Goal: Information Seeking & Learning: Learn about a topic

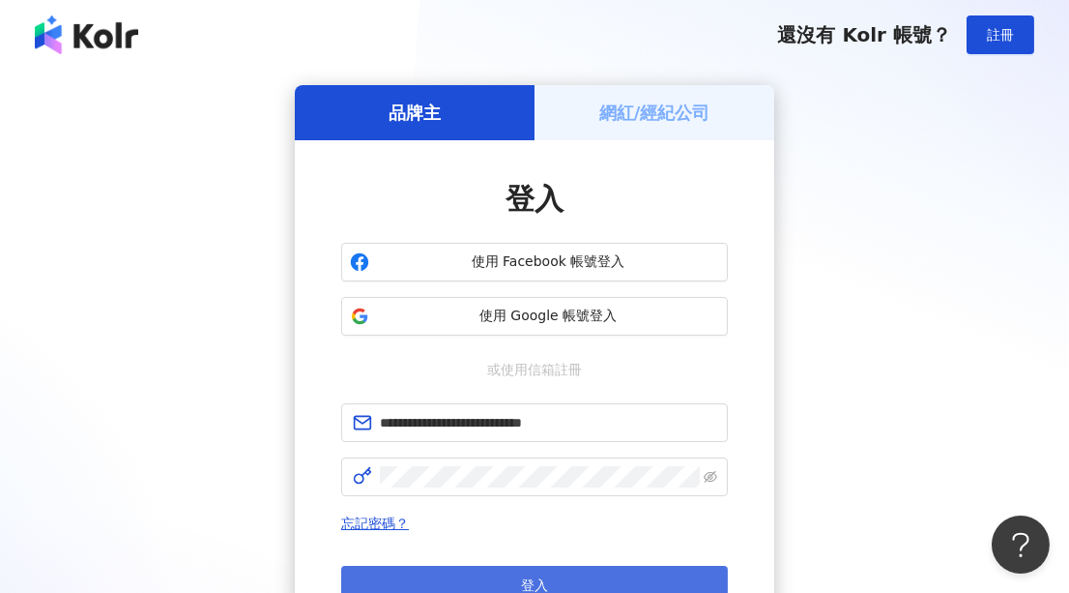
click at [456, 573] on button "登入" at bounding box center [534, 585] width 387 height 39
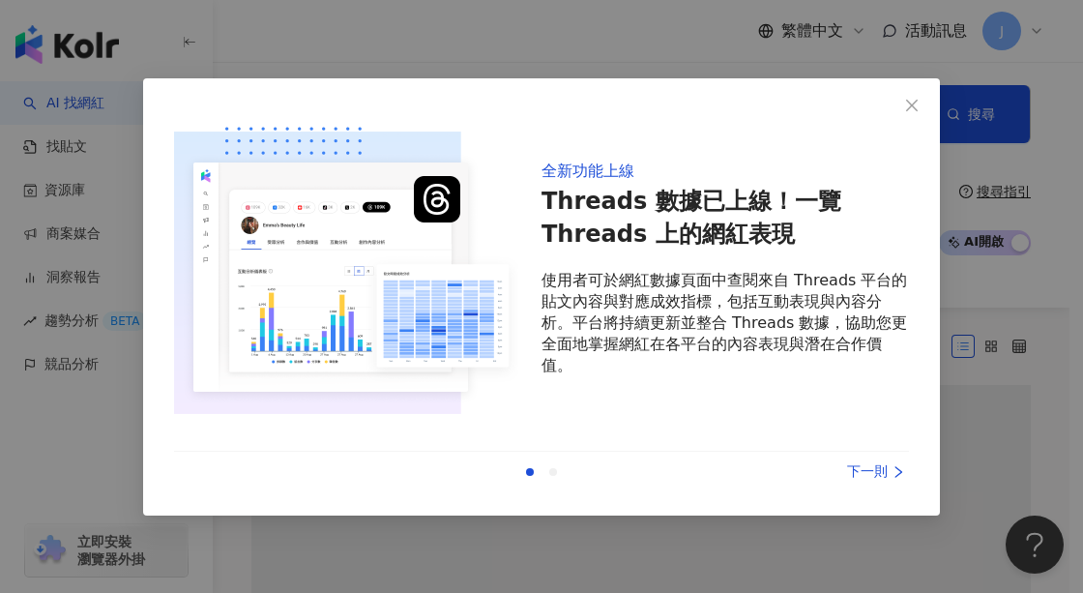
click at [912, 109] on icon "close" at bounding box center [911, 105] width 15 height 15
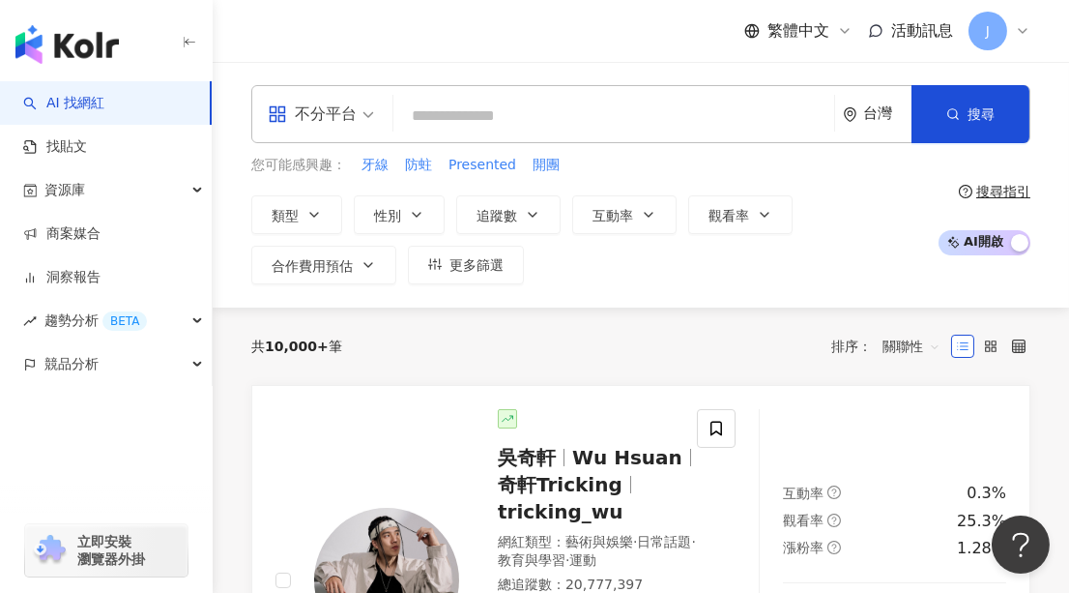
click at [595, 105] on input "search" at bounding box center [613, 116] width 425 height 37
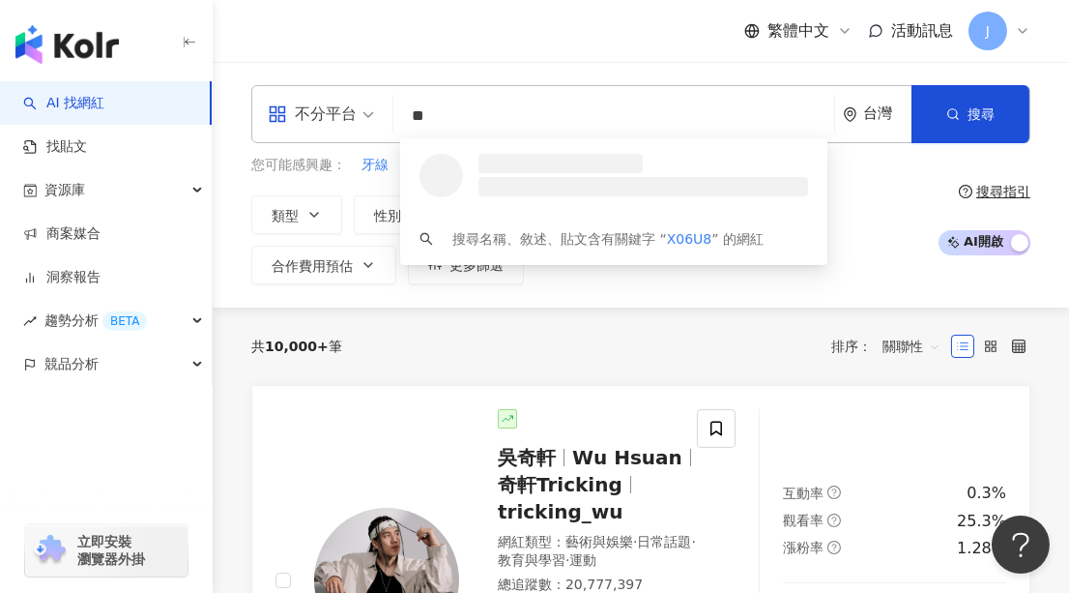
type input "*"
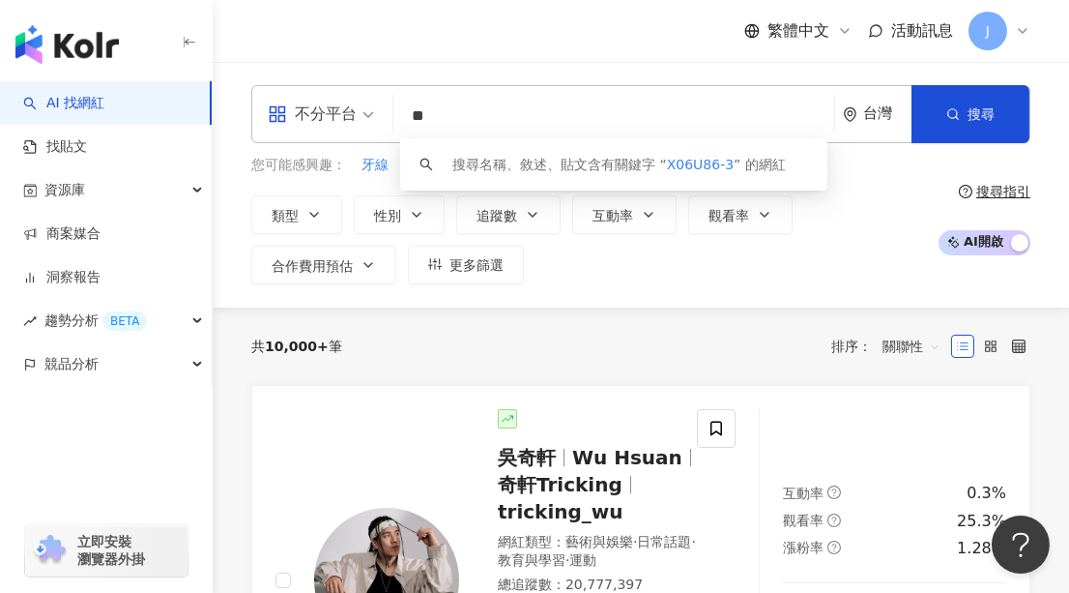
type input "*"
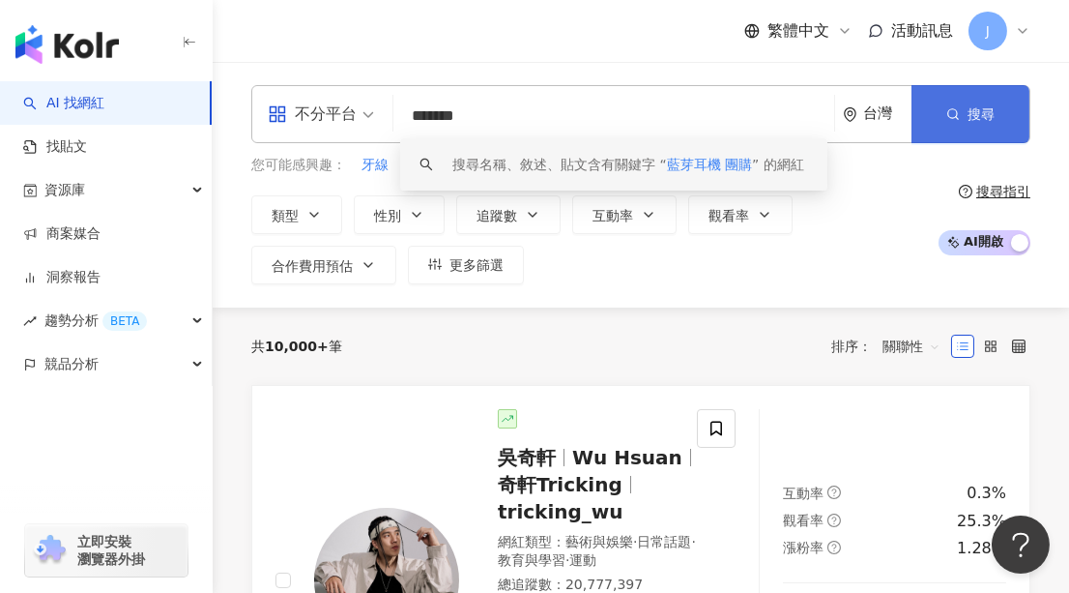
type input "*******"
click at [943, 121] on button "搜尋" at bounding box center [971, 114] width 118 height 58
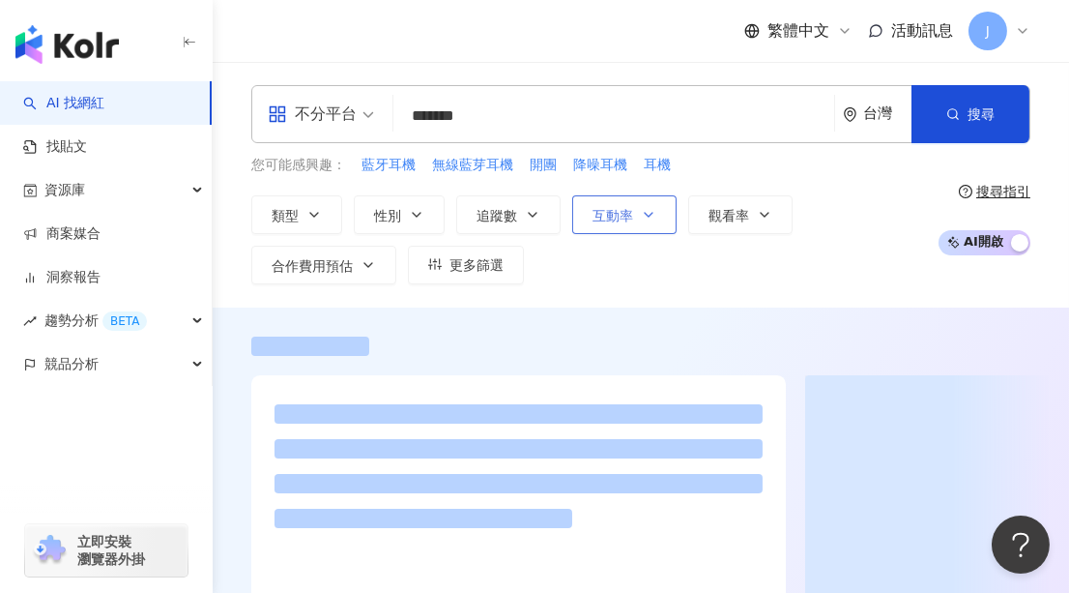
click at [642, 209] on icon "button" at bounding box center [648, 214] width 15 height 15
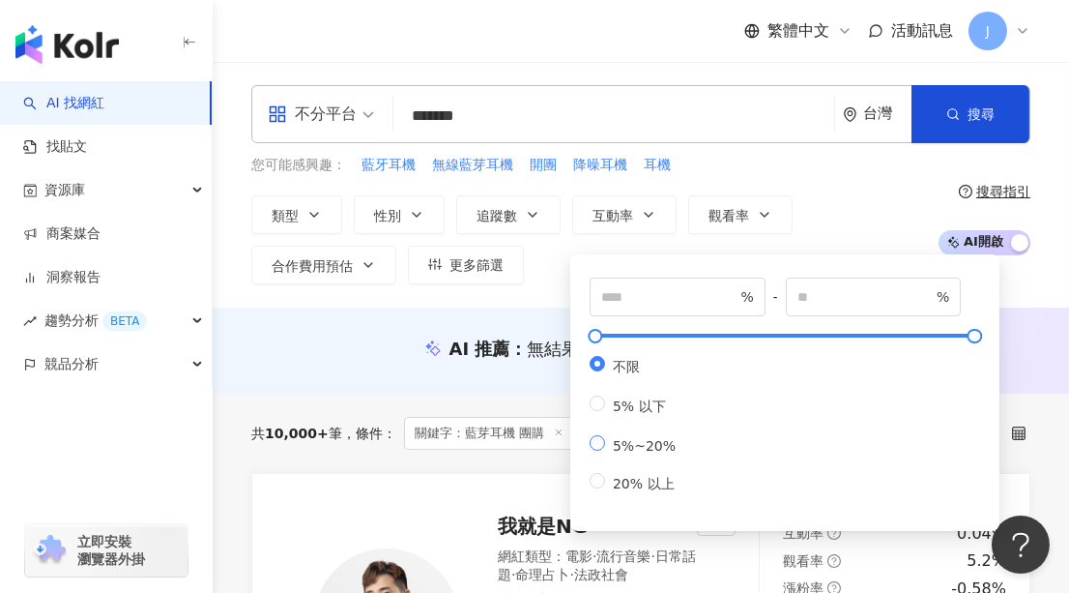
click at [636, 450] on span "5%~20%" at bounding box center [644, 445] width 78 height 15
type input "*"
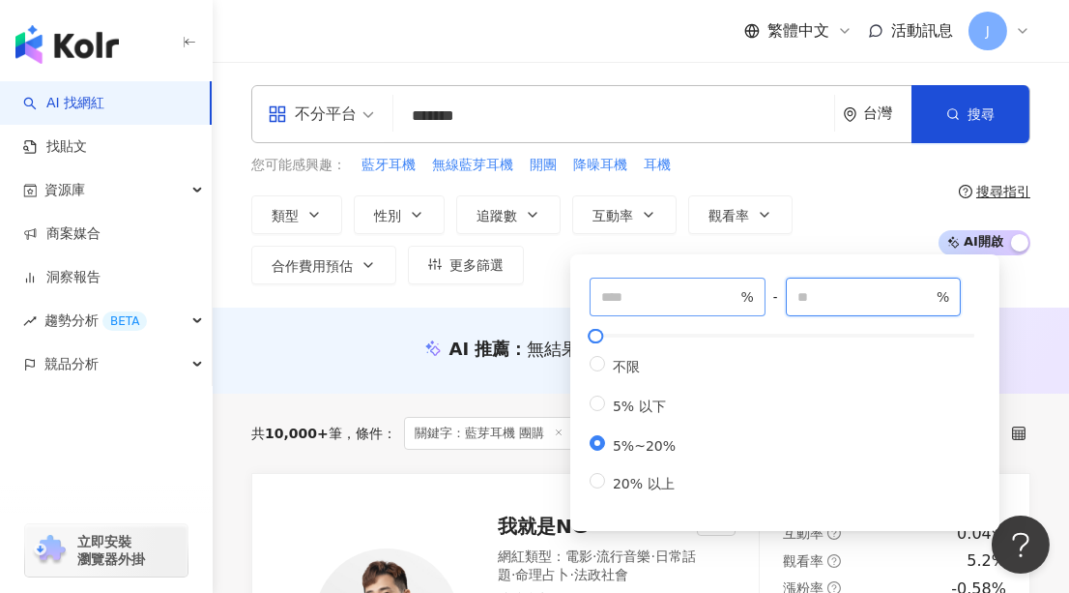
drag, startPoint x: 826, startPoint y: 291, endPoint x: 764, endPoint y: 291, distance: 61.9
click at [764, 291] on div "* % - ** % 不限 5% 以下 5%~20% 20% 以上" at bounding box center [785, 385] width 391 height 217
type input "***"
drag, startPoint x: 589, startPoint y: 297, endPoint x: 539, endPoint y: 297, distance: 49.3
click at [539, 297] on div "不分平台 ******* 台灣 搜尋 keyword 搜尋名稱、敘述、貼文含有關鍵字 “ 藍芽耳機 團購 ” 的網紅 您可能感興趣： 藍牙耳機 無線藍芽耳機 …" at bounding box center [641, 185] width 857 height 246
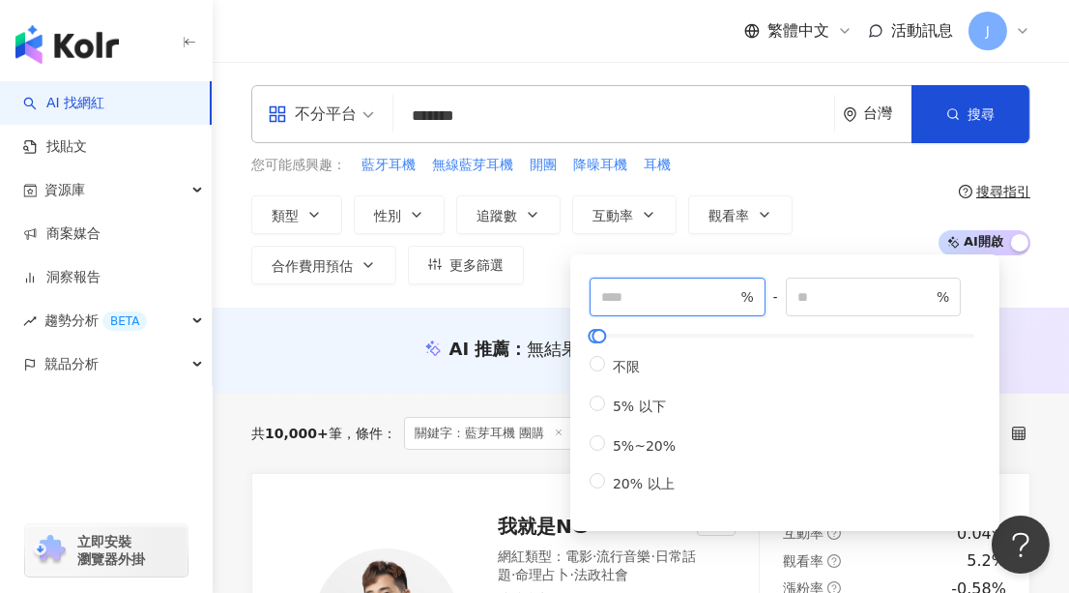
type input "*"
click at [844, 185] on div "您可能感興趣： 藍牙耳機 無線藍芽耳機 開團 降噪耳機 耳機 類型 性別 追蹤數 互動率 觀看率 合作費用預估 更多篩選 * % - *** % 不限 5% …" at bounding box center [589, 220] width 677 height 130
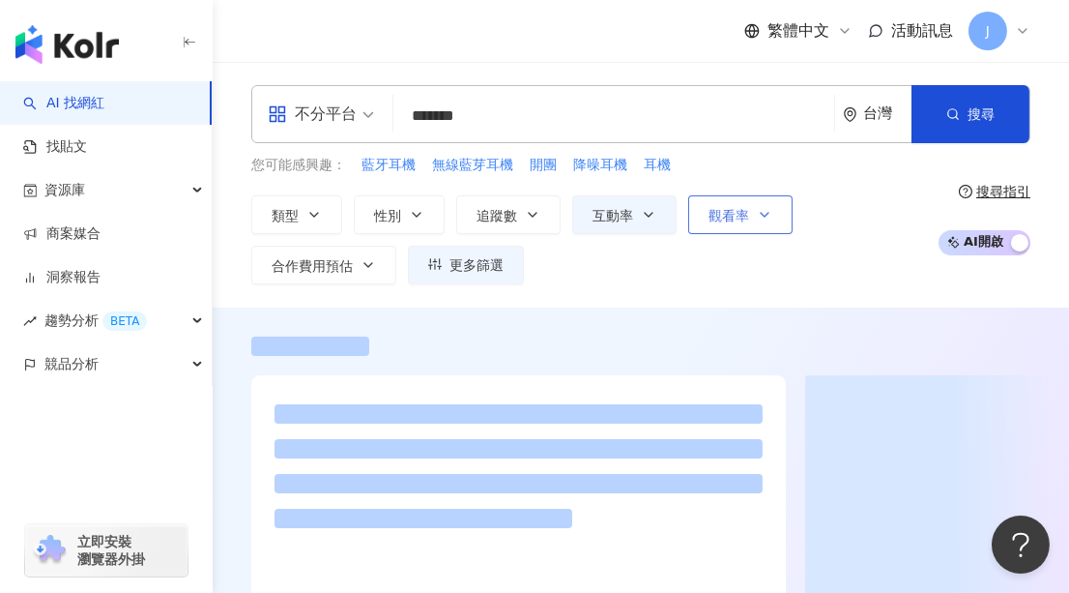
click at [757, 215] on icon "button" at bounding box center [764, 214] width 15 height 15
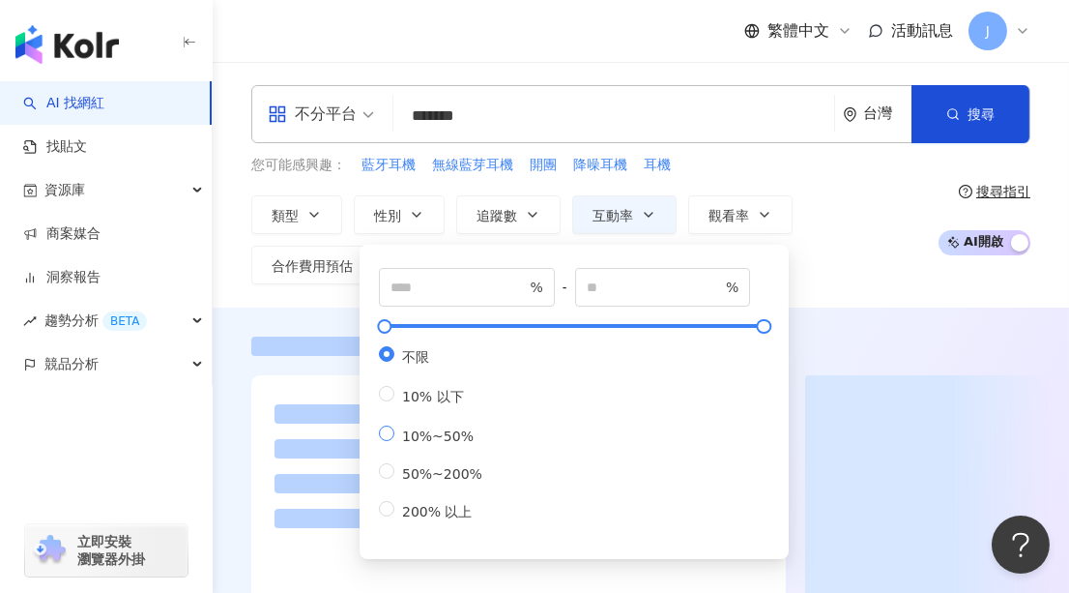
click at [429, 444] on span "10%~50%" at bounding box center [437, 435] width 87 height 15
type input "**"
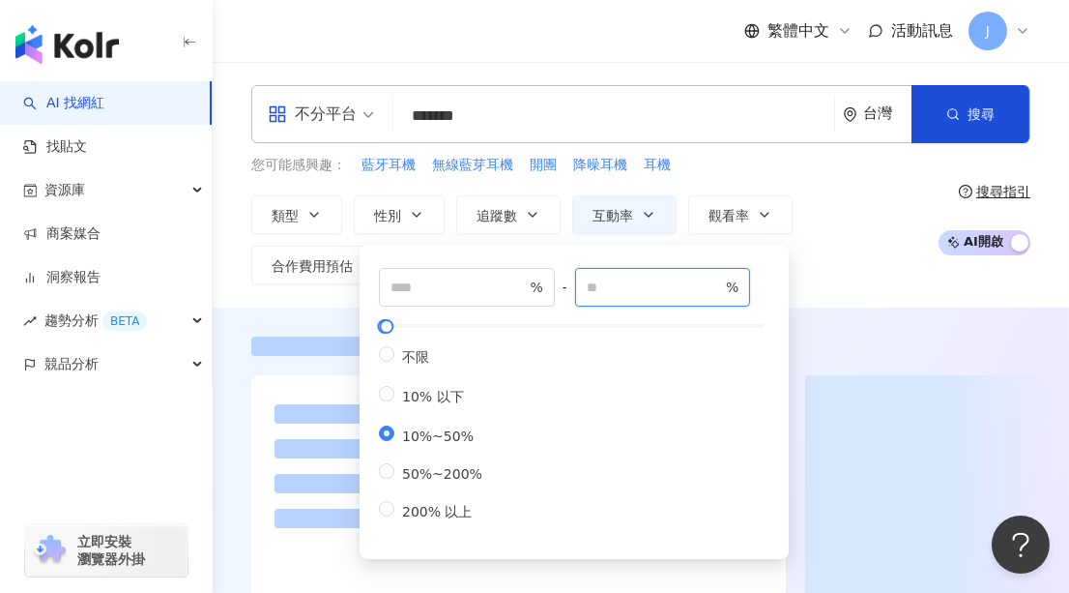
drag, startPoint x: 628, startPoint y: 285, endPoint x: 569, endPoint y: 287, distance: 59.0
click at [569, 287] on div "** % - ** % 不限 10% 以下 10%~50% 50%~200% 200% 以上" at bounding box center [574, 395] width 391 height 254
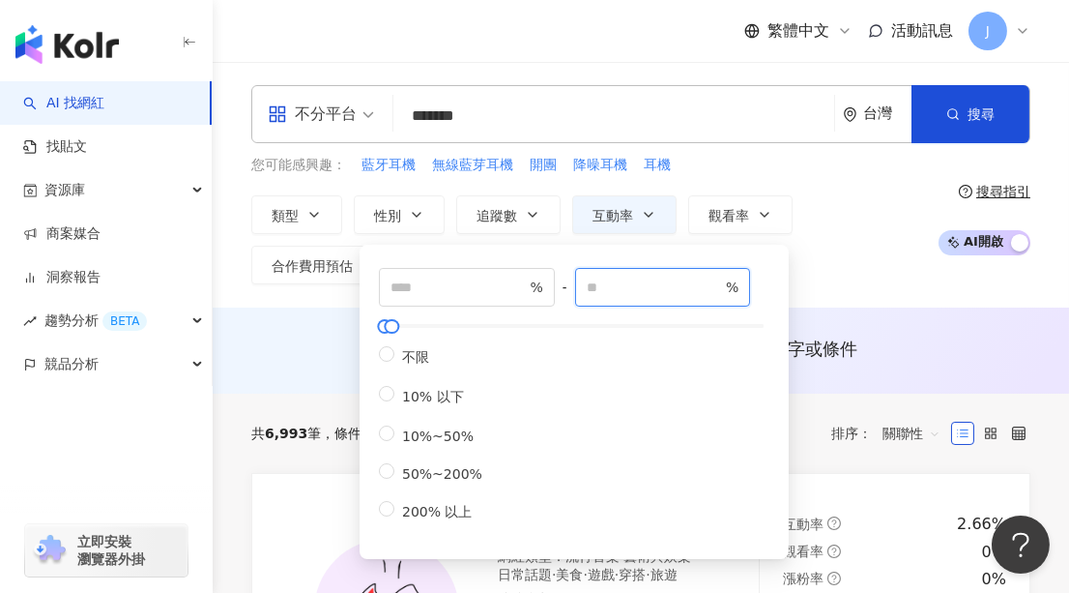
type input "***"
click at [910, 267] on div "類型 性別 追蹤數 互動率 觀看率 合作費用預估 更多篩選 * % - *** % 不限 5% 以下 5%~20% 20% 以上 ** % - *** % 不…" at bounding box center [589, 239] width 677 height 89
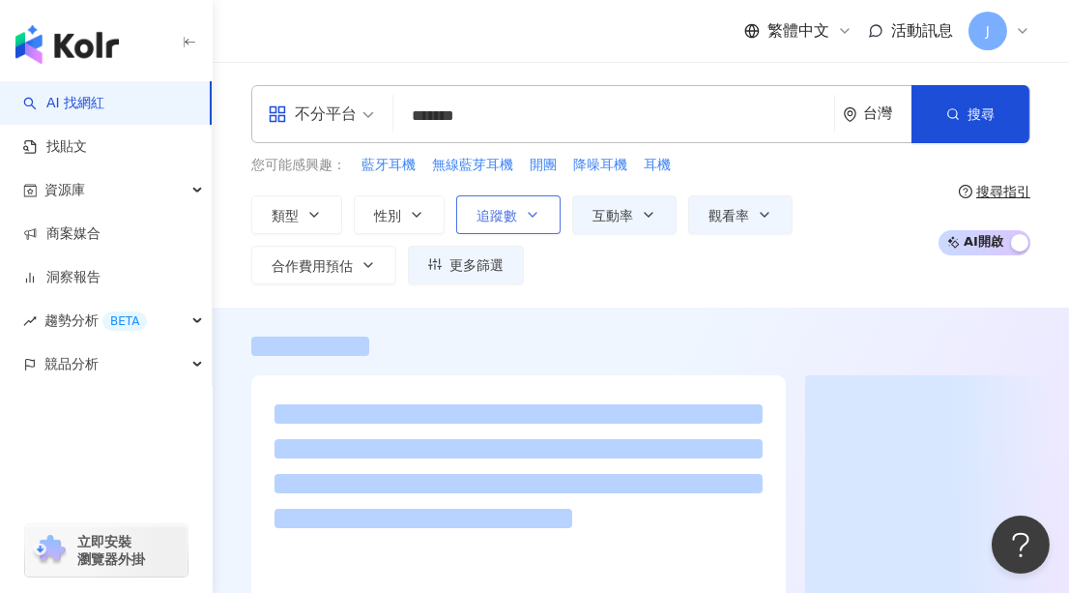
click at [509, 214] on span "追蹤數" at bounding box center [497, 215] width 41 height 15
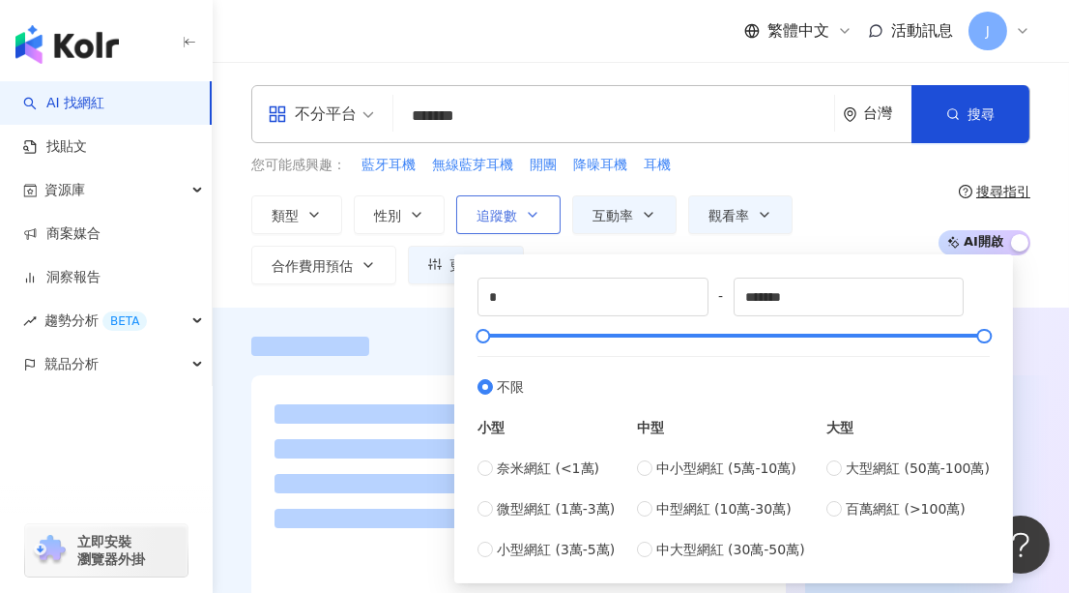
click at [509, 214] on span "追蹤數" at bounding box center [497, 215] width 41 height 15
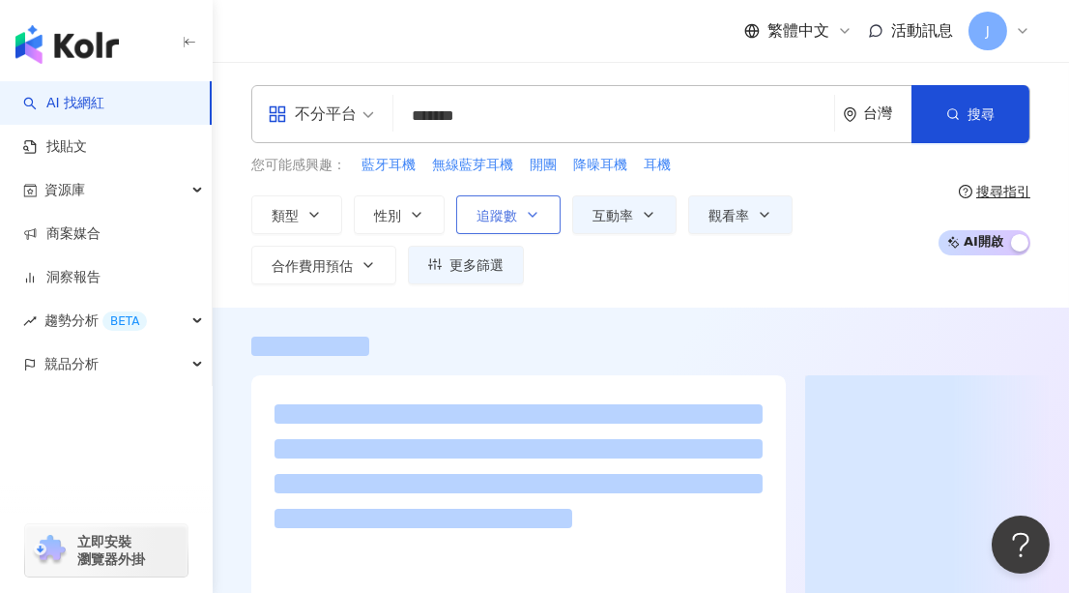
click at [511, 214] on span "追蹤數" at bounding box center [497, 215] width 41 height 15
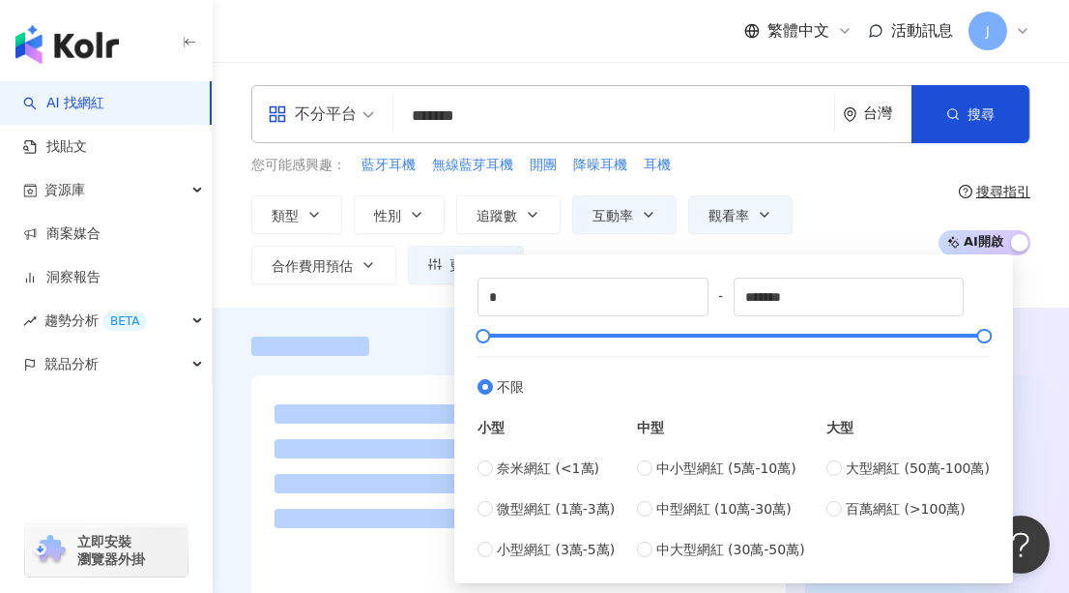
drag, startPoint x: 529, startPoint y: 321, endPoint x: 439, endPoint y: 291, distance: 94.8
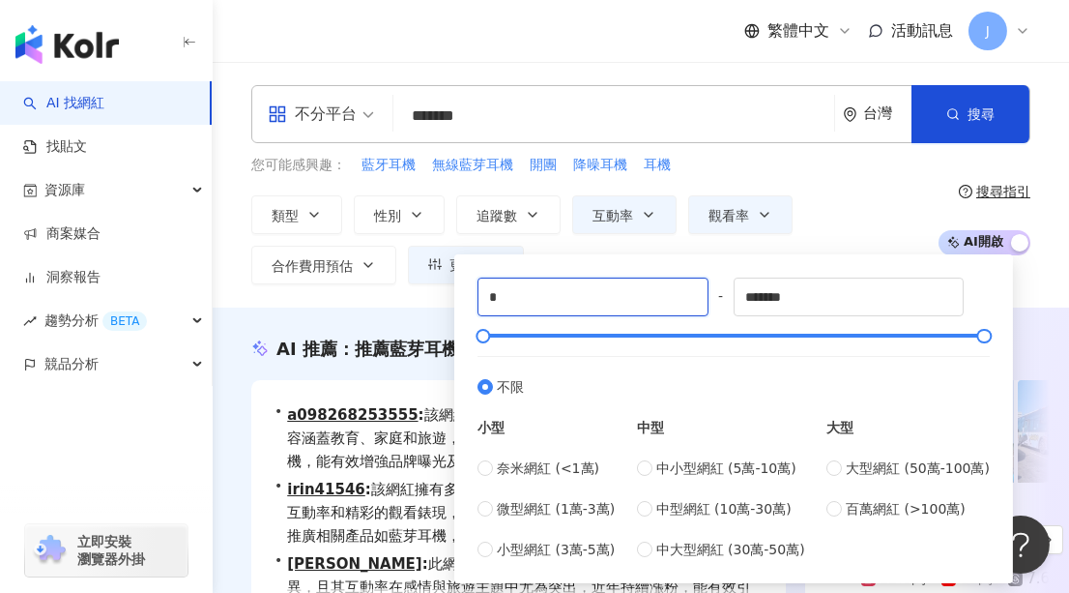
drag, startPoint x: 505, startPoint y: 297, endPoint x: 475, endPoint y: 297, distance: 30.0
click at [475, 297] on div "* - ******* 不限 小型 奈米網紅 (<1萬) 微型網紅 (1萬-3萬) 小型網紅 (3萬-5萬) 中型 中小型網紅 (5萬-10萬) 中型網紅 (…" at bounding box center [734, 418] width 536 height 305
type input "****"
click at [832, 208] on div "類型 性別 追蹤數 互動率 觀看率 合作費用預估 更多篩選 * % - *** % 不限 5% 以下 5%~20% 20% 以上 ** % - *** % 不…" at bounding box center [589, 239] width 677 height 89
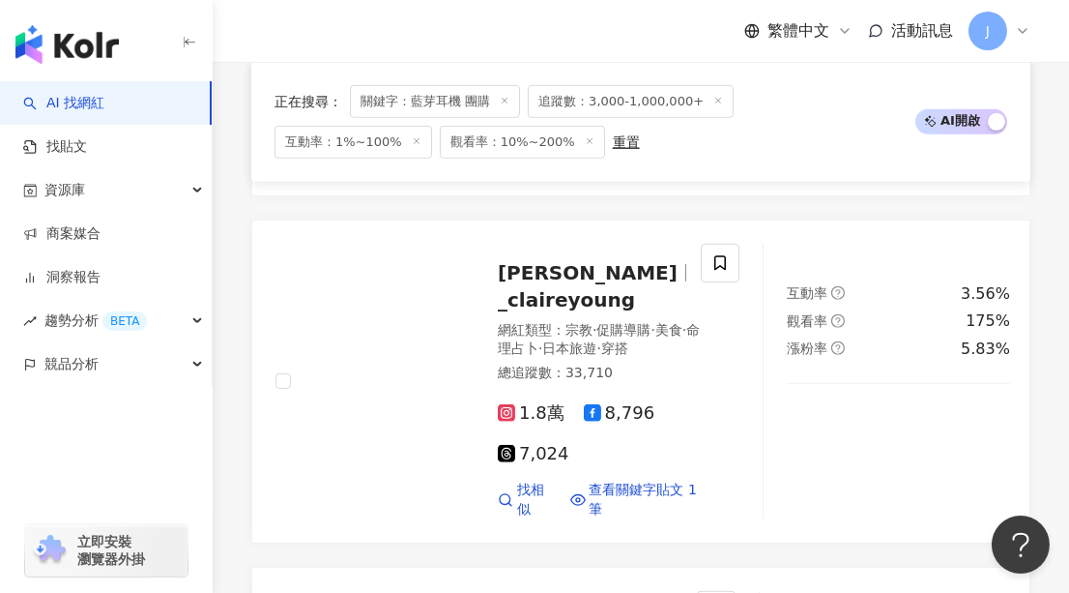
scroll to position [2582, 0]
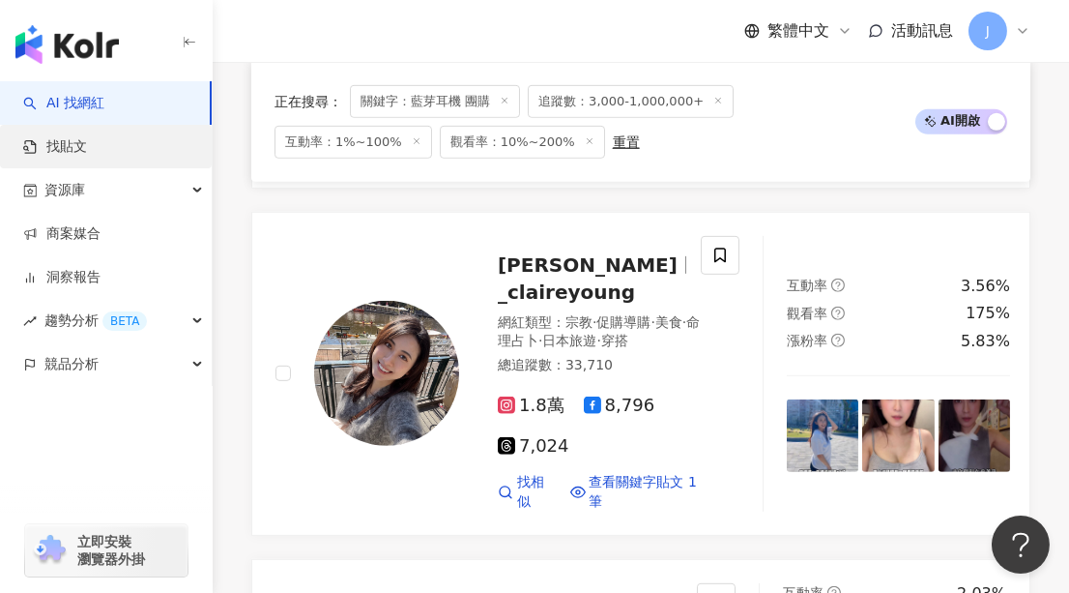
click at [87, 148] on link "找貼文" at bounding box center [55, 146] width 64 height 19
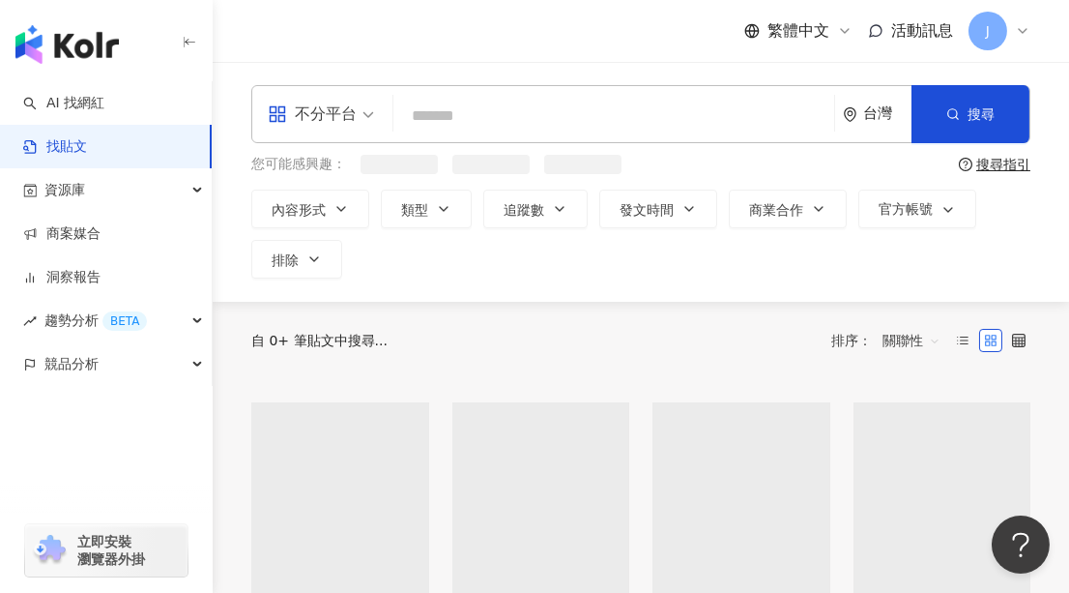
click at [514, 127] on input "search" at bounding box center [613, 116] width 425 height 42
click at [389, 161] on span "藍牙耳機" at bounding box center [389, 165] width 54 height 19
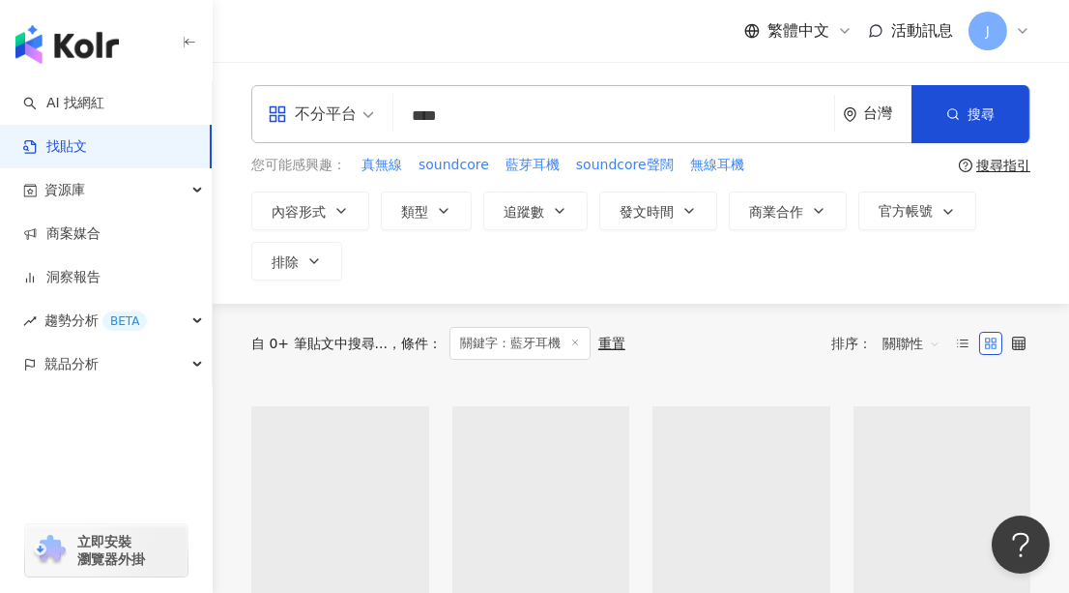
click at [592, 114] on input "****" at bounding box center [613, 116] width 425 height 42
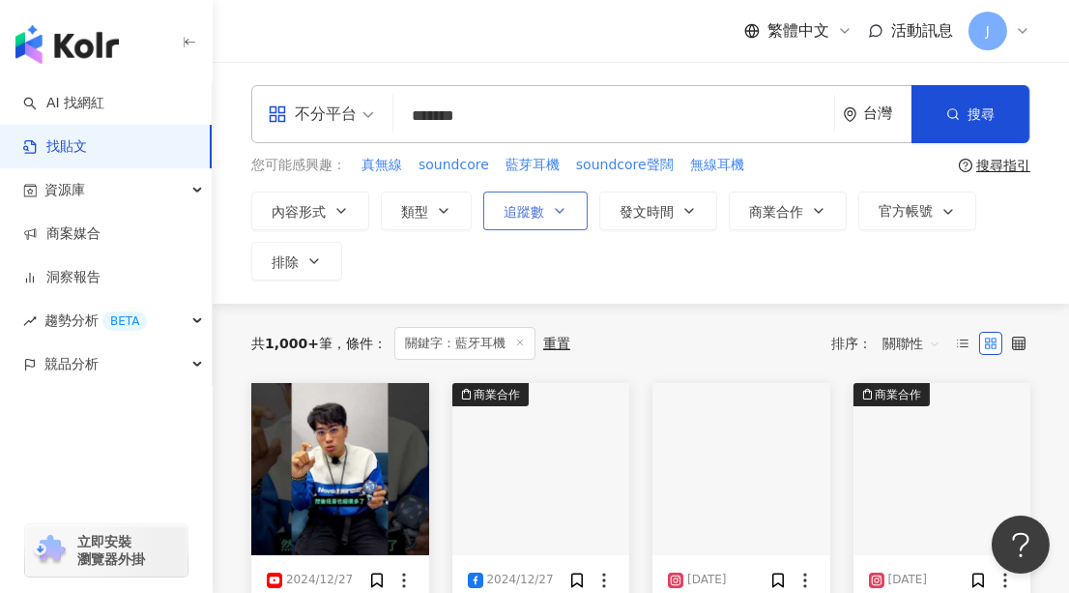
type input "*******"
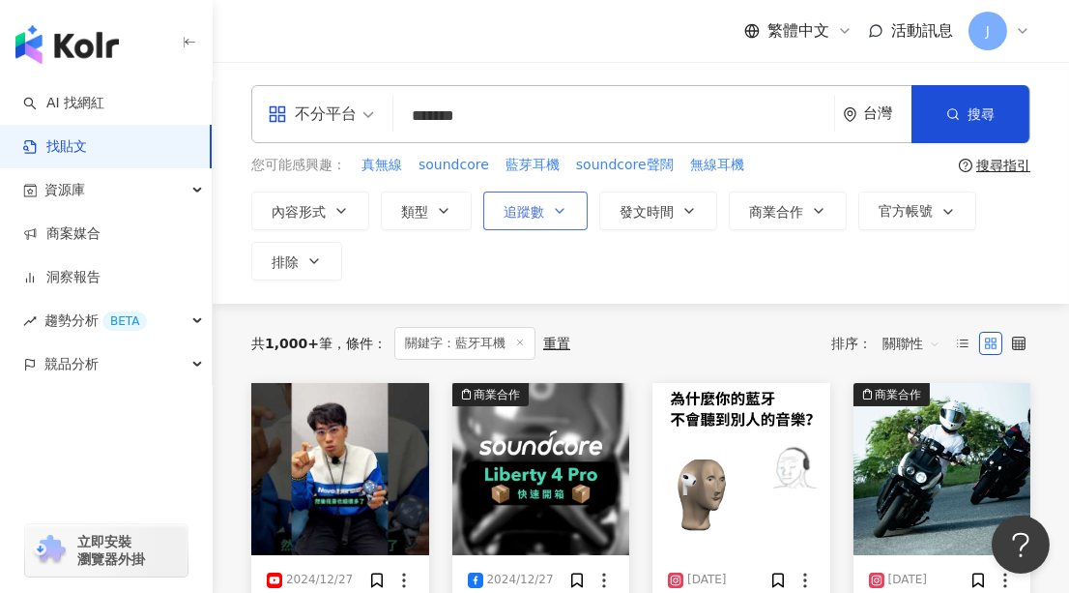
click at [548, 218] on button "追蹤數" at bounding box center [535, 210] width 104 height 39
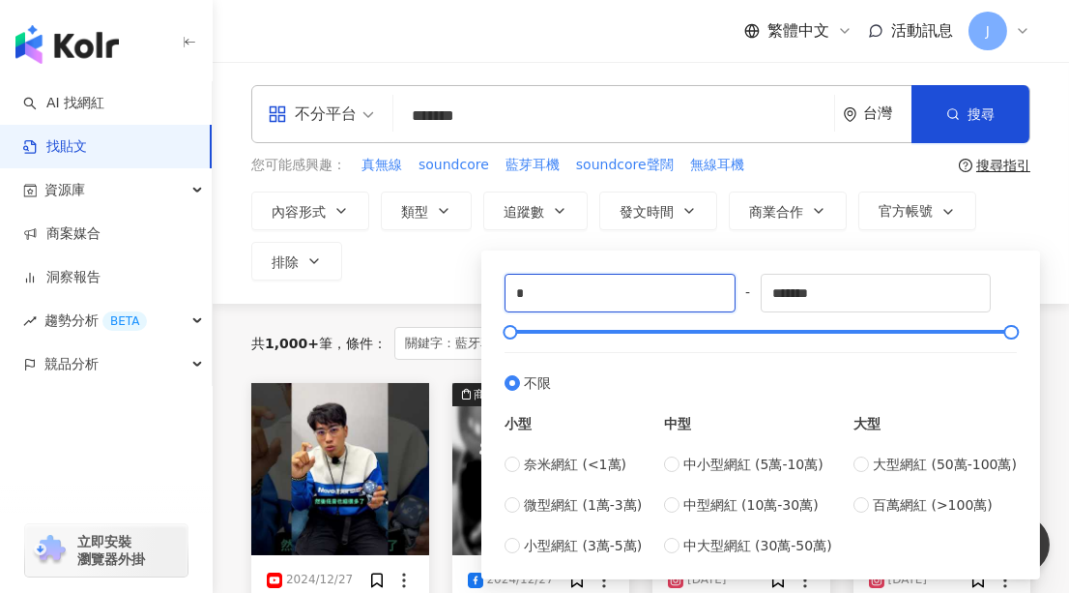
drag, startPoint x: 556, startPoint y: 299, endPoint x: 458, endPoint y: 293, distance: 97.8
click at [458, 293] on div "不分平台 ******* 台灣 搜尋 searchOperator 插入語法 完全符合 "" 聯集 OR 交集 AND 排除 - 群組 {} 您可能感興趣： …" at bounding box center [641, 183] width 857 height 242
type input "****"
click at [454, 293] on div "不分平台 ******* 台灣 搜尋 searchOperator 插入語法 完全符合 "" 聯集 OR 交集 AND 排除 - 群組 {} 您可能感興趣： …" at bounding box center [641, 183] width 857 height 242
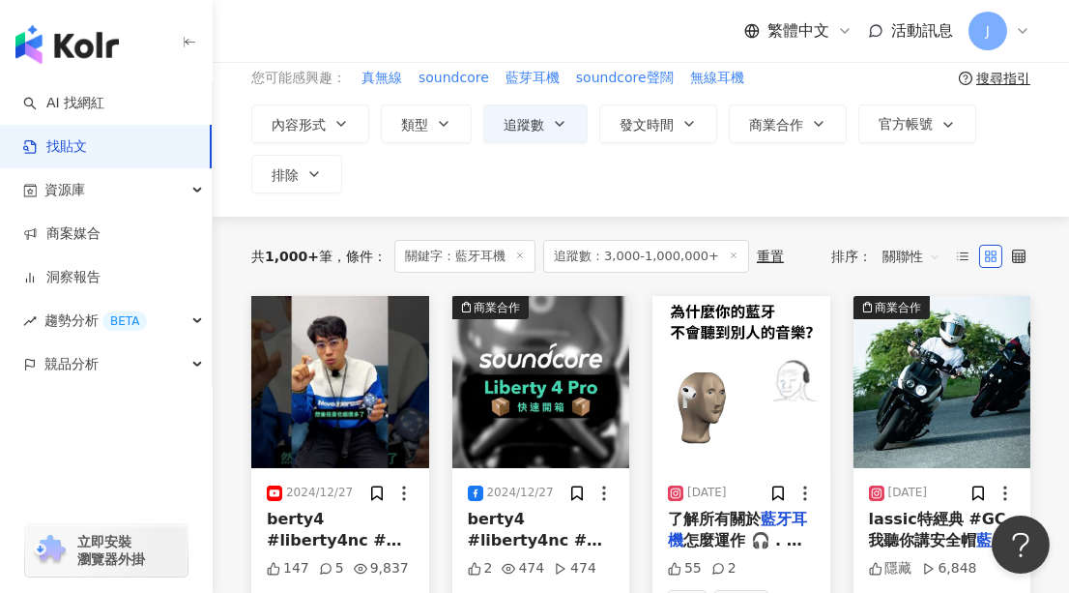
scroll to position [175, 0]
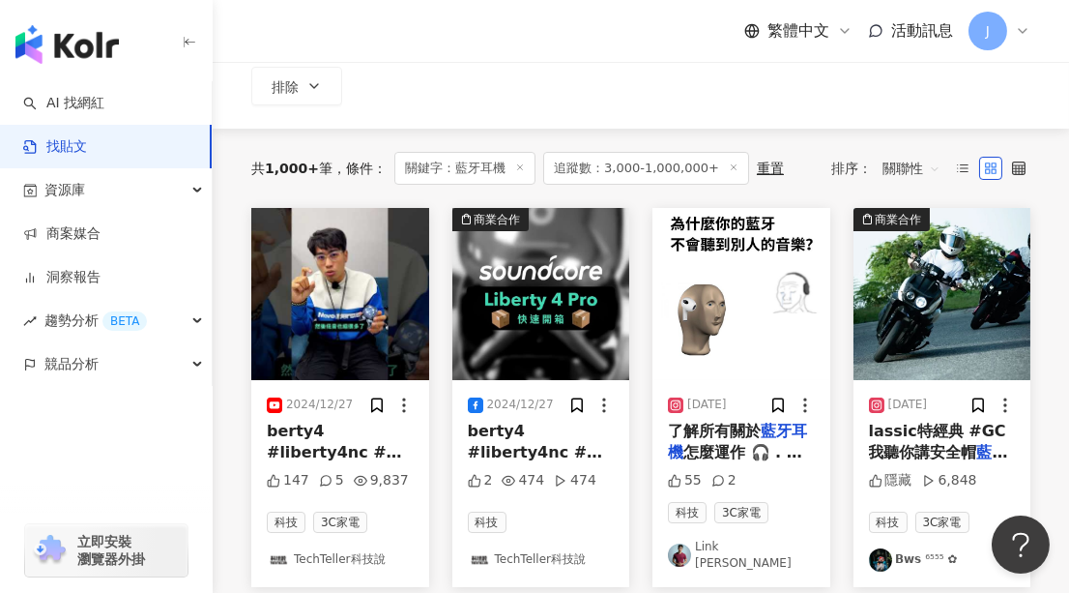
click at [351, 306] on img "button" at bounding box center [340, 294] width 178 height 172
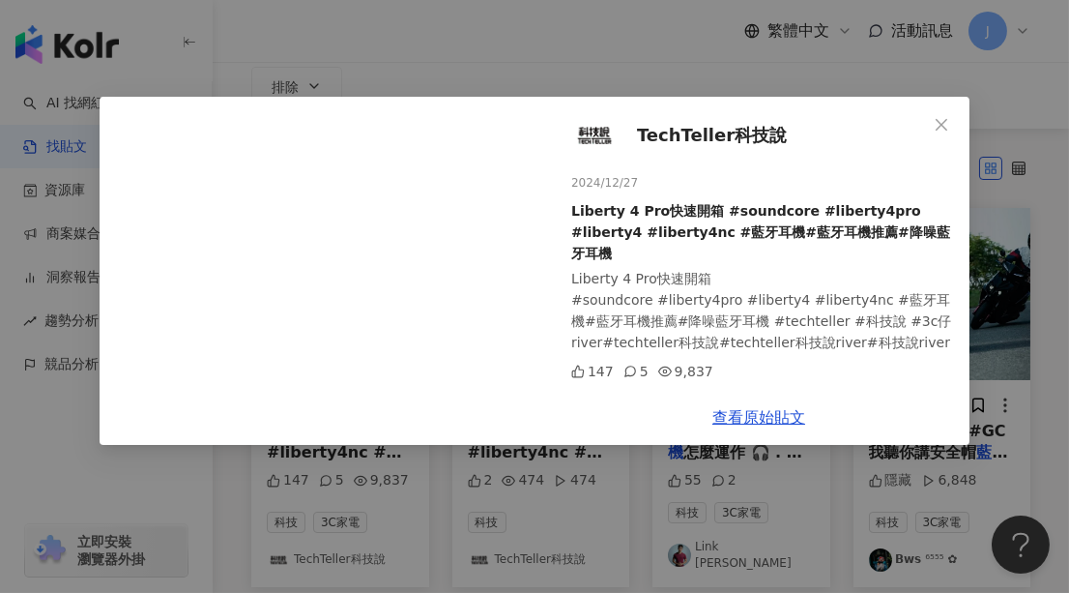
click at [943, 123] on icon "close" at bounding box center [942, 124] width 12 height 12
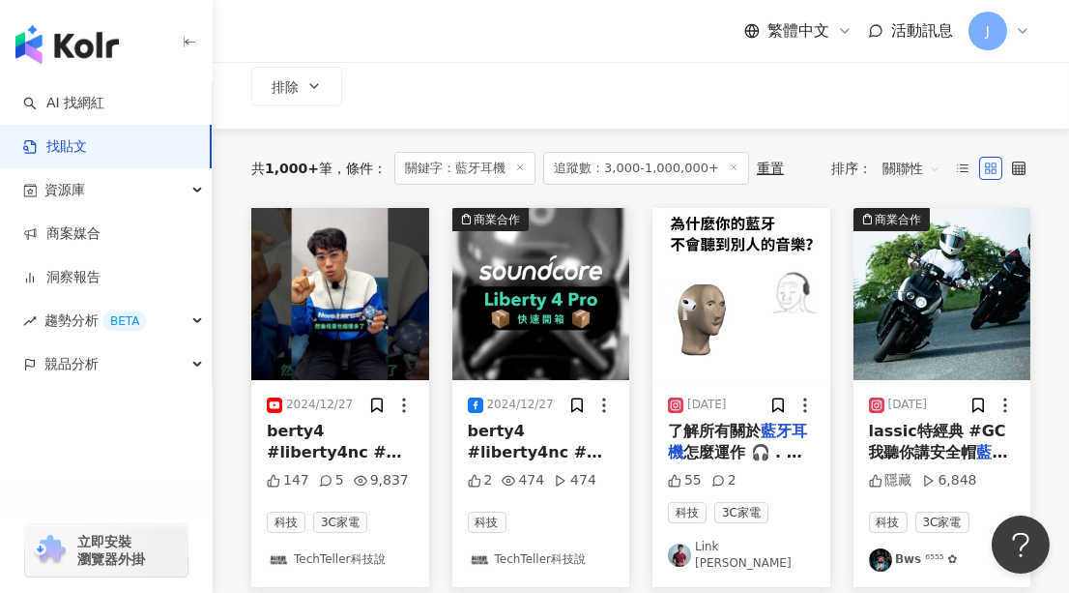
click at [738, 303] on img "button" at bounding box center [742, 294] width 178 height 172
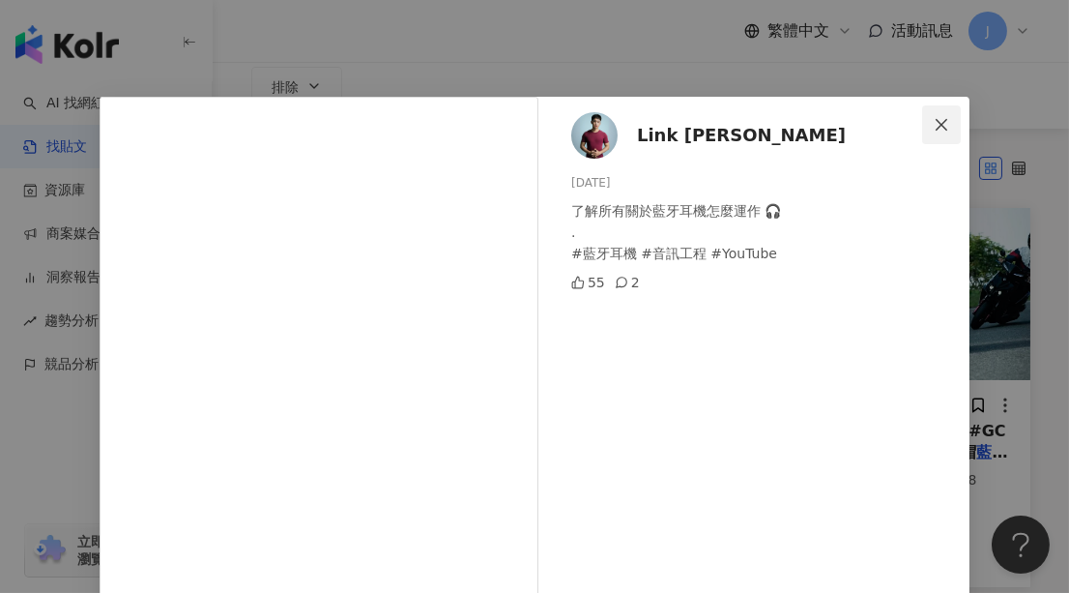
click at [938, 119] on icon "close" at bounding box center [941, 124] width 15 height 15
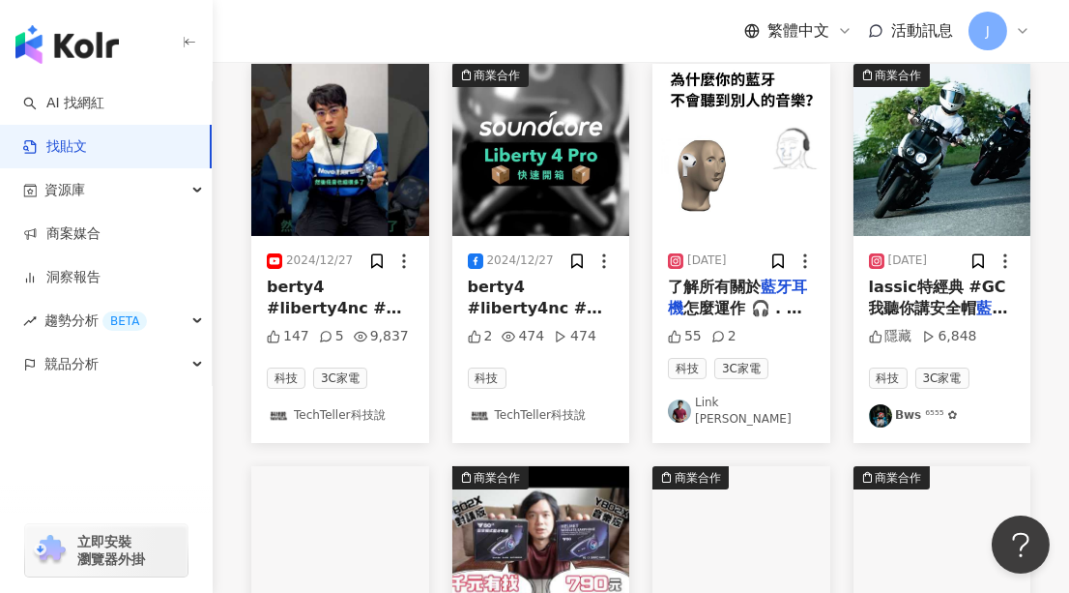
scroll to position [527, 0]
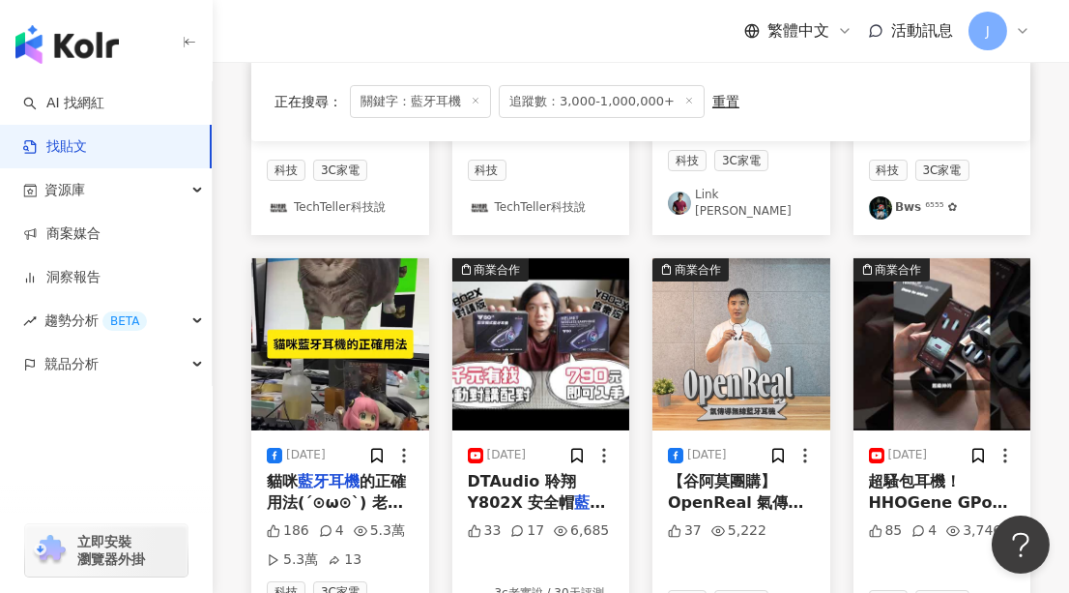
click at [311, 323] on img "button" at bounding box center [340, 344] width 178 height 172
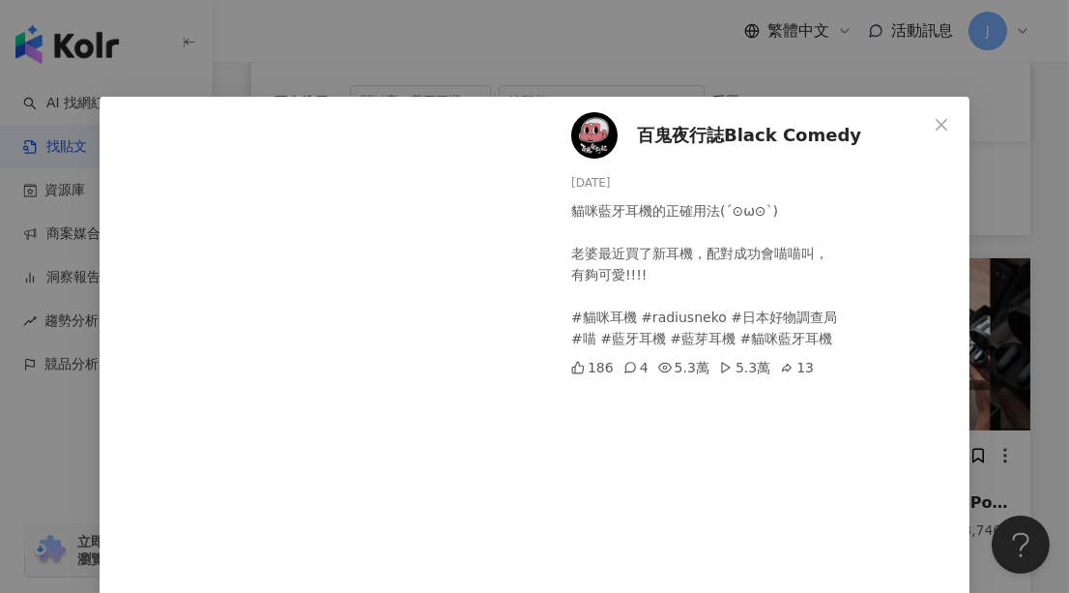
click at [694, 131] on span "百鬼夜行誌Black Comedy" at bounding box center [749, 135] width 224 height 27
click at [941, 123] on icon "close" at bounding box center [941, 124] width 15 height 15
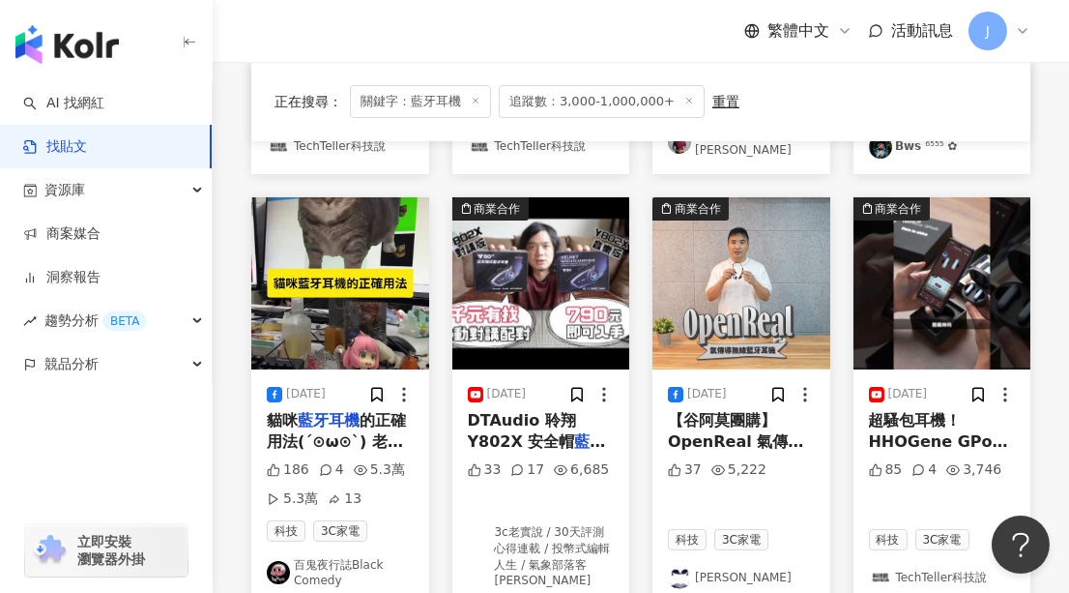
scroll to position [615, 0]
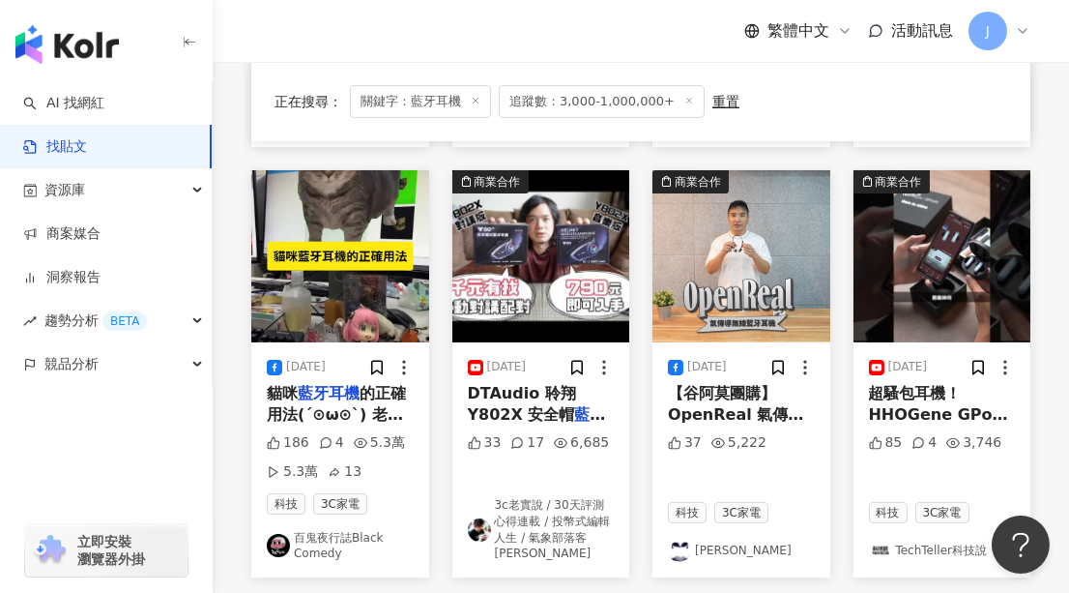
click at [917, 242] on img "button" at bounding box center [943, 256] width 178 height 172
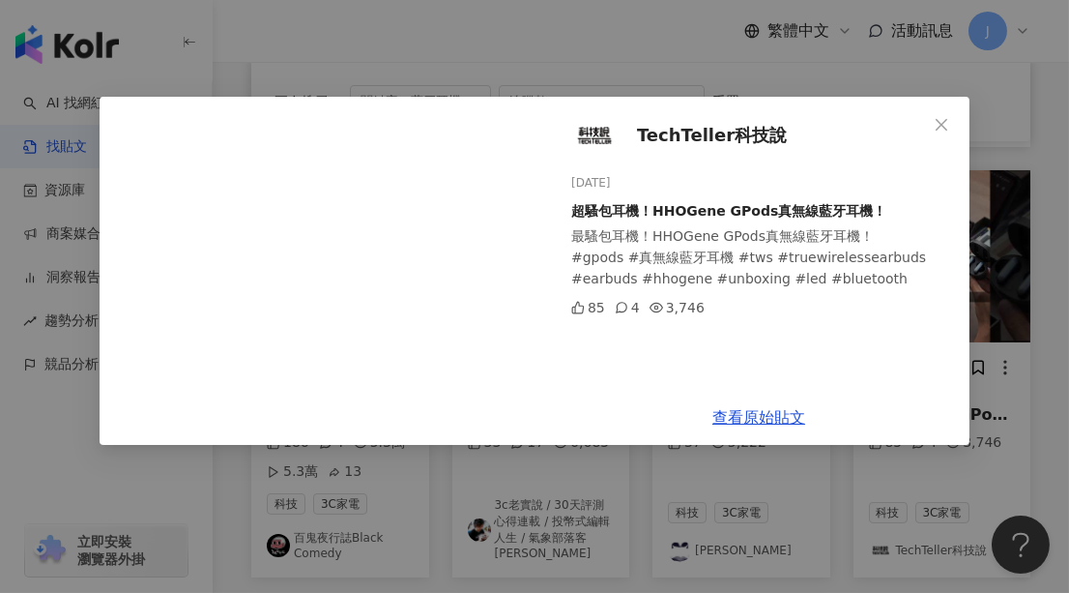
click at [936, 129] on icon "close" at bounding box center [941, 124] width 15 height 15
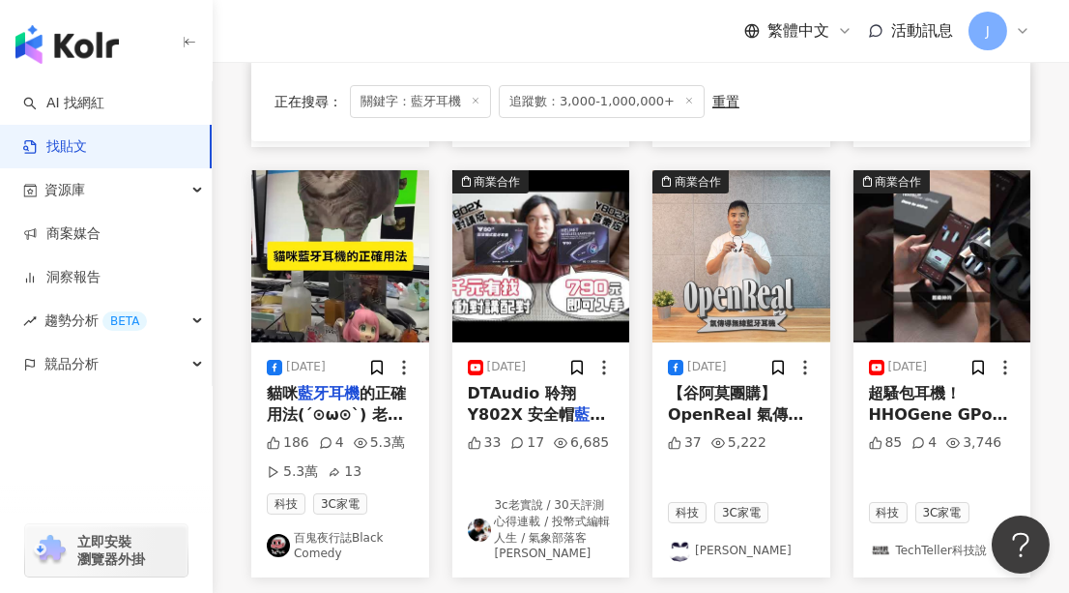
scroll to position [966, 0]
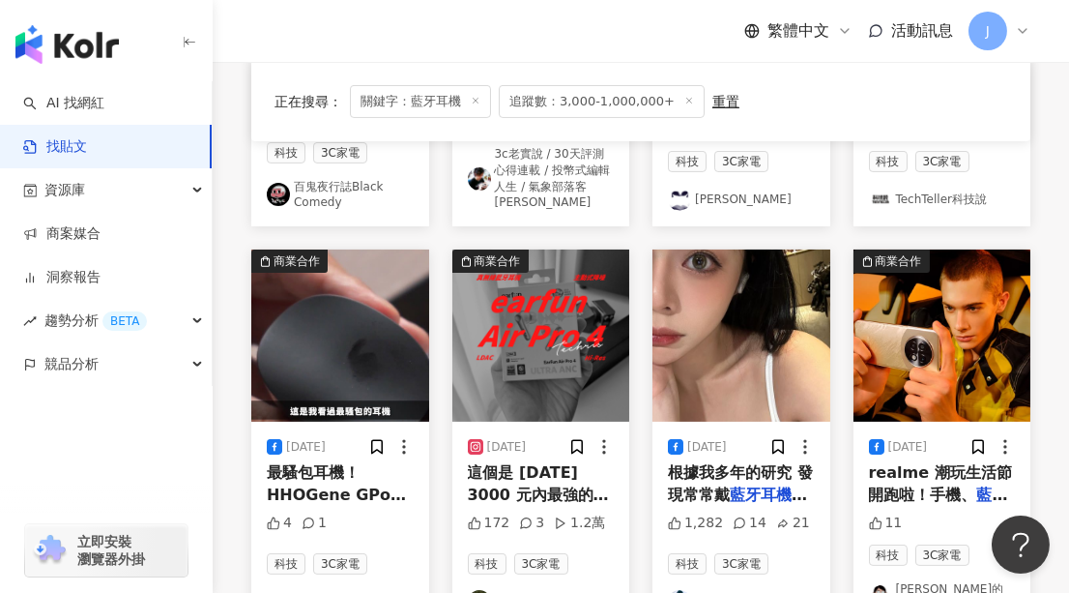
click at [548, 309] on img "button" at bounding box center [541, 335] width 178 height 172
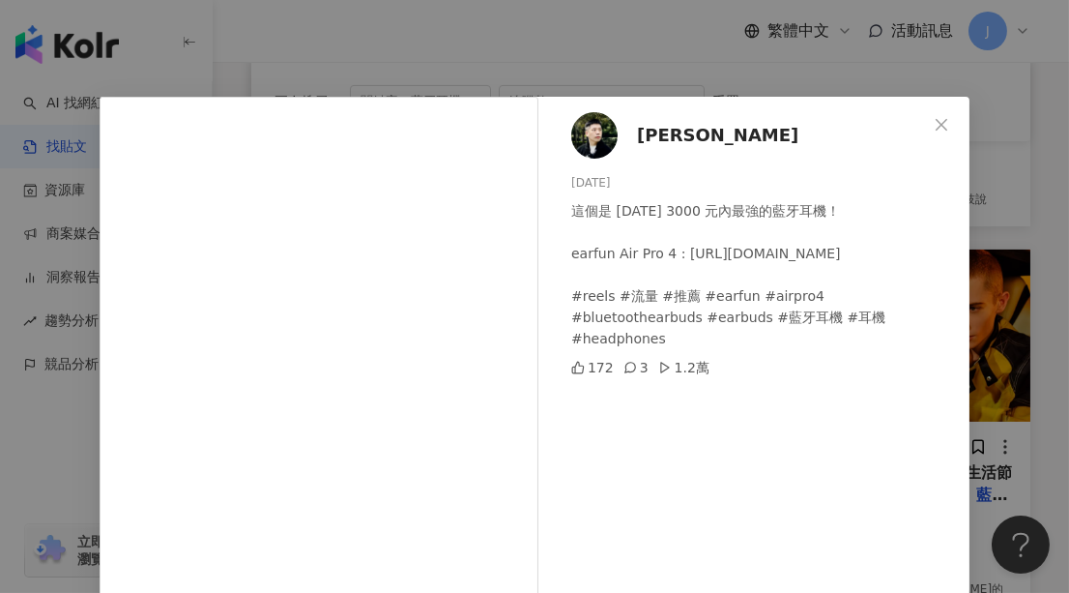
click at [656, 128] on span "宜峯 Chris" at bounding box center [717, 135] width 161 height 27
click at [929, 111] on button "Close" at bounding box center [941, 124] width 39 height 39
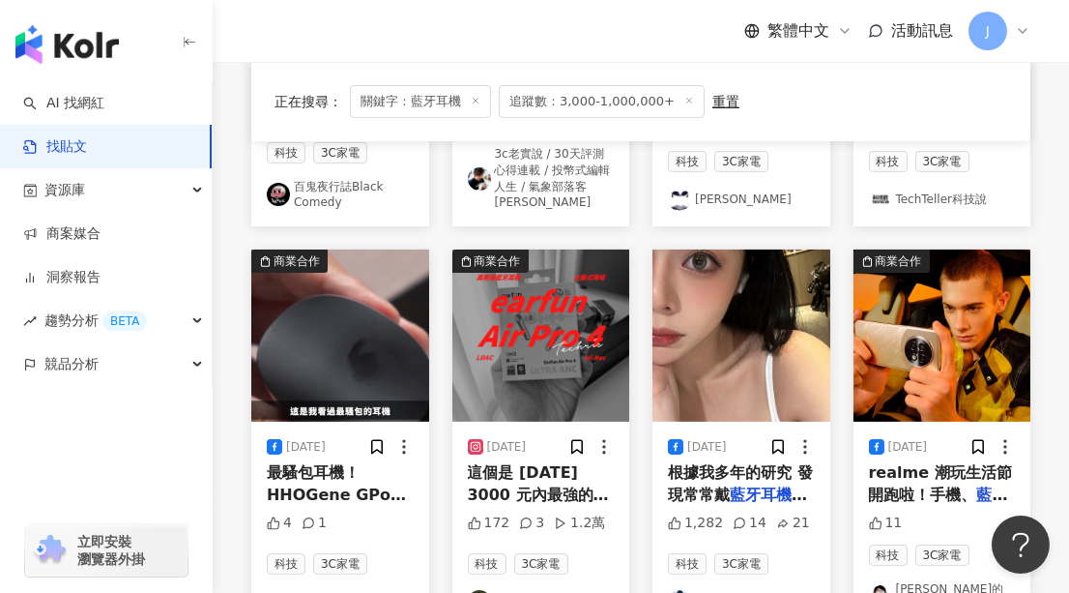
click at [722, 332] on img "button" at bounding box center [742, 335] width 178 height 172
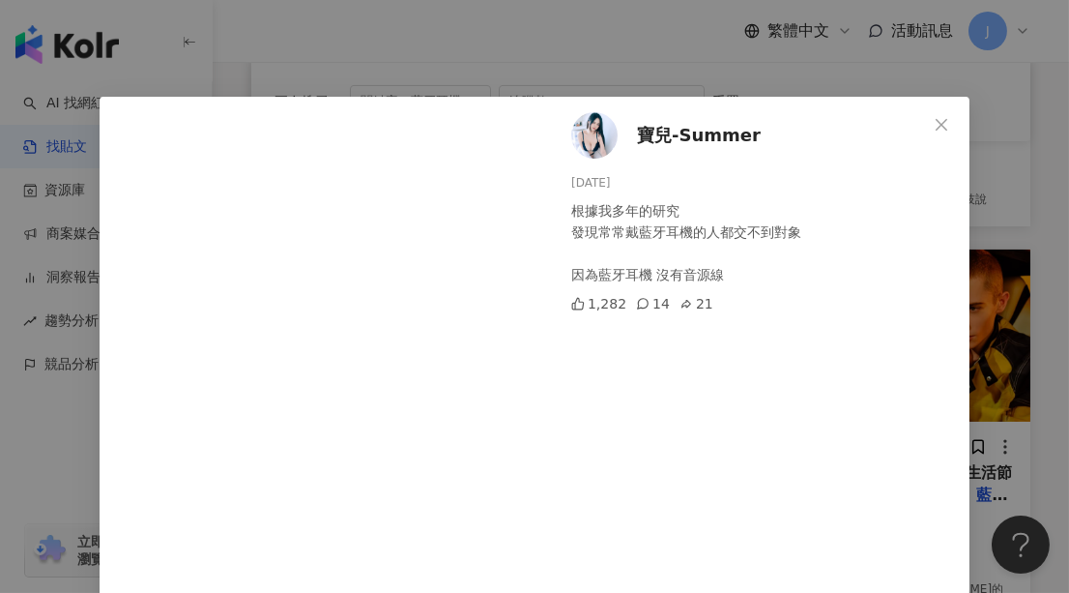
click at [597, 131] on img at bounding box center [594, 135] width 46 height 46
click at [940, 117] on icon "close" at bounding box center [941, 124] width 15 height 15
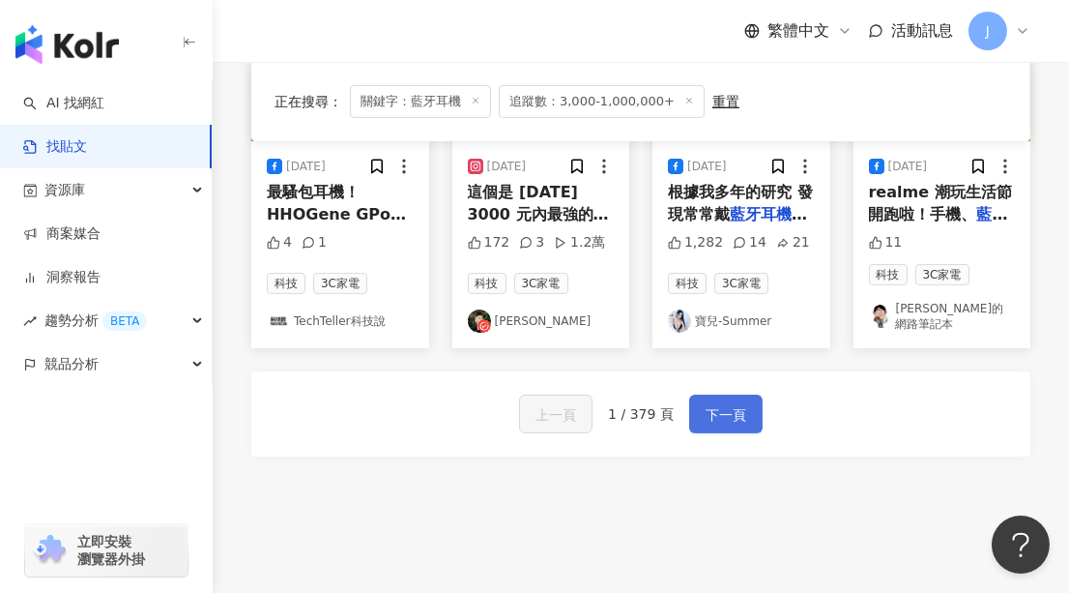
scroll to position [1318, 0]
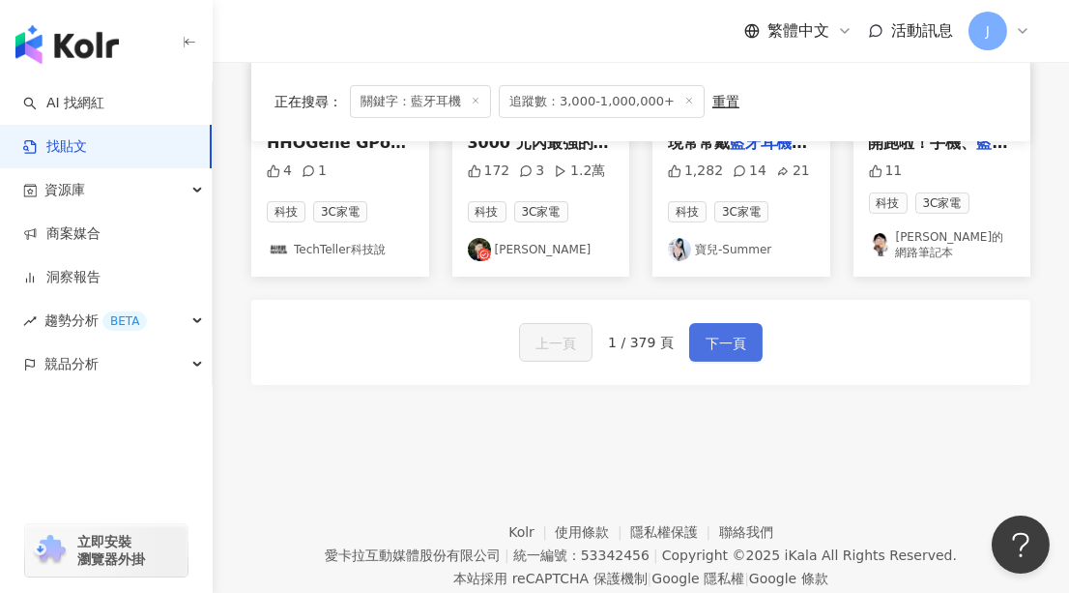
click at [713, 332] on span "下一頁" at bounding box center [726, 343] width 41 height 23
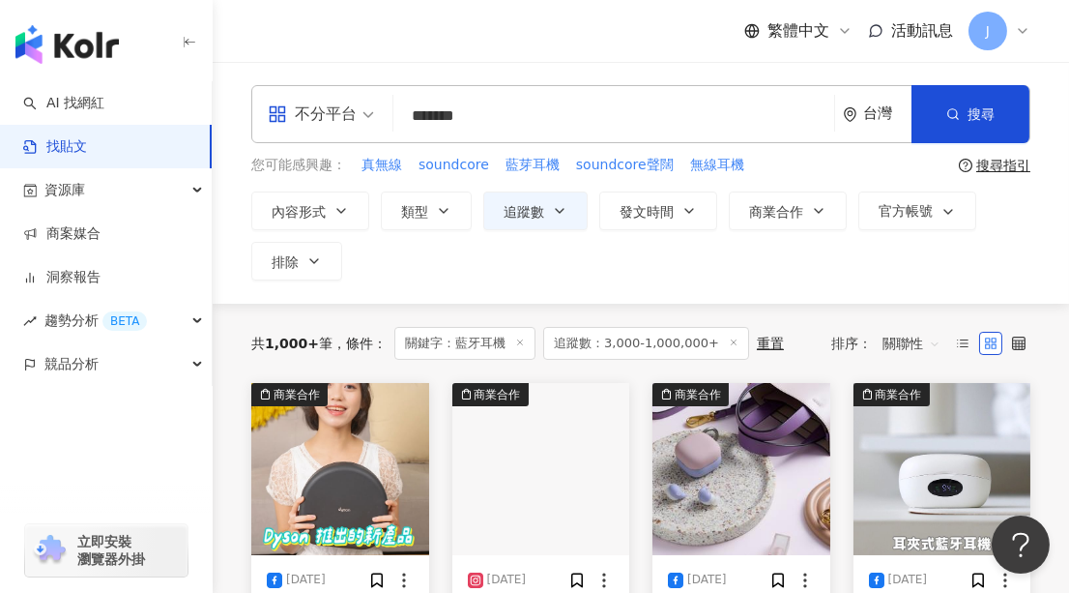
scroll to position [263, 0]
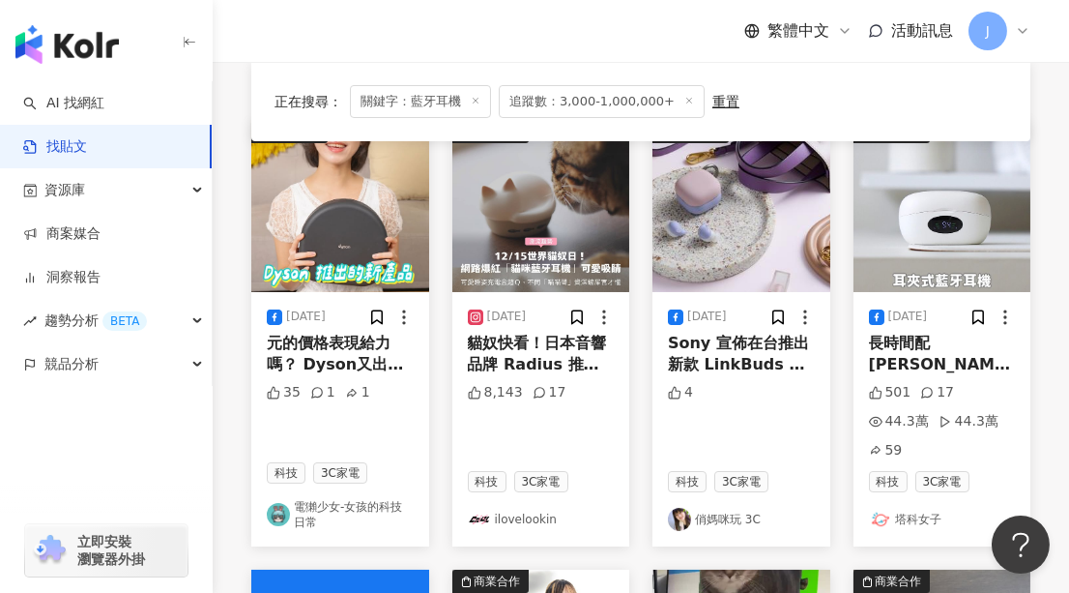
click at [553, 227] on img "button" at bounding box center [541, 206] width 178 height 172
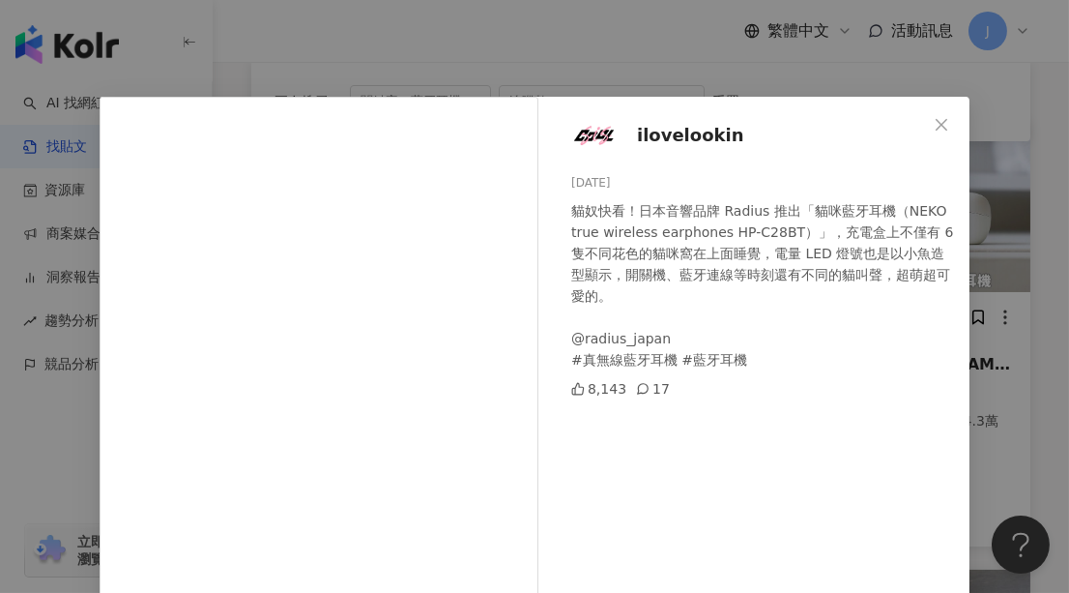
click at [659, 127] on span "ilovelookin" at bounding box center [690, 135] width 107 height 27
click at [651, 139] on span "ilovelookin" at bounding box center [690, 135] width 107 height 27
click at [590, 140] on img at bounding box center [594, 135] width 46 height 46
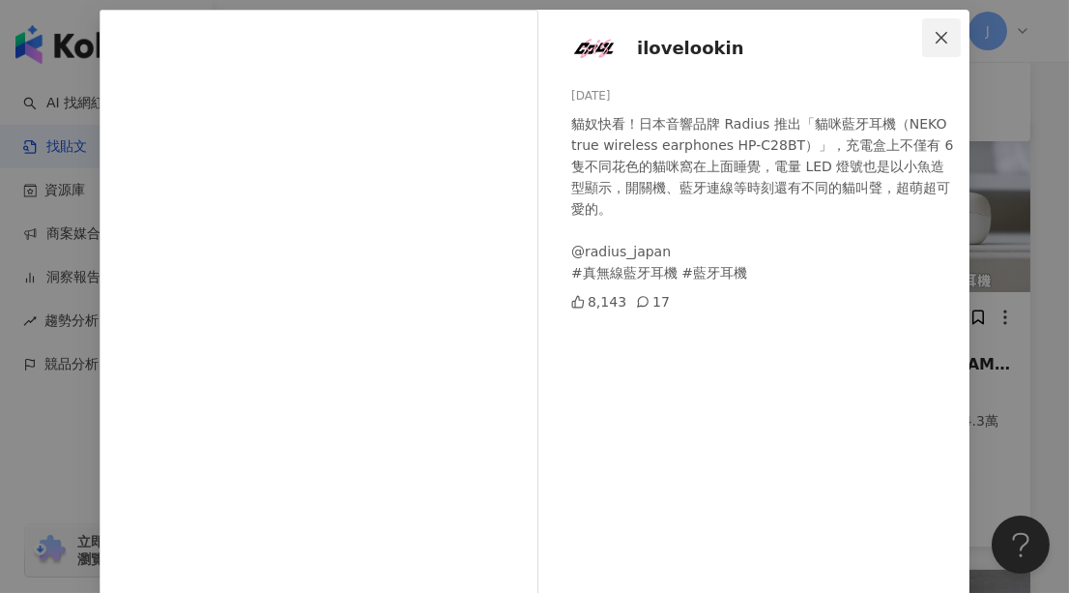
click at [937, 31] on icon "close" at bounding box center [941, 37] width 15 height 15
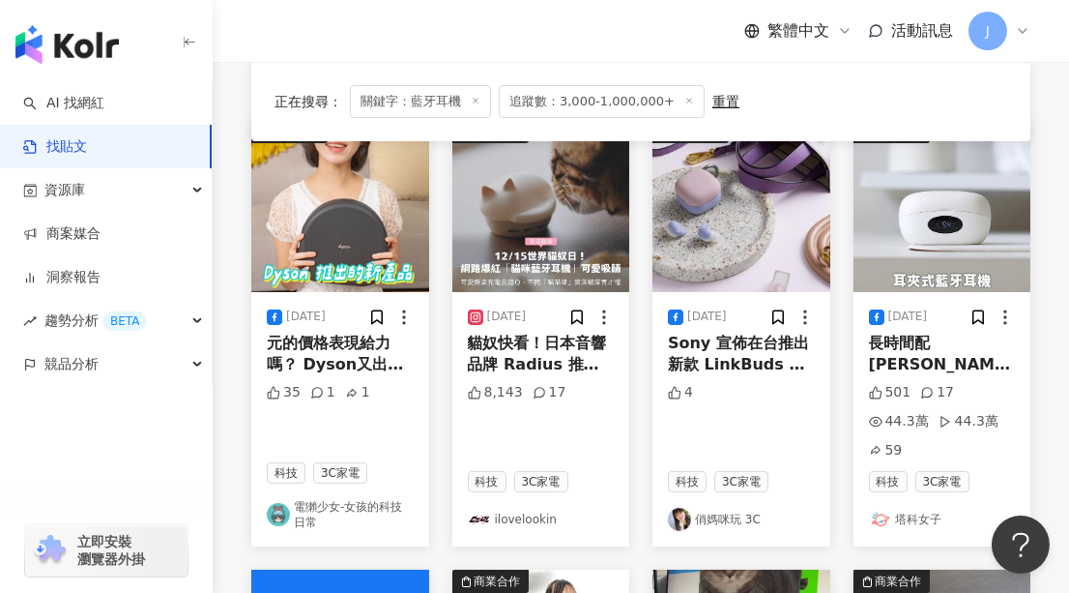
click at [924, 210] on img "button" at bounding box center [943, 206] width 178 height 172
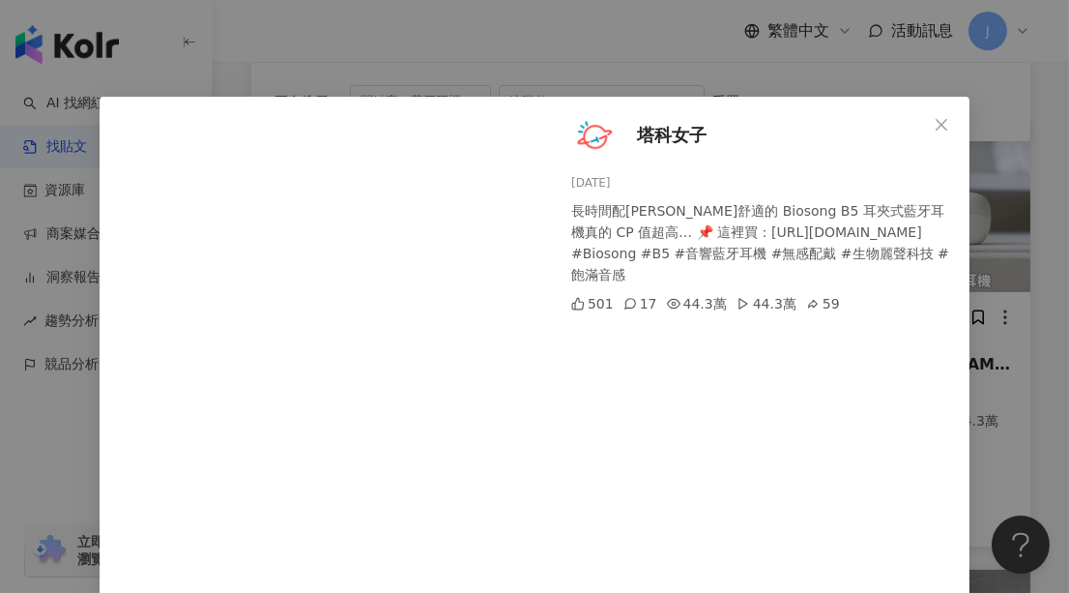
click at [659, 138] on span "塔科女子" at bounding box center [672, 135] width 70 height 27
click at [934, 119] on icon "close" at bounding box center [941, 124] width 15 height 15
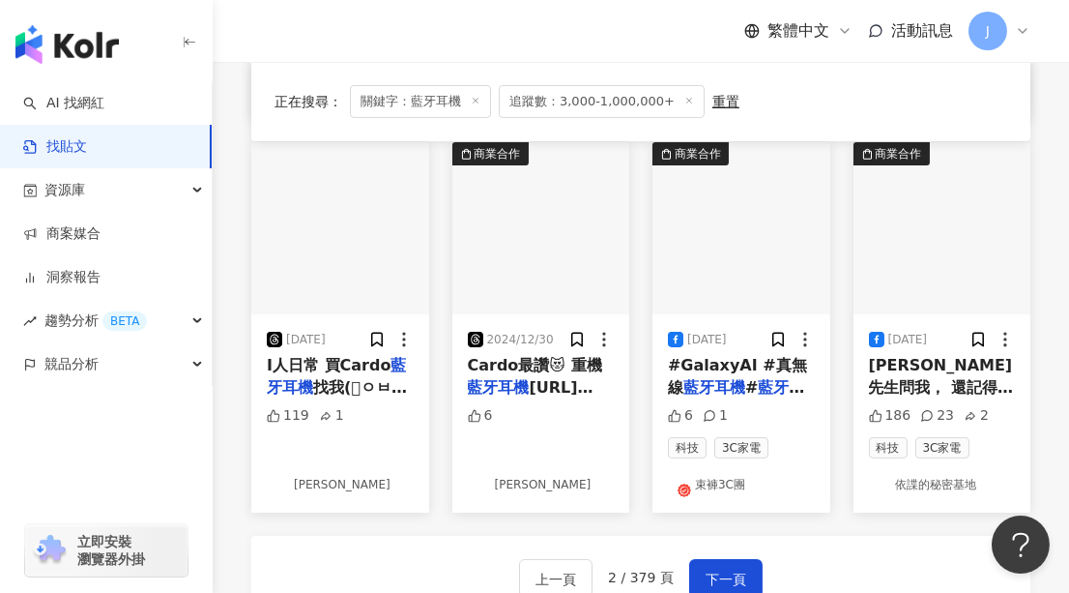
scroll to position [1054, 0]
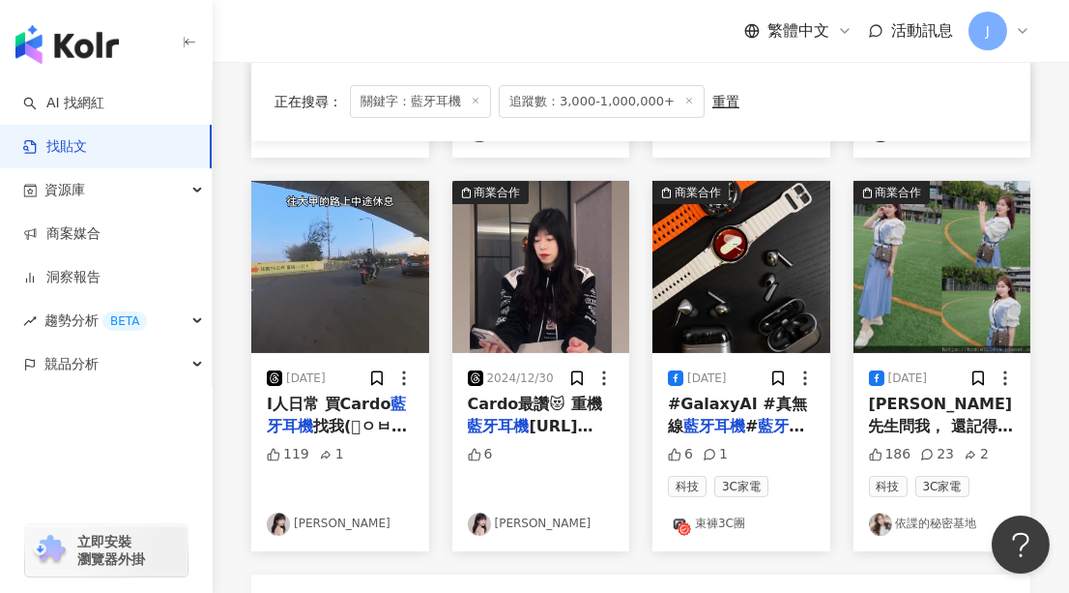
click at [347, 249] on img "button" at bounding box center [340, 267] width 178 height 172
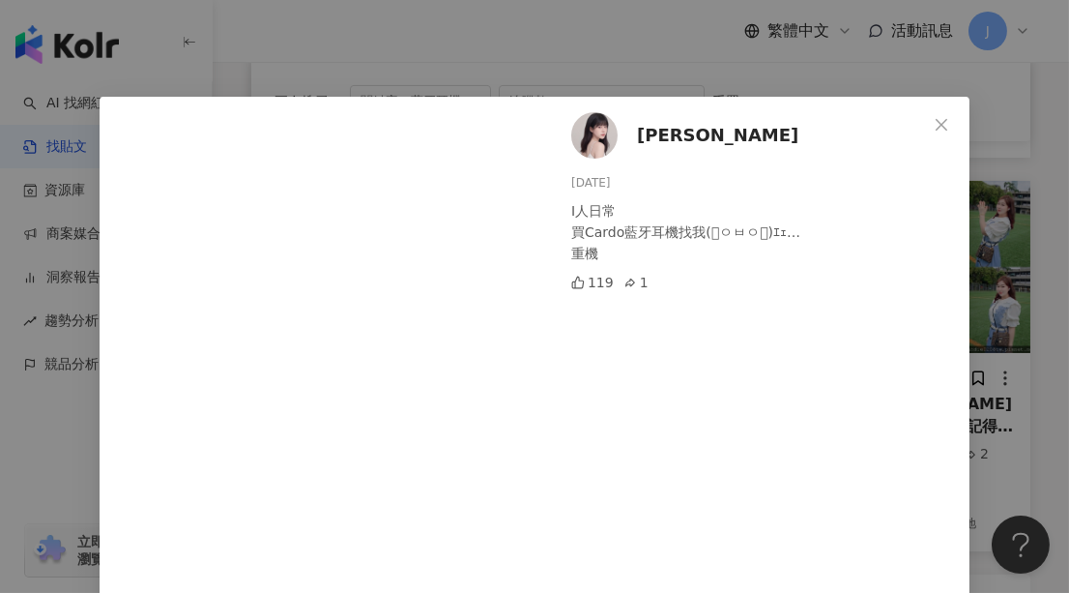
click at [650, 138] on span "朱ㄟ比 abby" at bounding box center [717, 135] width 161 height 27
click at [935, 121] on span "Close" at bounding box center [941, 124] width 39 height 15
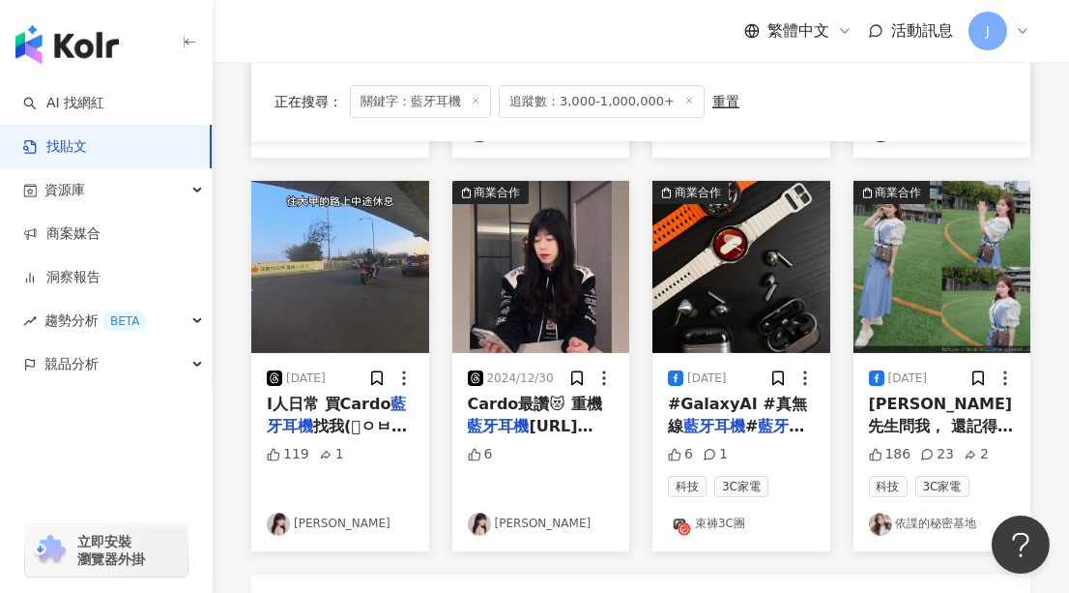
click at [970, 230] on img "button" at bounding box center [943, 267] width 178 height 172
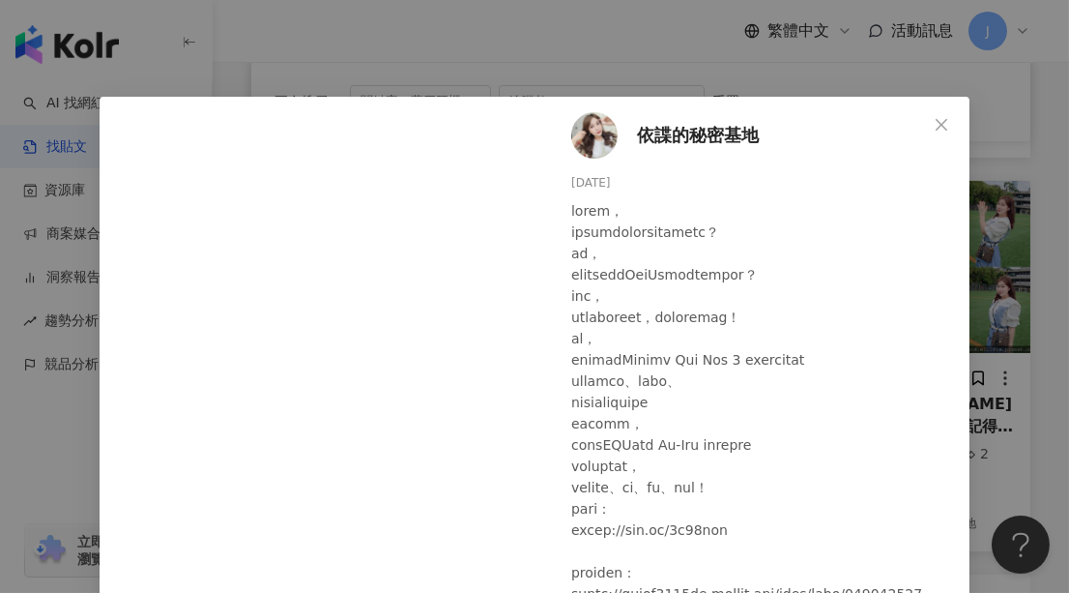
click at [686, 131] on span "依諜的秘密基地" at bounding box center [698, 135] width 122 height 27
click at [934, 123] on icon "close" at bounding box center [941, 124] width 15 height 15
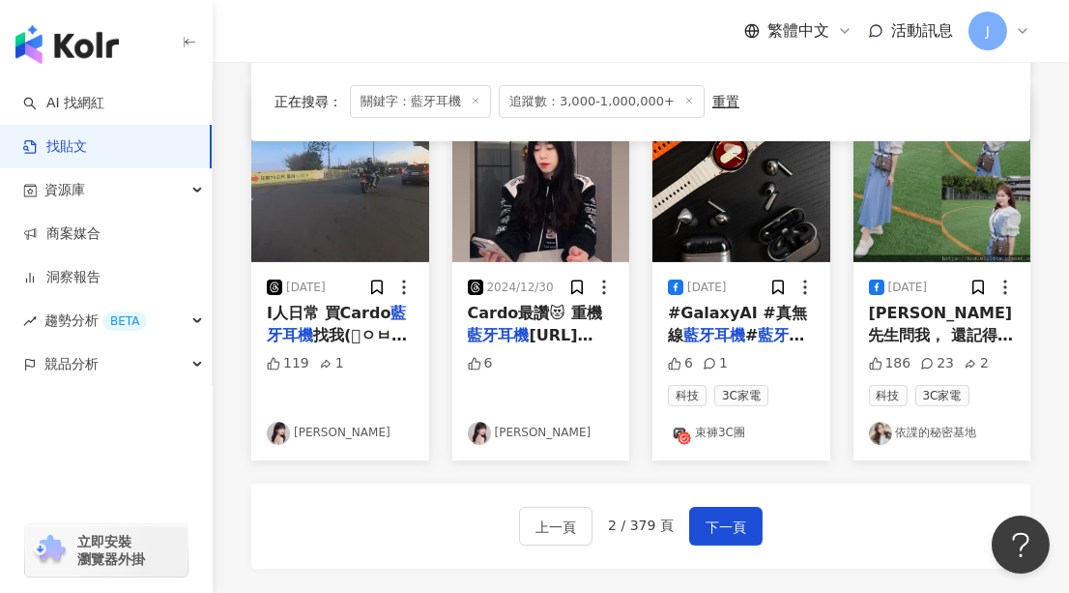
scroll to position [1230, 0]
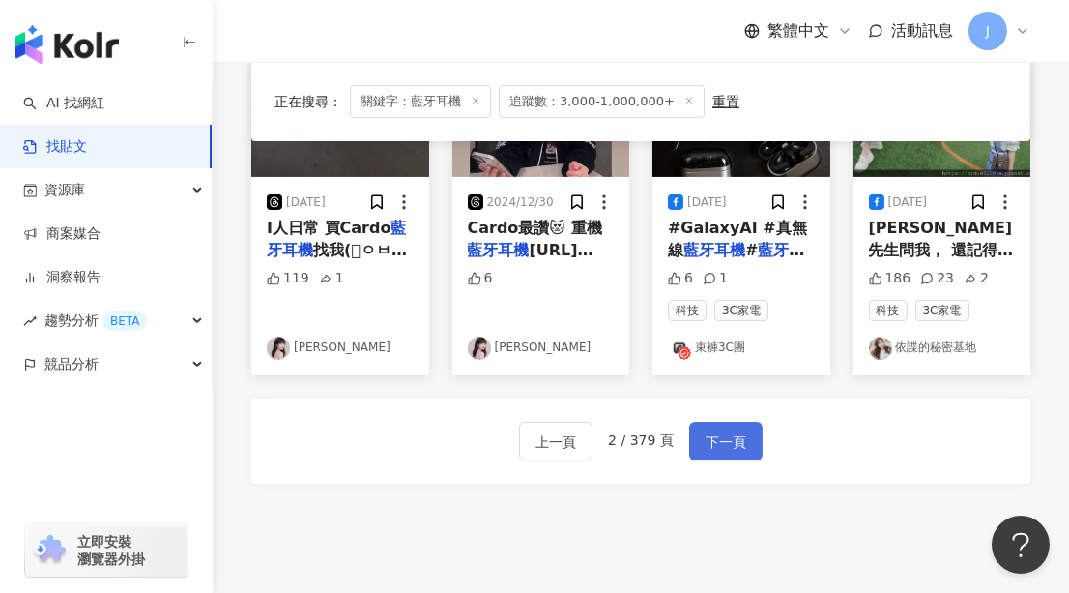
click at [709, 430] on span "下一頁" at bounding box center [726, 441] width 41 height 23
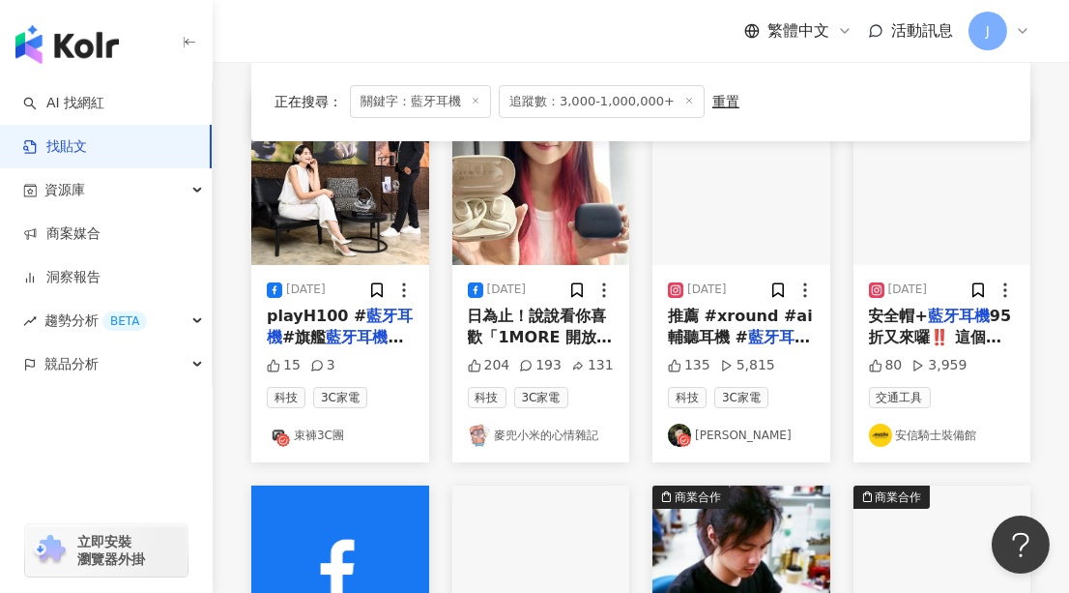
scroll to position [263, 0]
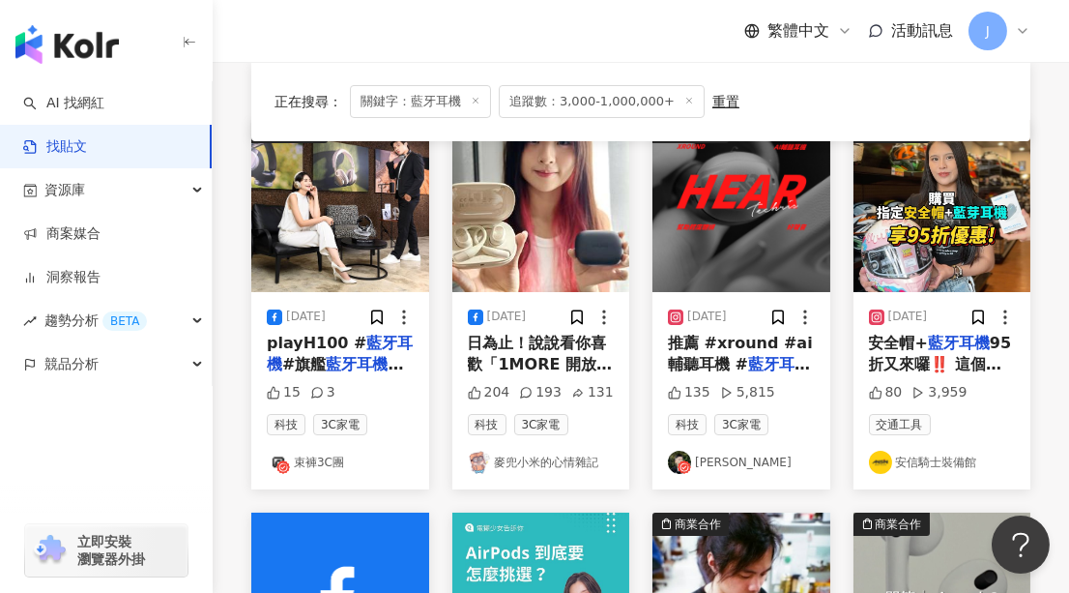
click at [563, 211] on img "button" at bounding box center [541, 206] width 178 height 172
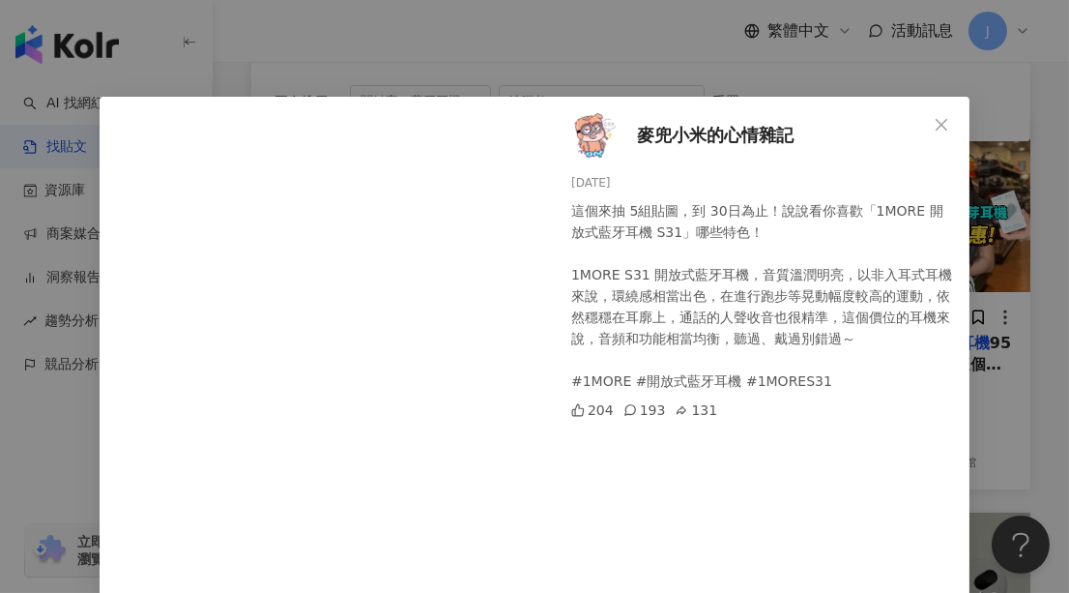
click at [715, 131] on span "麥兜小米的心情雜記" at bounding box center [715, 135] width 157 height 27
click at [938, 121] on icon "close" at bounding box center [942, 124] width 12 height 12
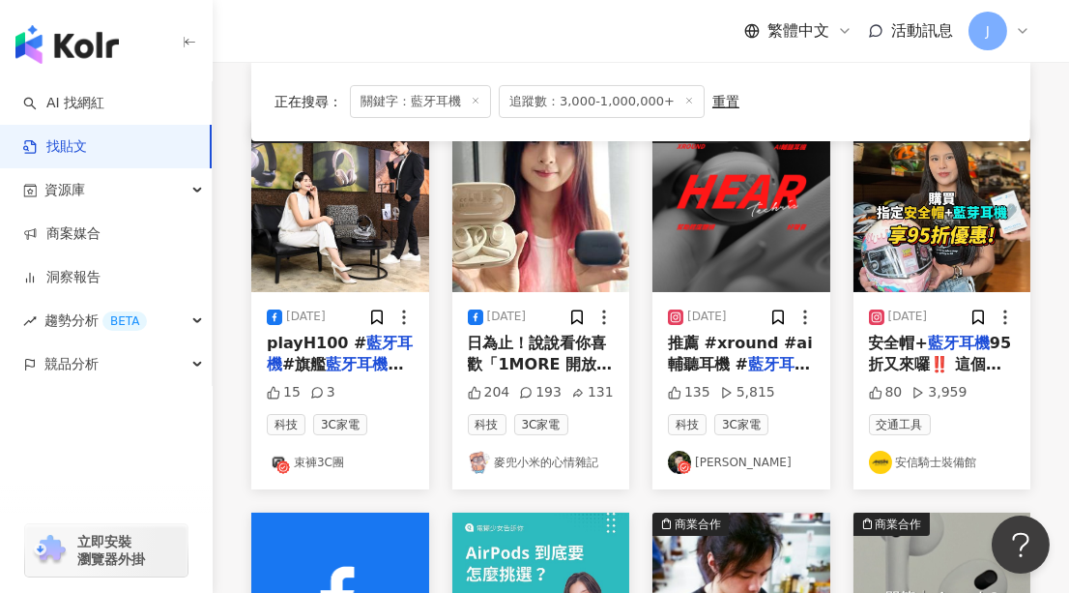
click at [728, 236] on img "button" at bounding box center [742, 206] width 178 height 172
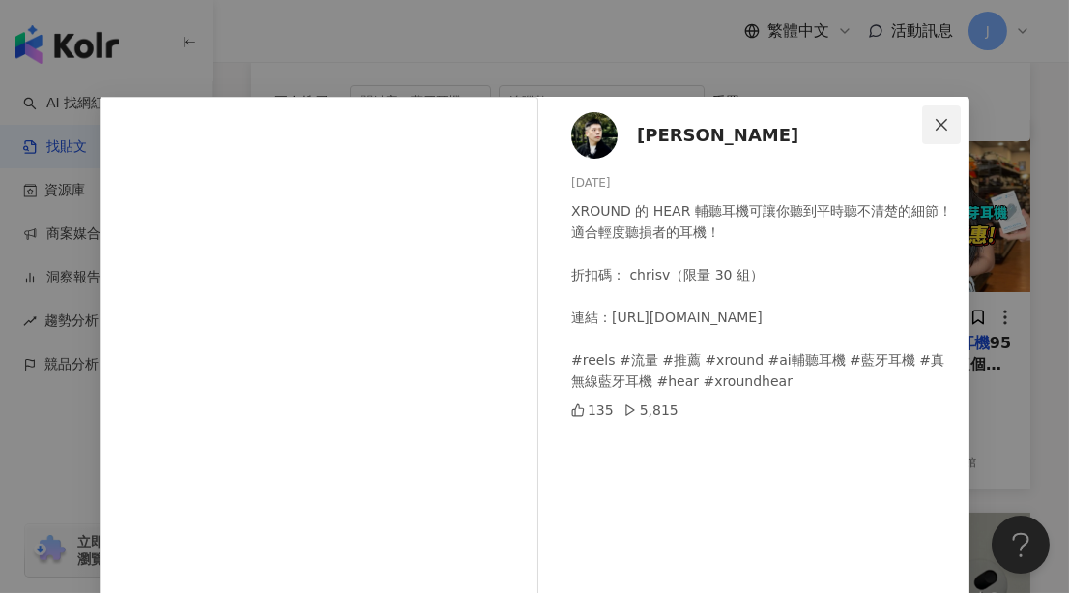
click at [938, 118] on icon "close" at bounding box center [941, 124] width 15 height 15
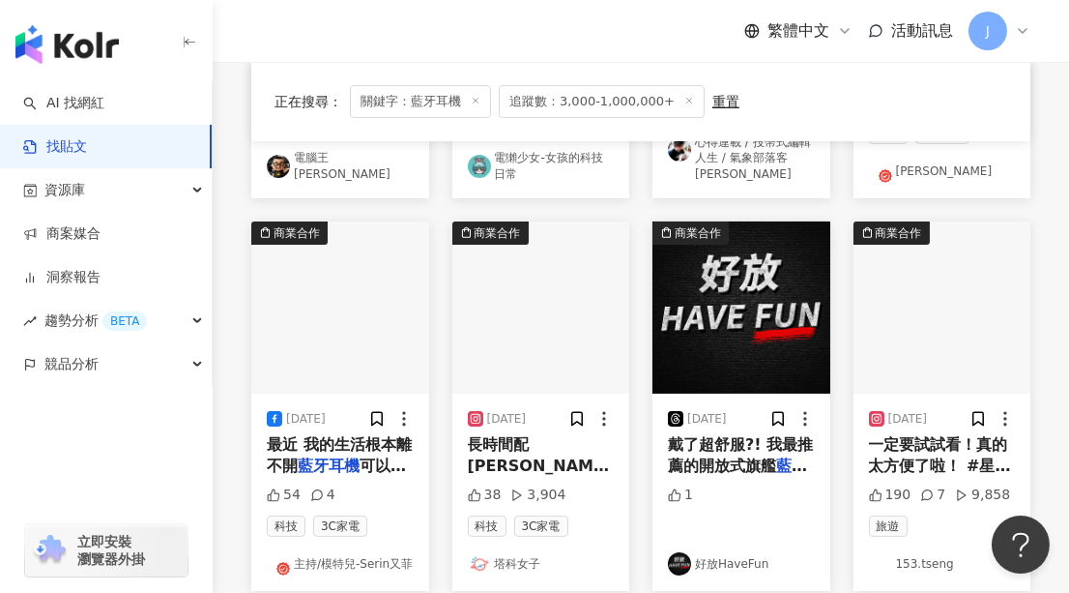
scroll to position [966, 0]
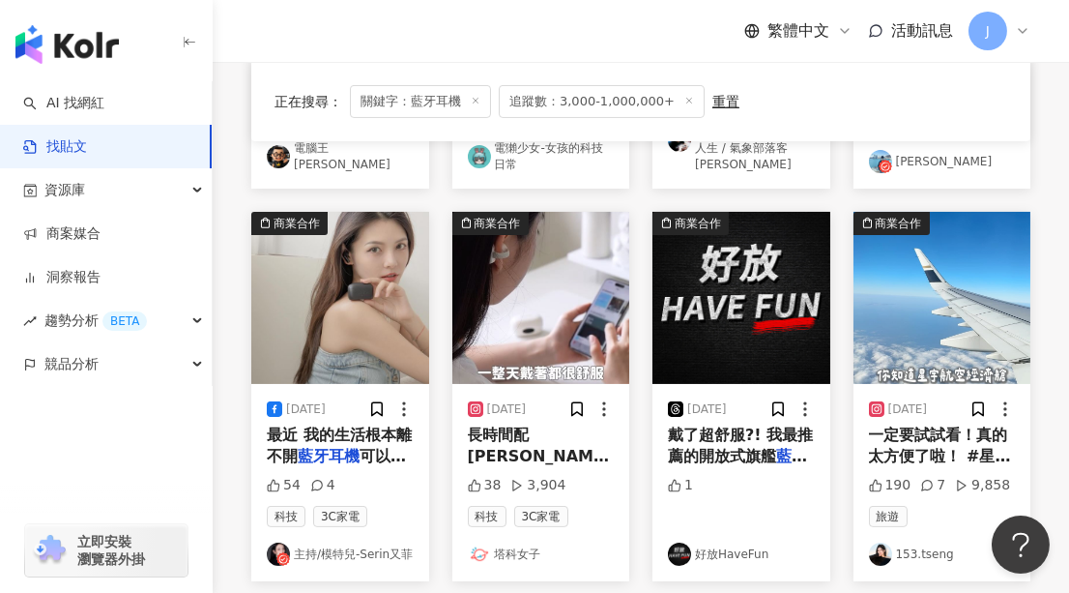
click at [351, 293] on img "button" at bounding box center [340, 298] width 178 height 172
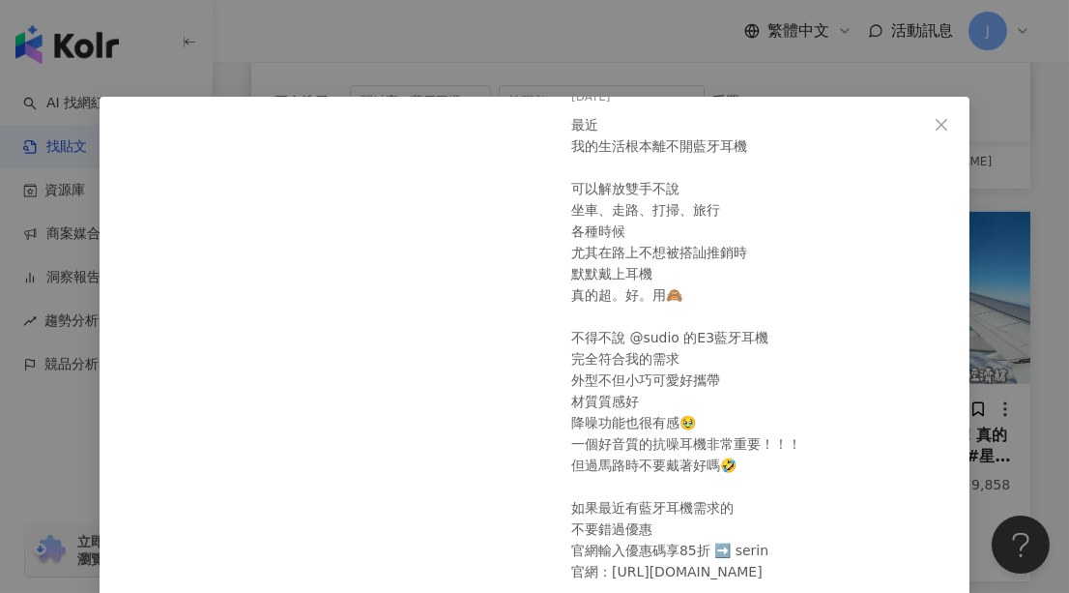
scroll to position [0, 0]
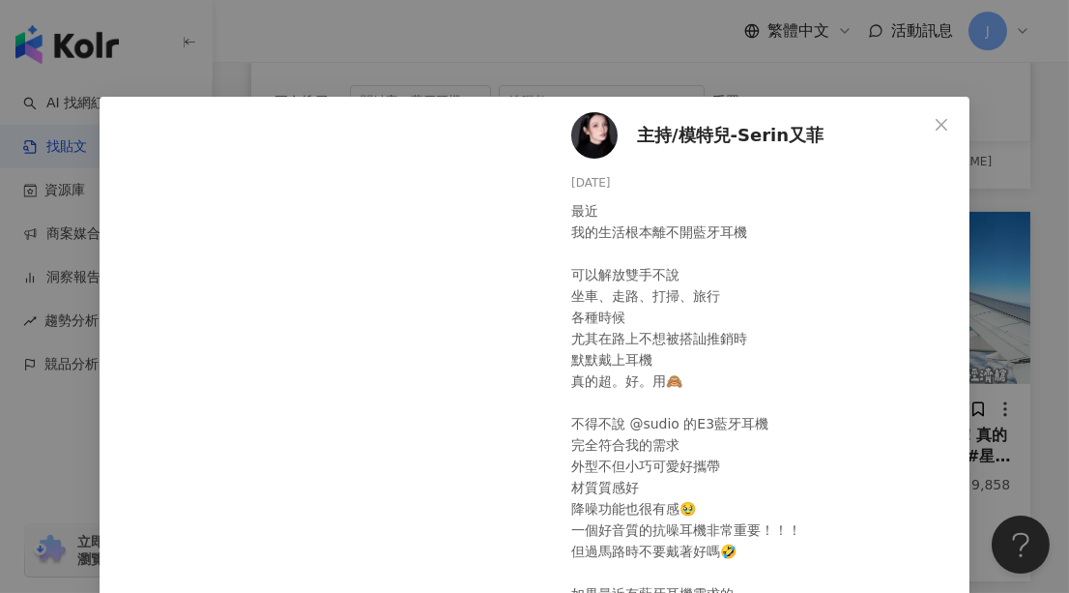
click at [662, 136] on span "主持/模特兒-Serin又菲" at bounding box center [730, 135] width 187 height 27
click at [936, 123] on icon "close" at bounding box center [942, 124] width 12 height 12
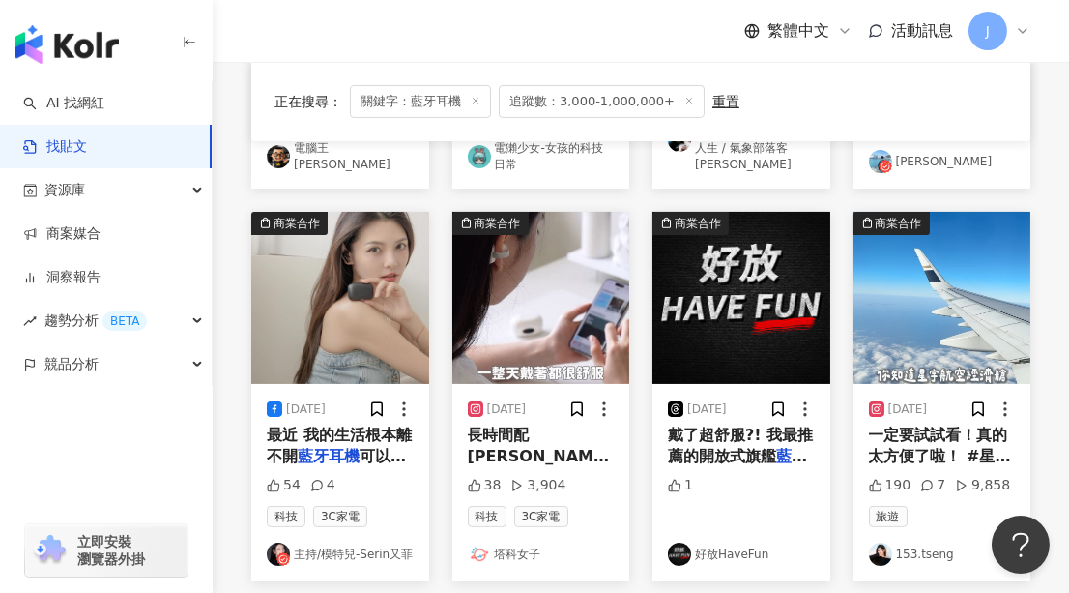
click at [956, 276] on img "button" at bounding box center [943, 298] width 178 height 172
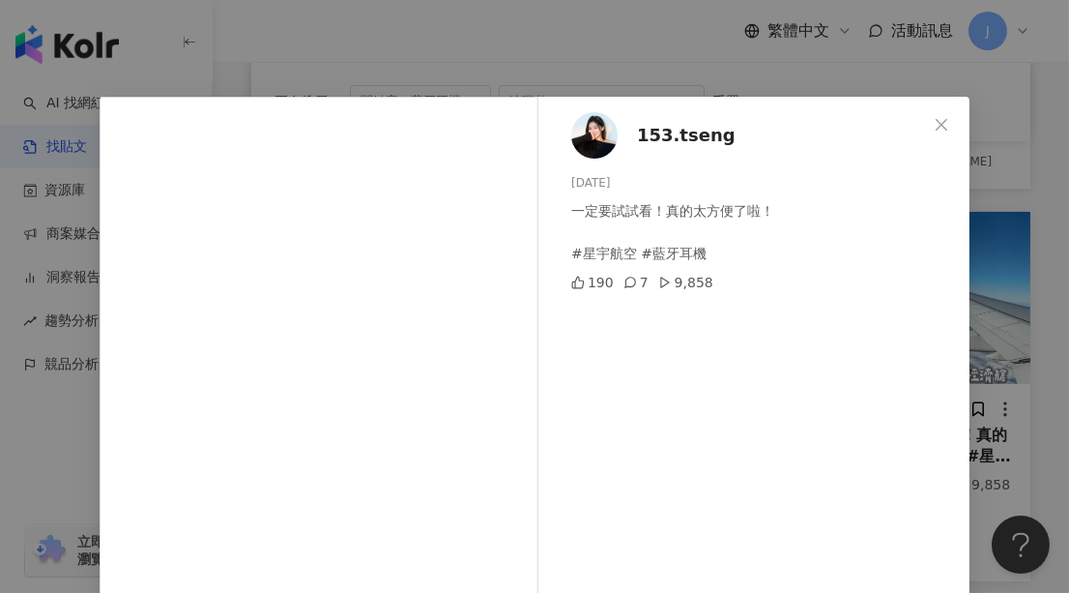
click at [668, 131] on span "153.tseng" at bounding box center [686, 135] width 99 height 27
click at [943, 123] on span "Close" at bounding box center [941, 124] width 39 height 15
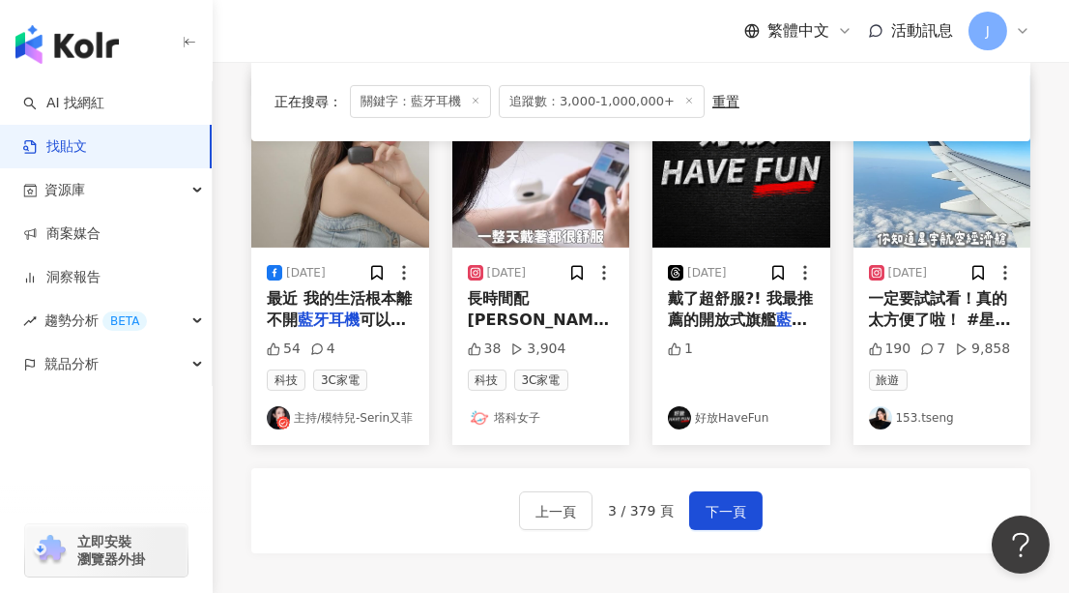
scroll to position [1230, 0]
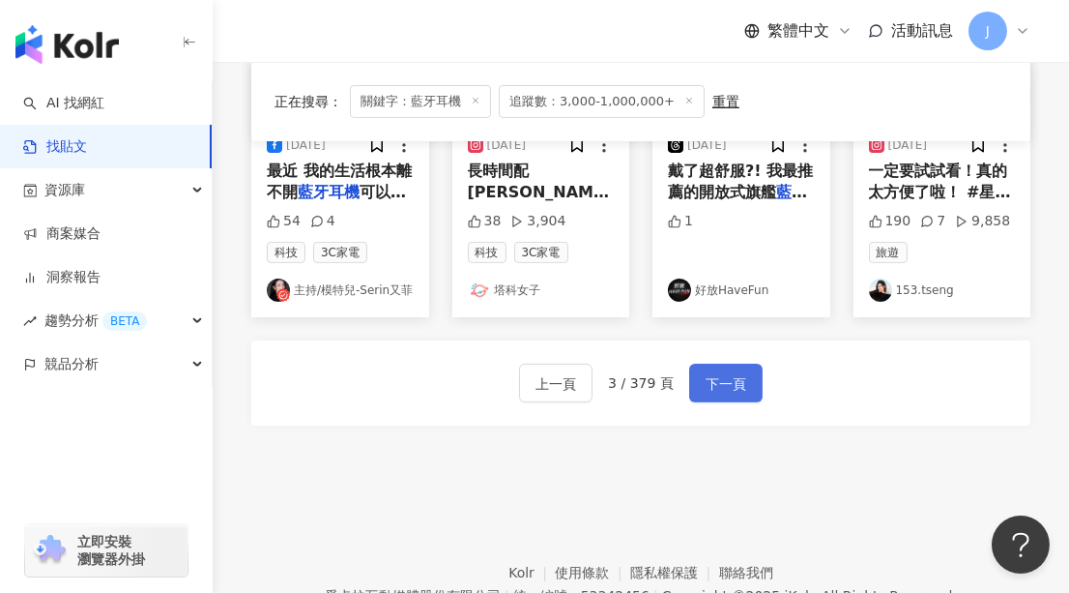
click at [731, 383] on span "下一頁" at bounding box center [726, 383] width 41 height 23
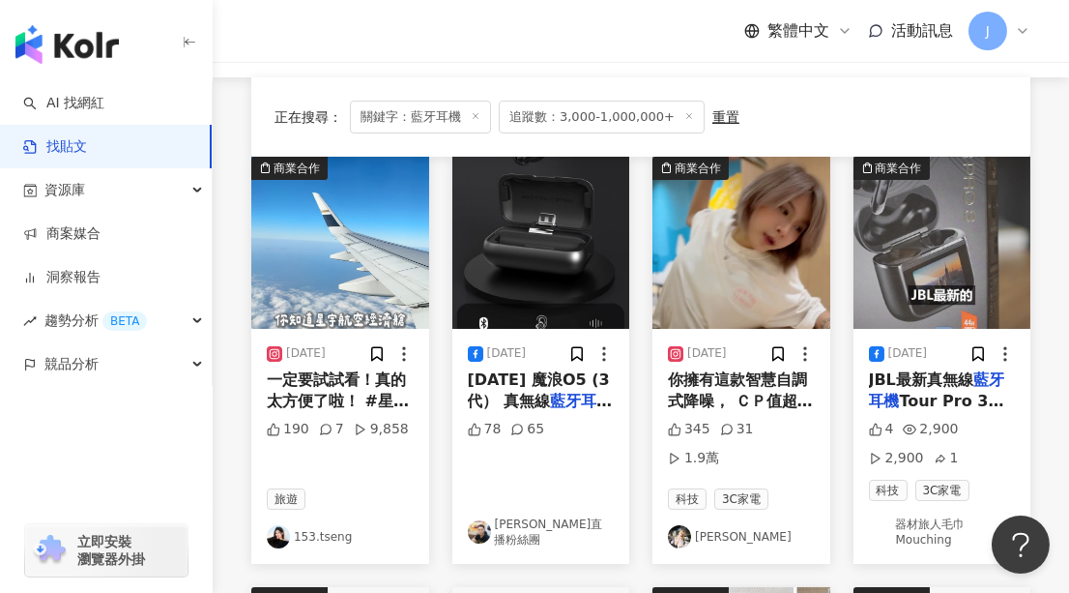
scroll to position [263, 0]
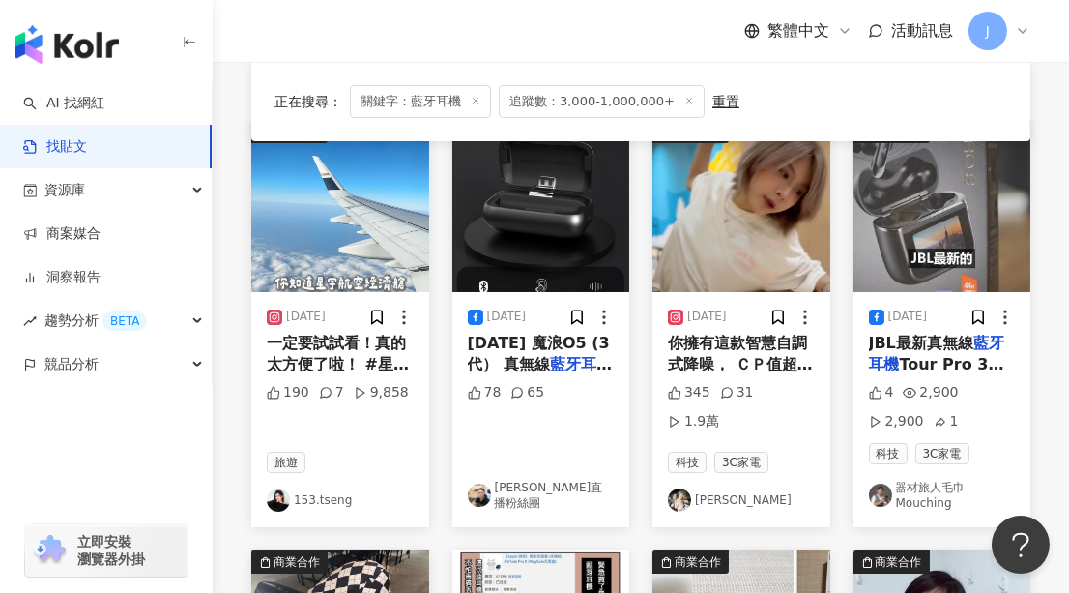
click at [719, 242] on img "button" at bounding box center [742, 206] width 178 height 172
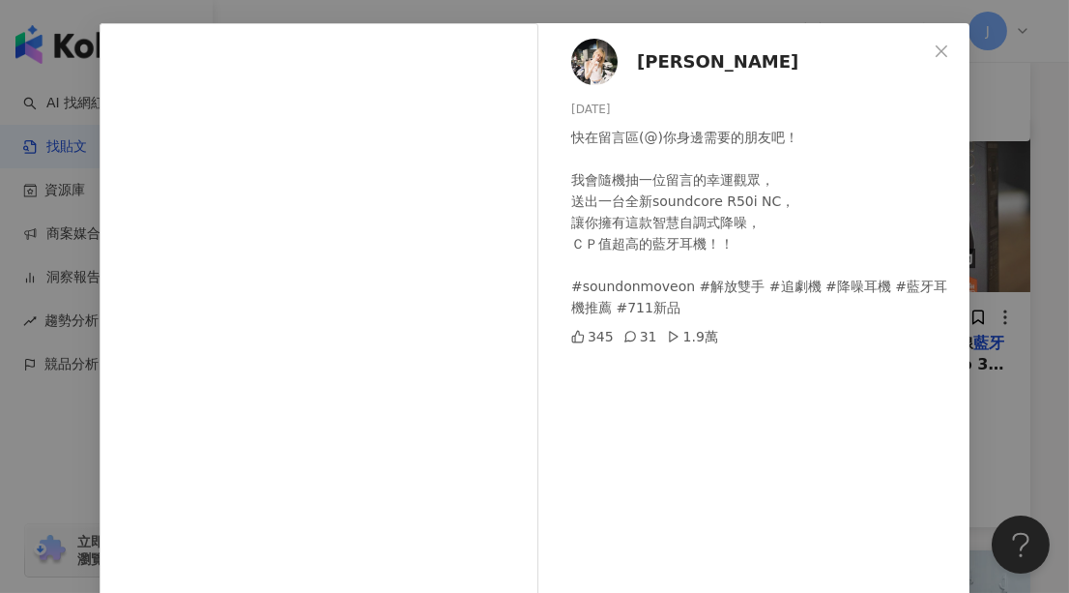
scroll to position [11, 0]
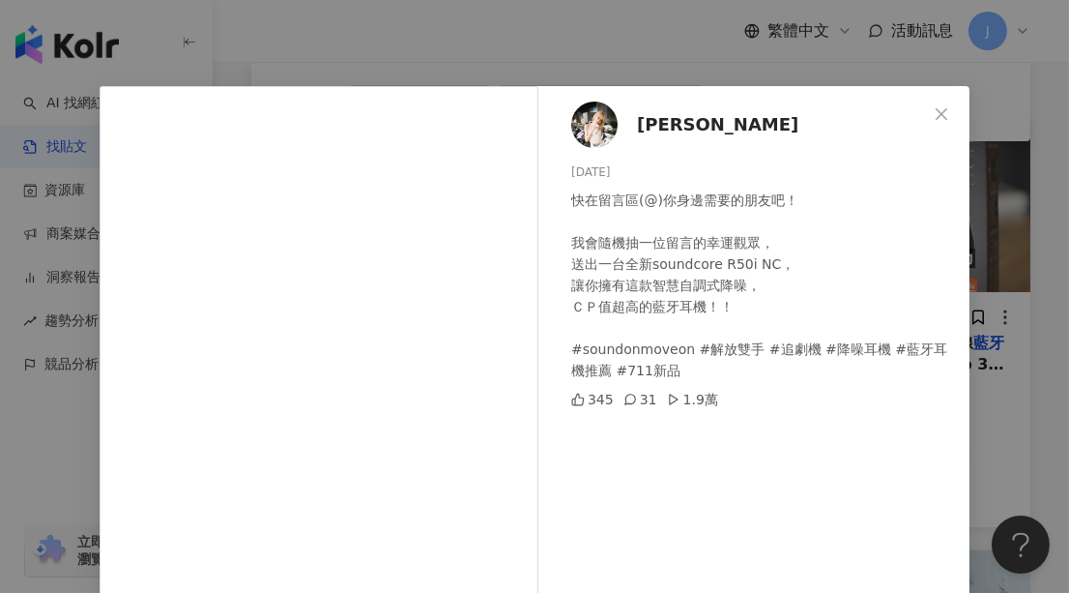
click at [688, 124] on span "Chen Xin Tong" at bounding box center [717, 124] width 161 height 27
click at [942, 114] on icon "close" at bounding box center [941, 113] width 15 height 15
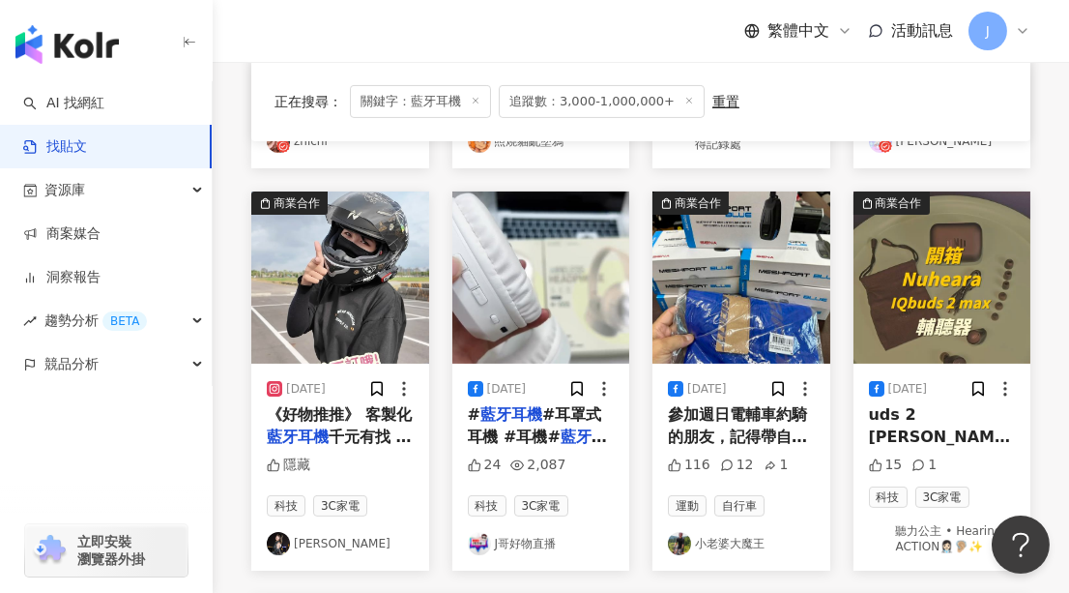
scroll to position [1054, 0]
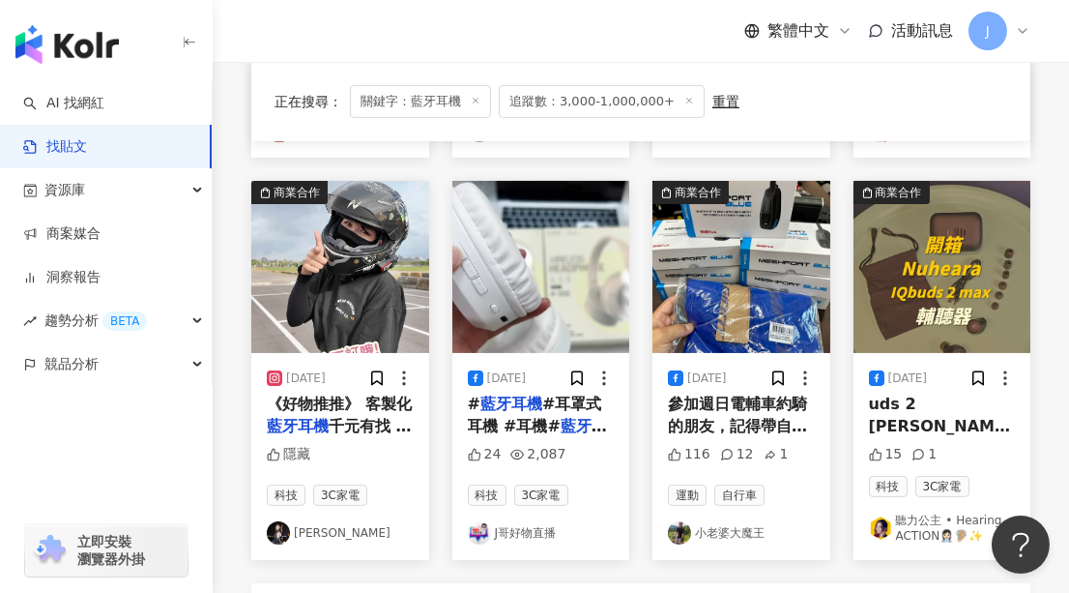
click at [704, 276] on img "button" at bounding box center [742, 267] width 178 height 172
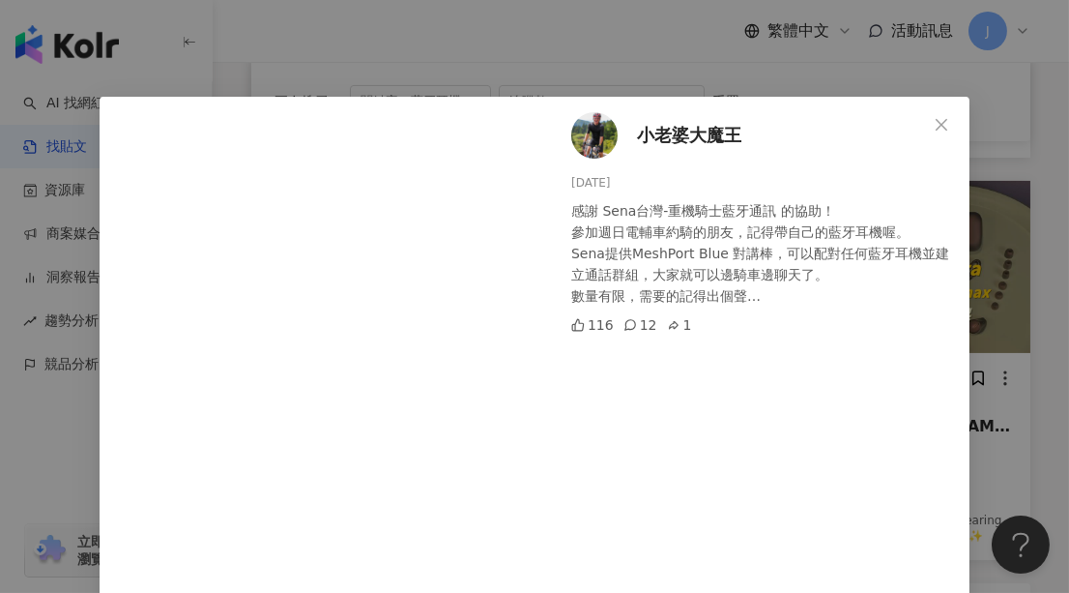
click at [690, 134] on span "小老婆大魔王" at bounding box center [689, 135] width 104 height 27
click at [934, 117] on icon "close" at bounding box center [941, 124] width 15 height 15
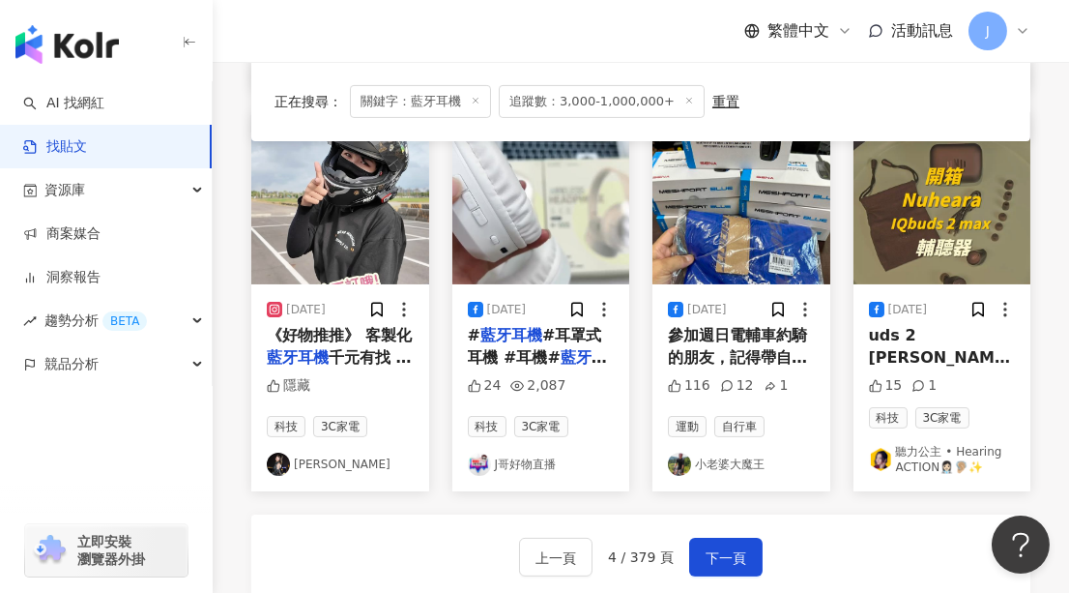
scroll to position [1318, 0]
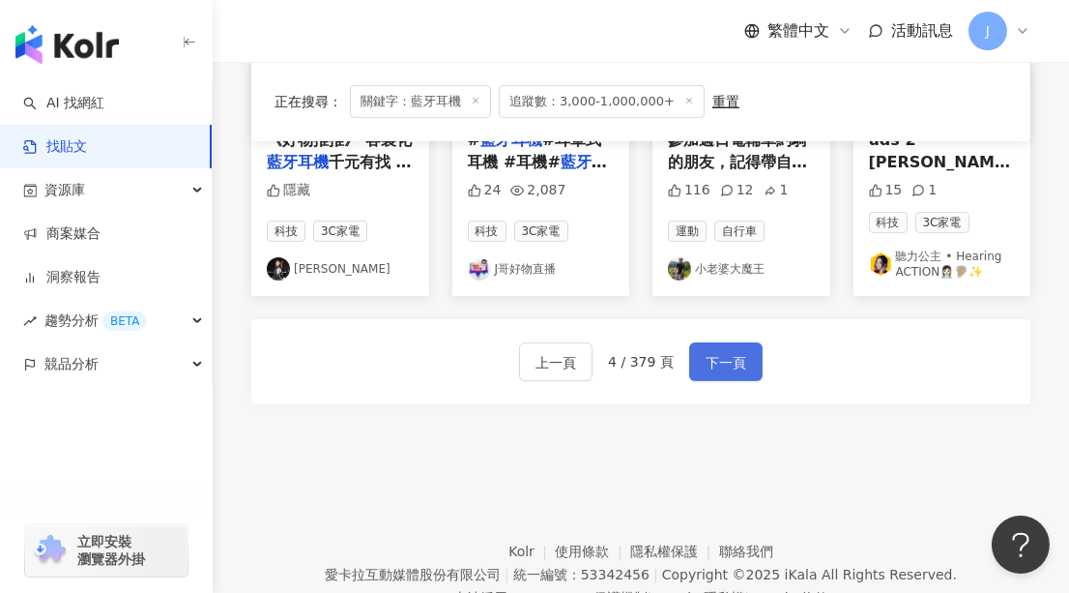
click at [707, 360] on span "下一頁" at bounding box center [726, 362] width 41 height 23
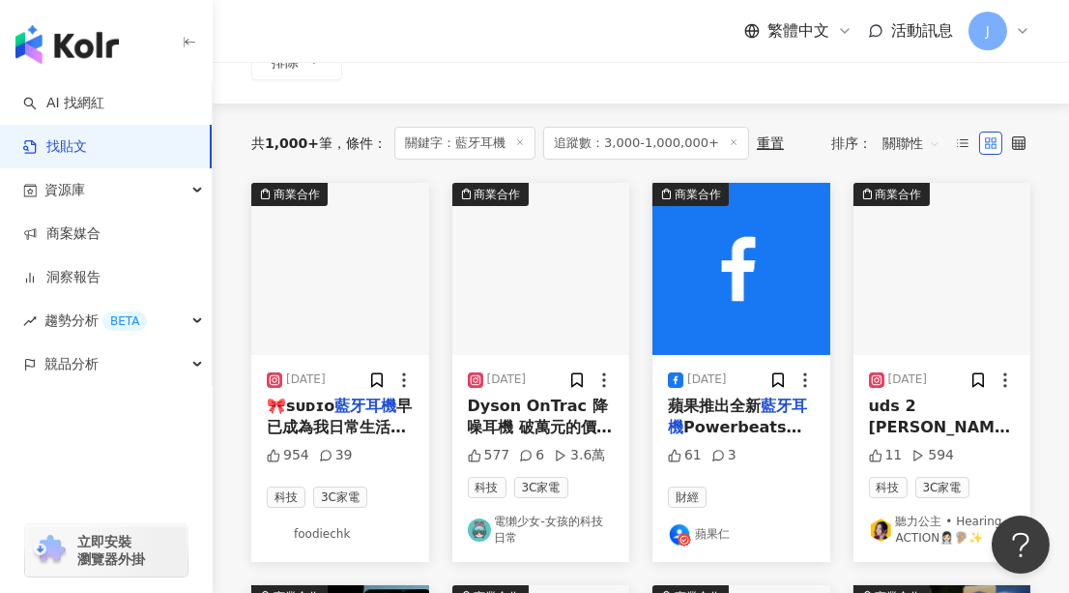
scroll to position [209, 0]
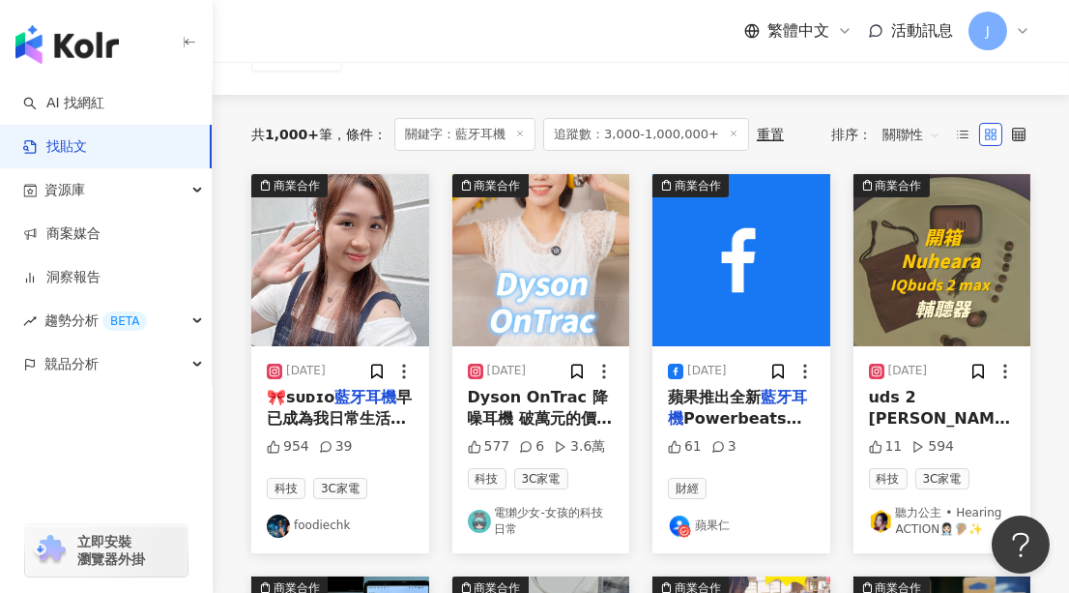
click at [324, 298] on img "button" at bounding box center [340, 260] width 178 height 172
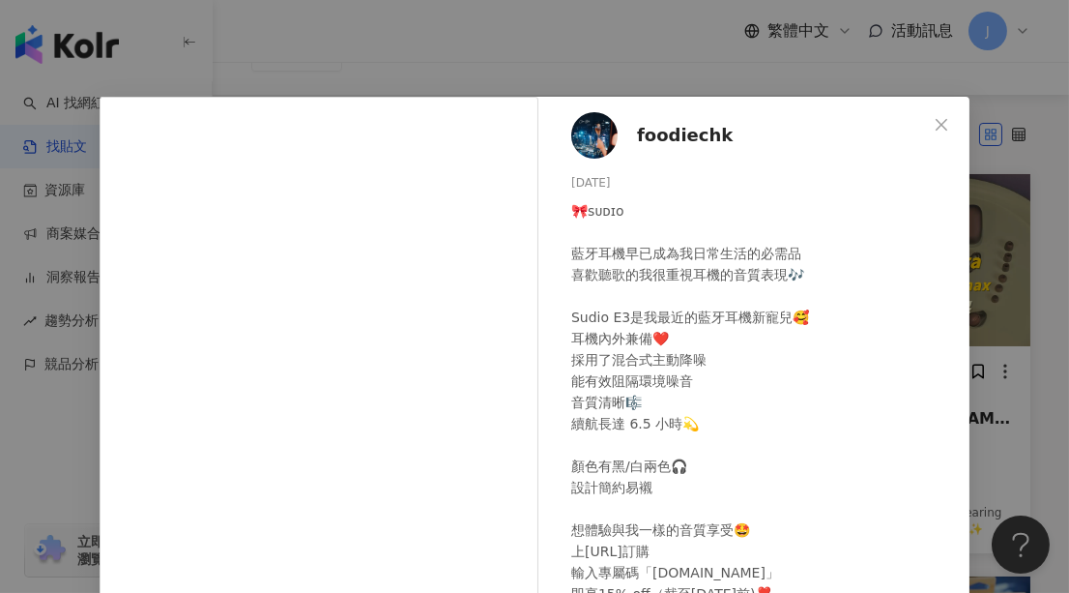
click at [670, 139] on span "foodiechk" at bounding box center [685, 135] width 96 height 27
click at [946, 122] on span "Close" at bounding box center [941, 124] width 39 height 15
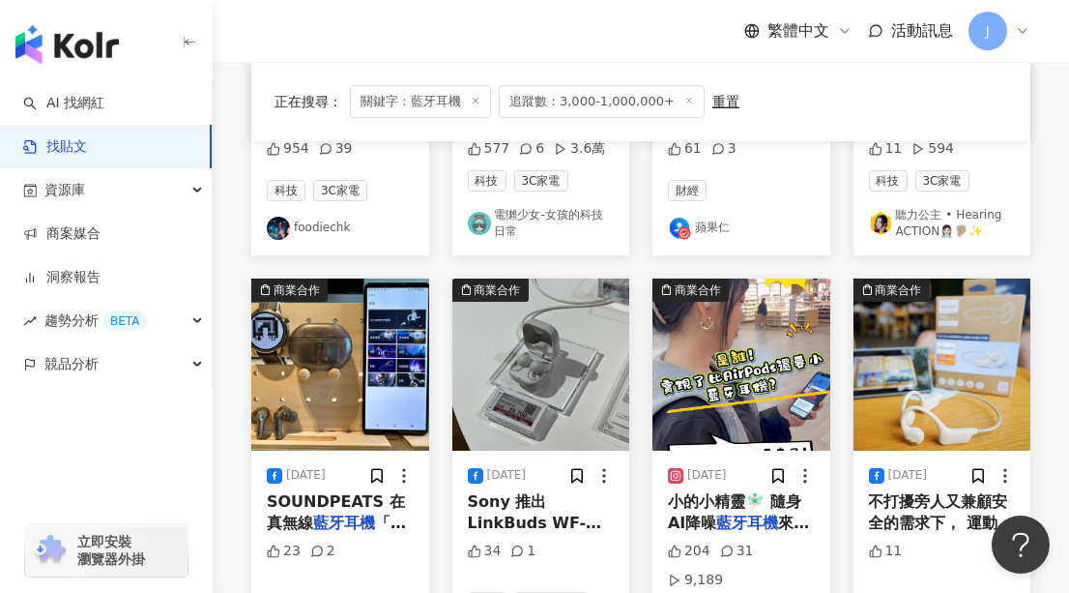
scroll to position [560, 0]
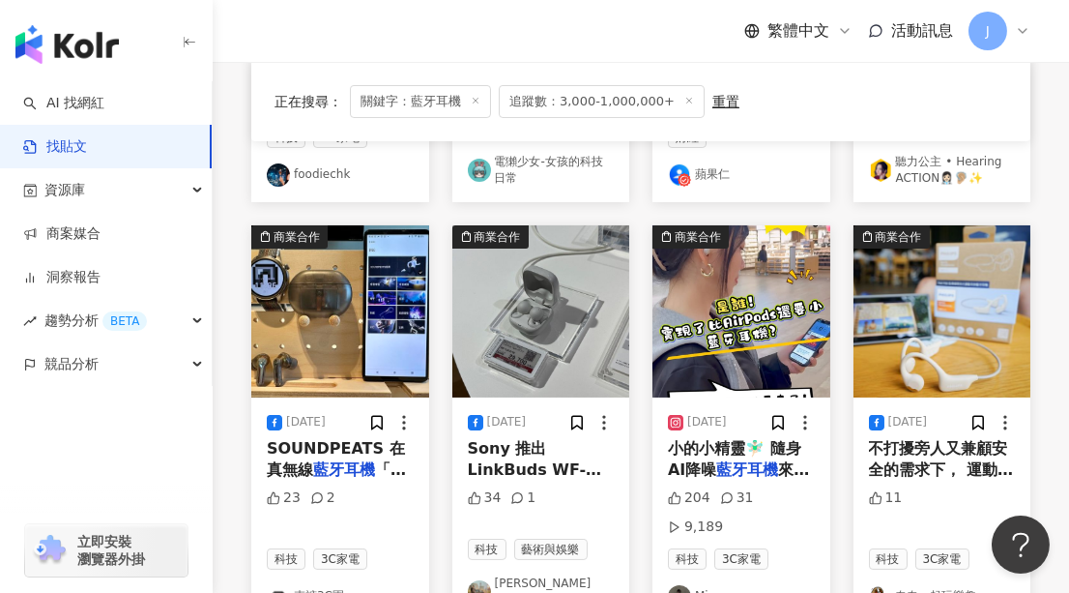
click at [714, 283] on img "button" at bounding box center [742, 311] width 178 height 172
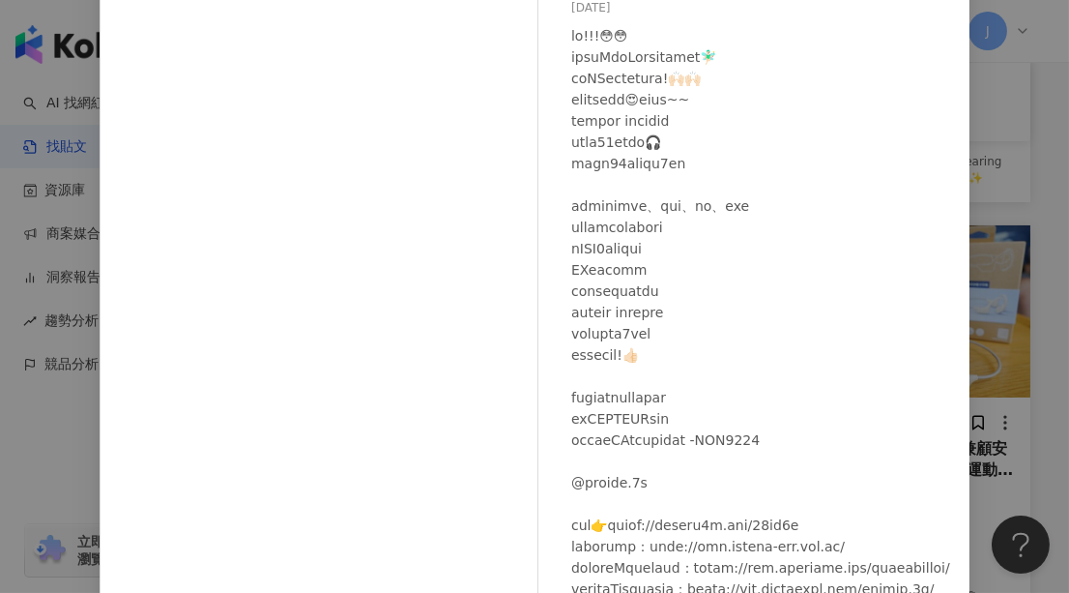
scroll to position [0, 0]
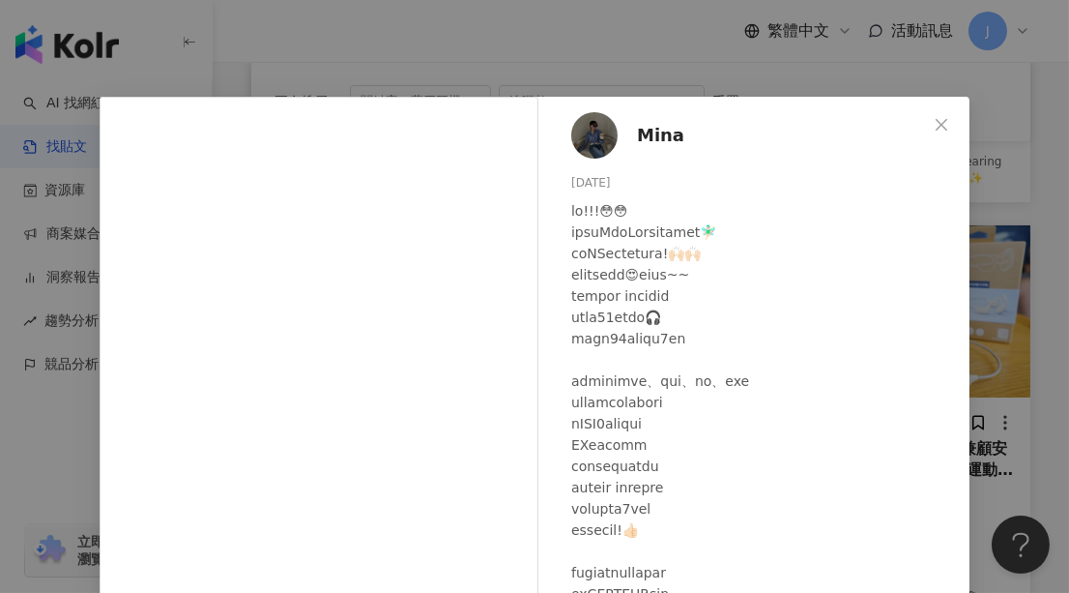
click at [654, 143] on span "Mina" at bounding box center [660, 135] width 47 height 27
click at [939, 125] on icon "close" at bounding box center [941, 124] width 15 height 15
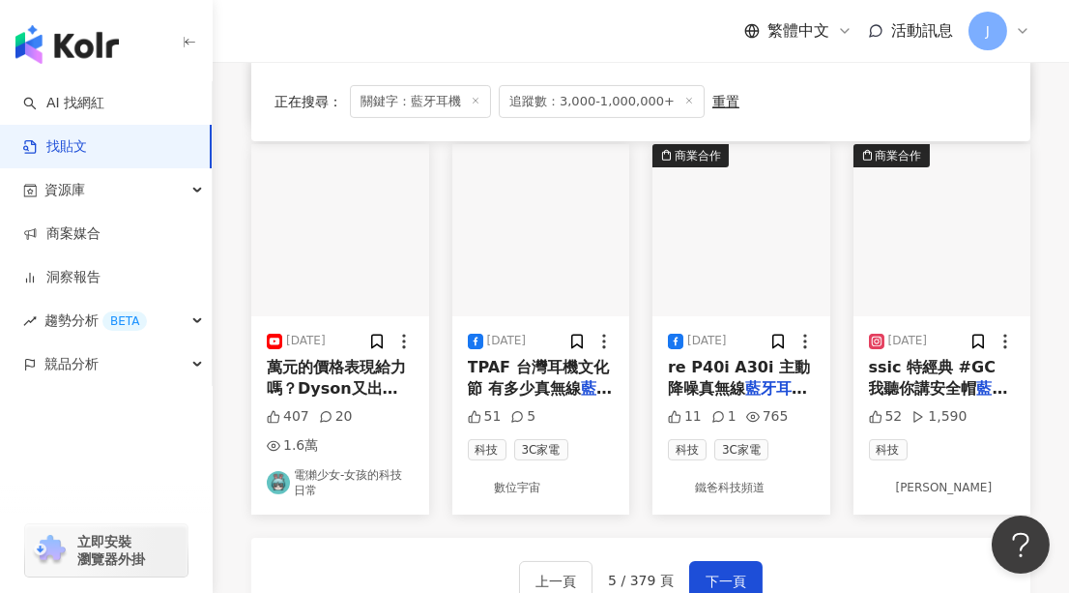
scroll to position [1088, 0]
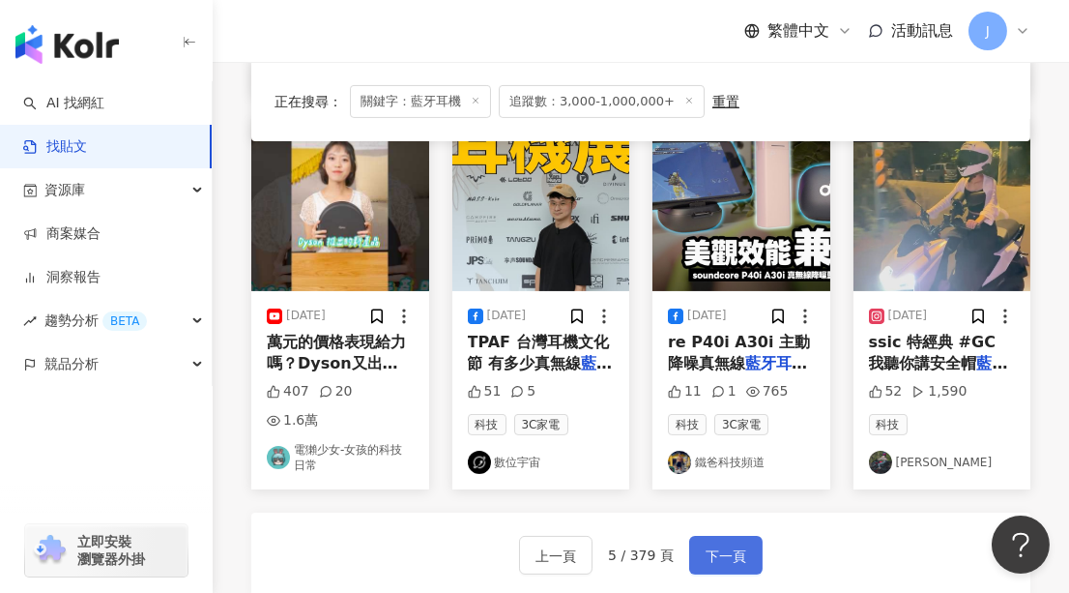
click at [722, 544] on span "下一頁" at bounding box center [726, 555] width 41 height 23
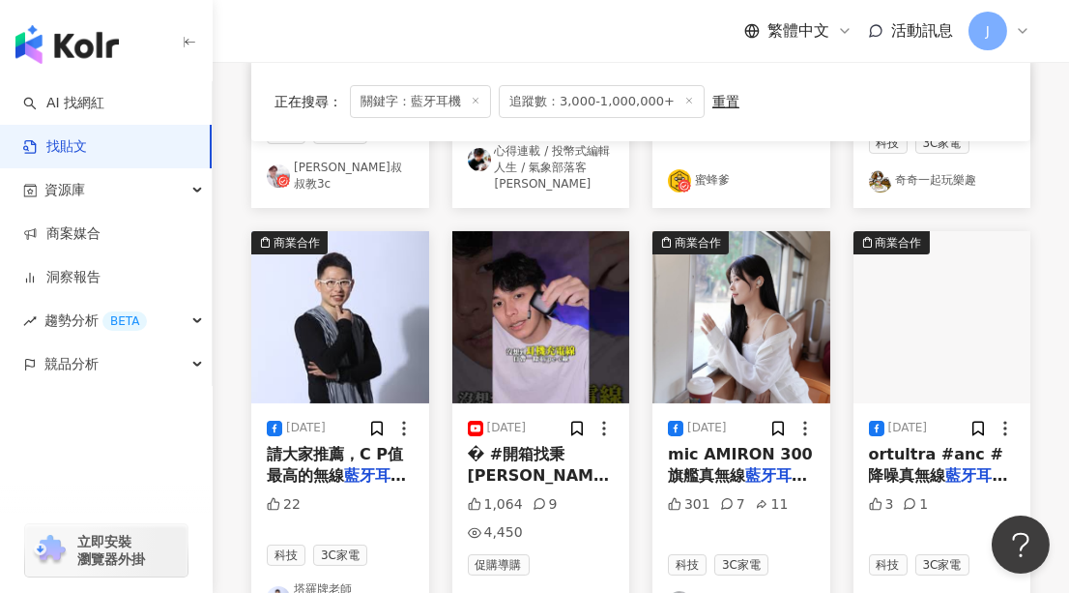
scroll to position [615, 0]
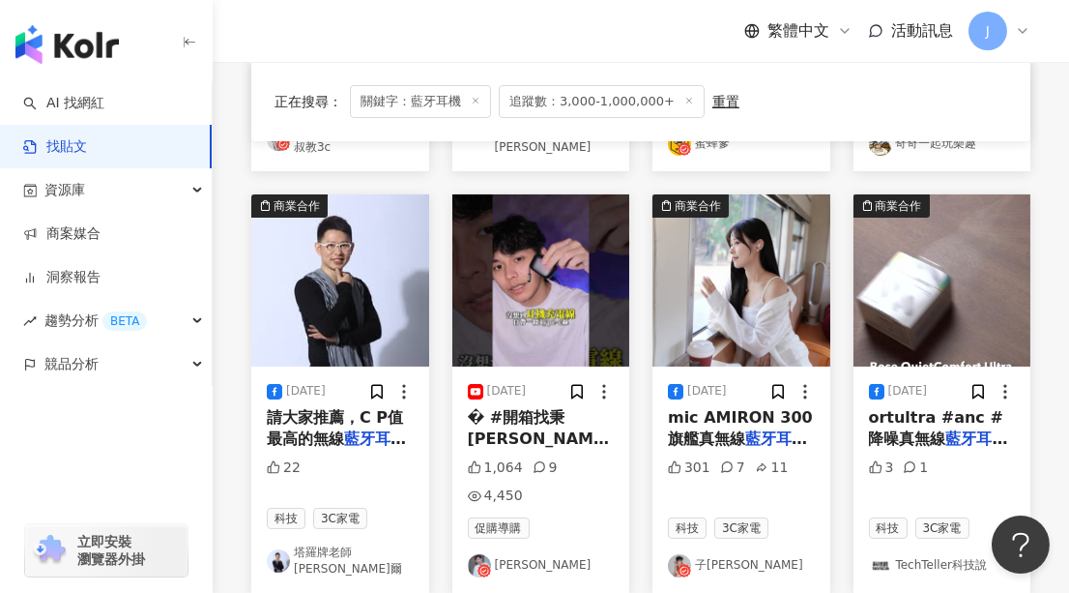
click at [551, 261] on img "button" at bounding box center [541, 280] width 178 height 172
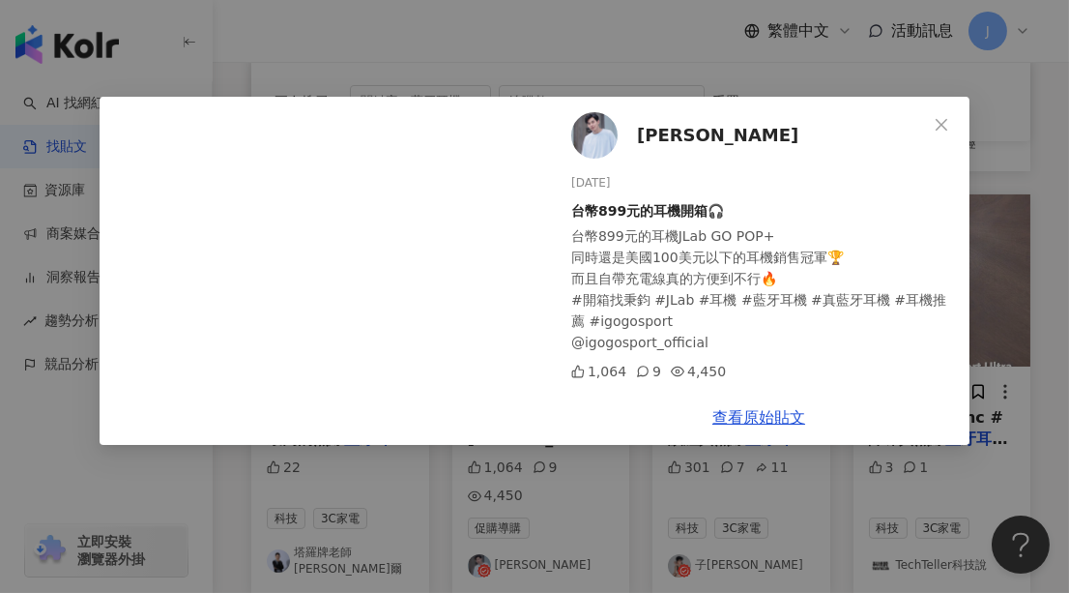
click at [658, 131] on span "謝秉鈞" at bounding box center [717, 135] width 161 height 27
click at [935, 120] on icon "close" at bounding box center [941, 124] width 15 height 15
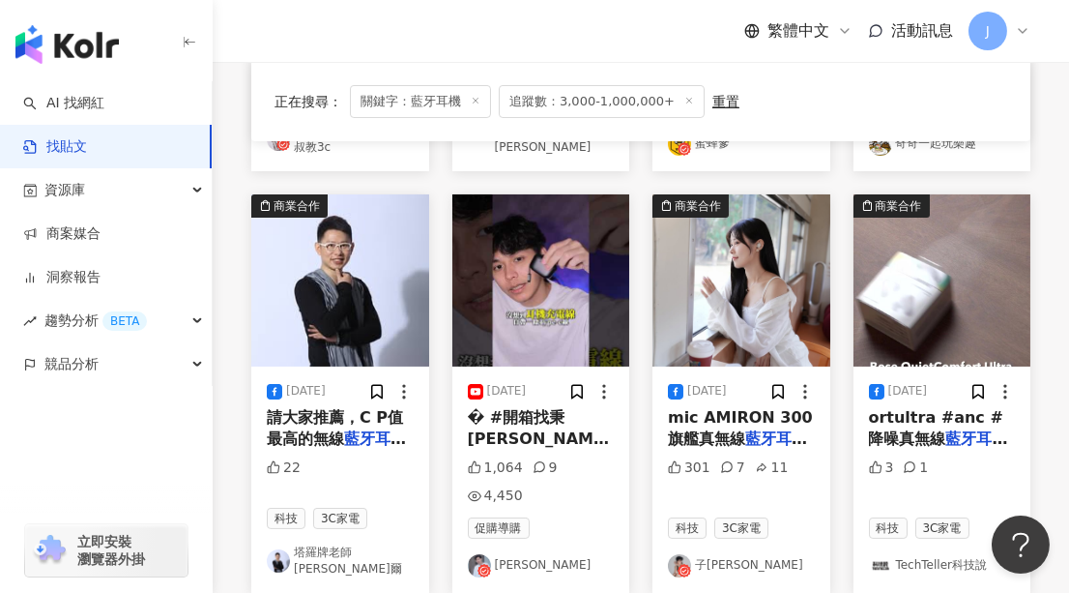
click at [785, 257] on img "button" at bounding box center [742, 280] width 178 height 172
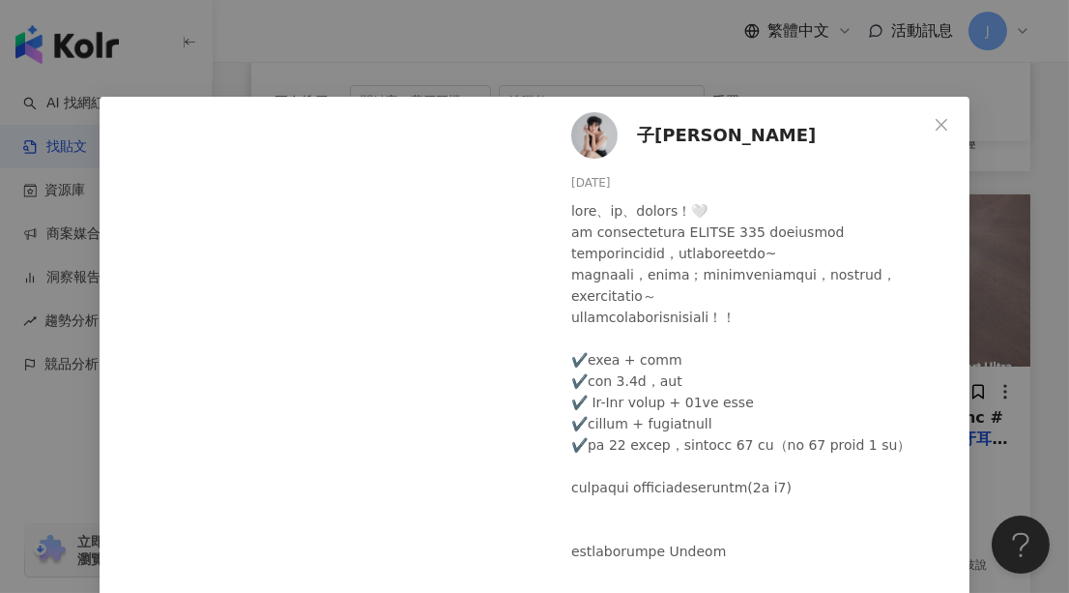
click at [650, 134] on span "子鈴" at bounding box center [726, 135] width 179 height 27
click at [934, 127] on icon "close" at bounding box center [941, 124] width 15 height 15
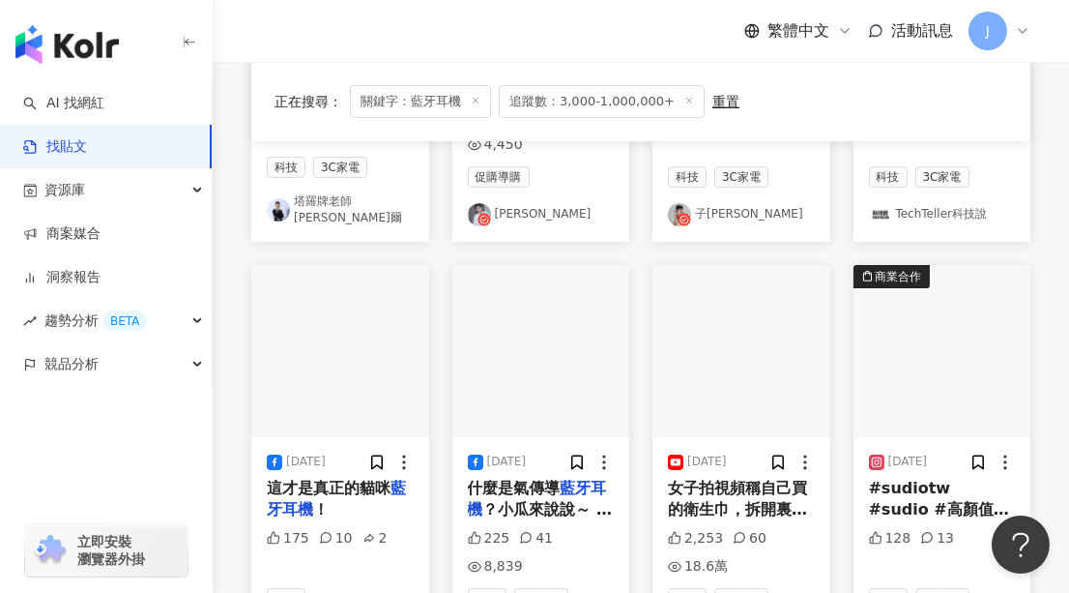
scroll to position [966, 0]
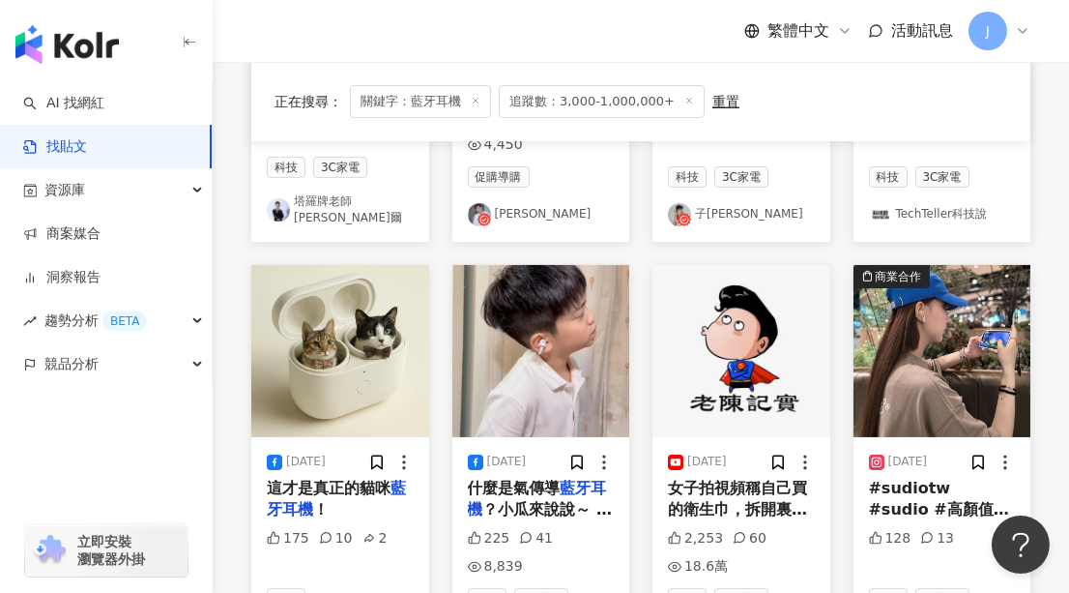
click at [344, 265] on img "button" at bounding box center [340, 351] width 178 height 172
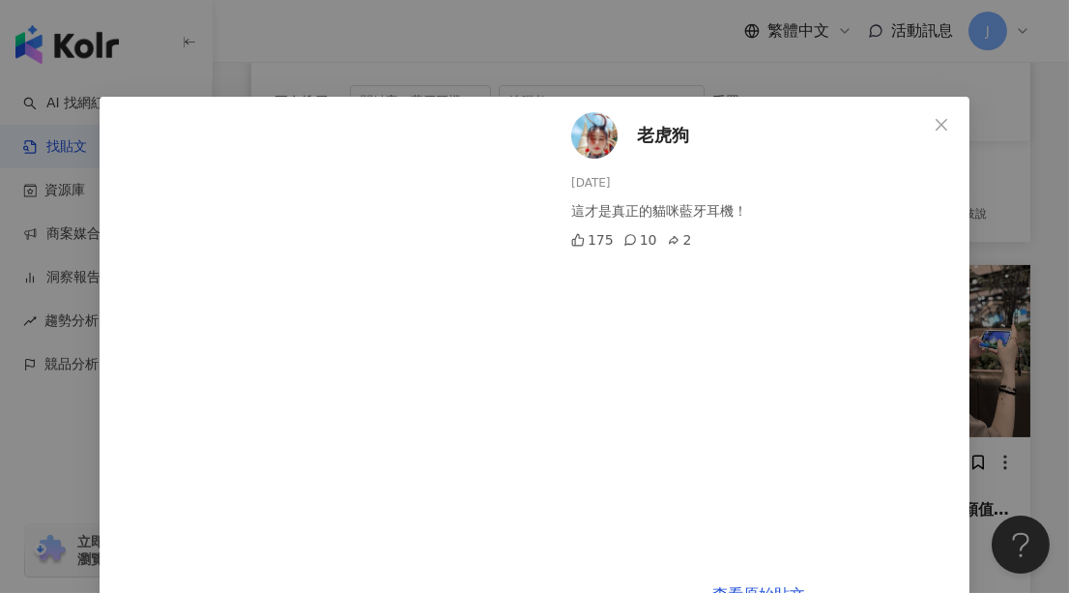
scroll to position [29, 0]
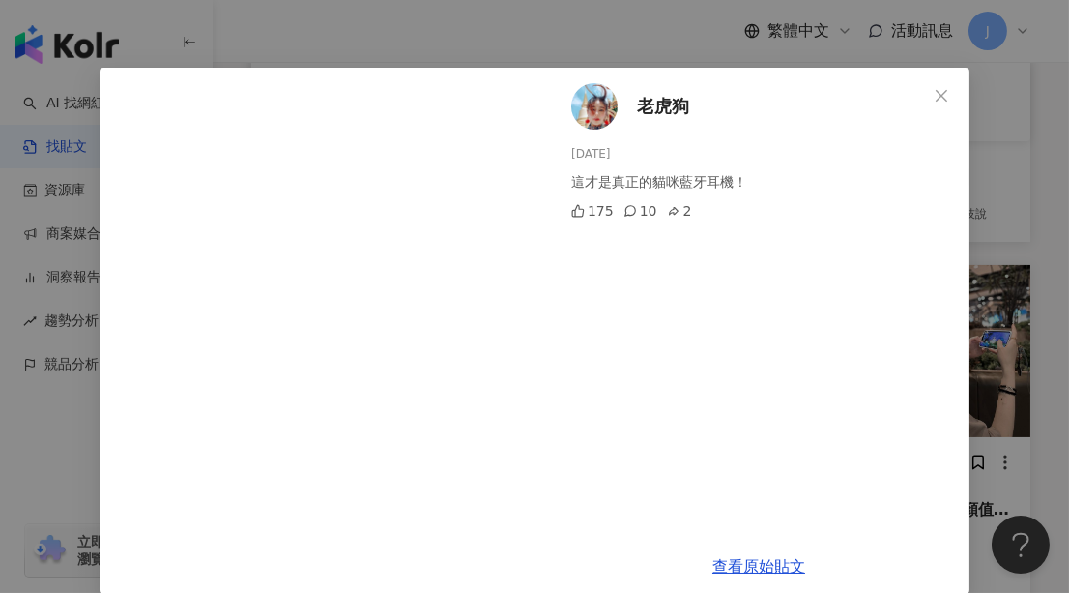
click at [654, 101] on span "老虎狗" at bounding box center [663, 106] width 52 height 27
click at [936, 95] on icon "close" at bounding box center [942, 95] width 12 height 12
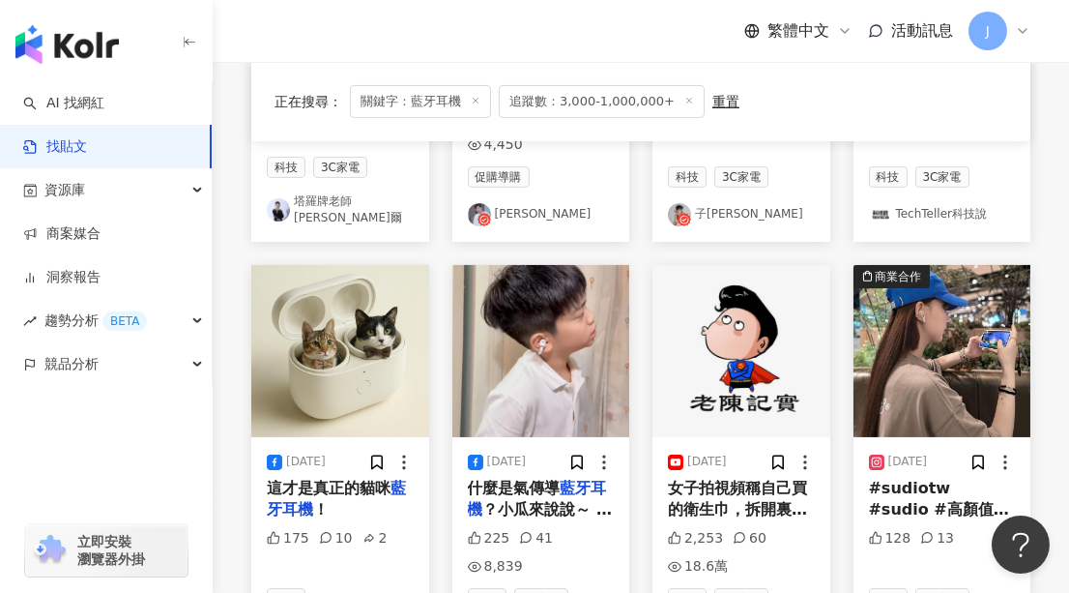
click at [543, 309] on img "button" at bounding box center [541, 351] width 178 height 172
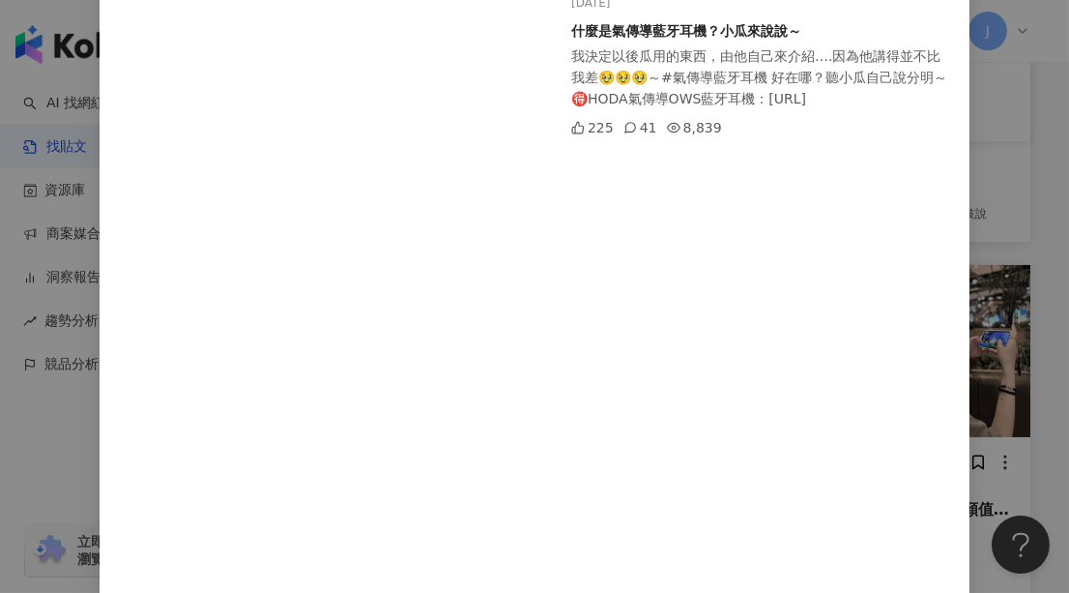
scroll to position [87, 0]
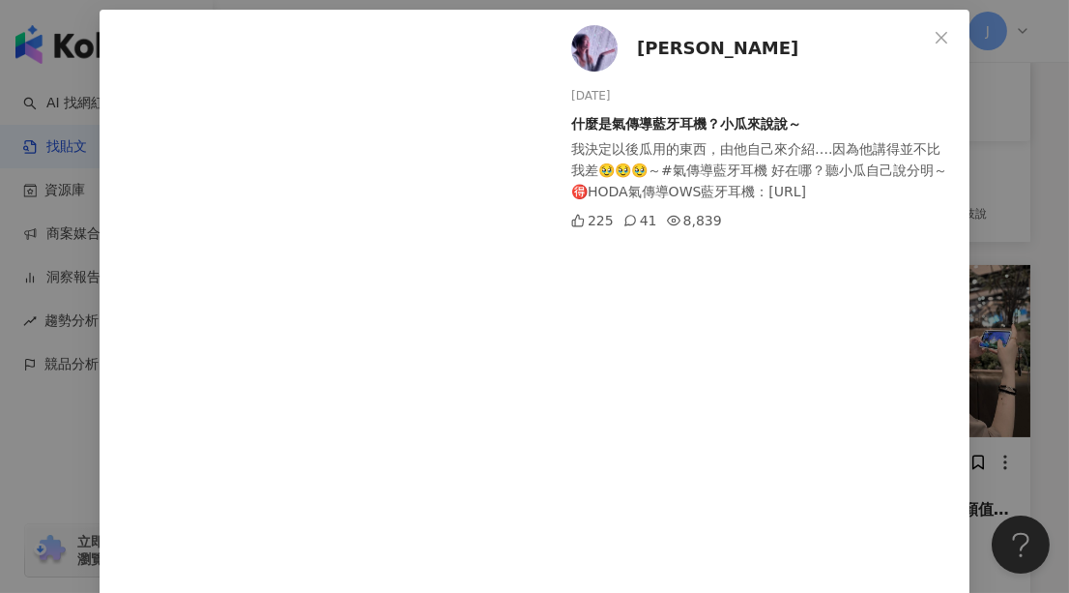
click at [651, 48] on span "蕭彤雯" at bounding box center [717, 48] width 161 height 27
click at [926, 36] on span "Close" at bounding box center [941, 37] width 39 height 15
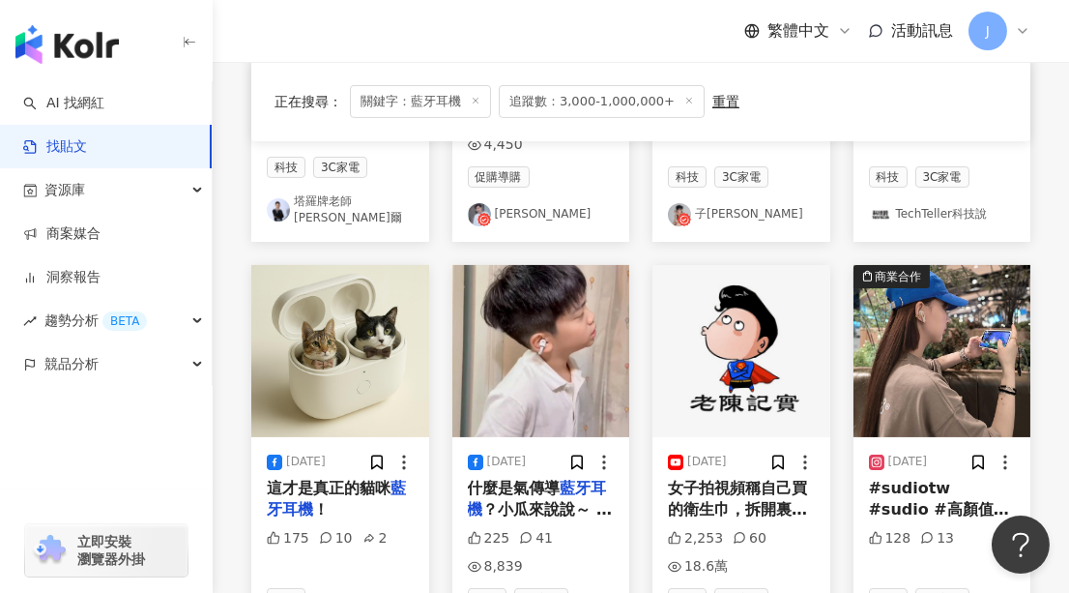
click at [732, 304] on img "button" at bounding box center [742, 351] width 178 height 172
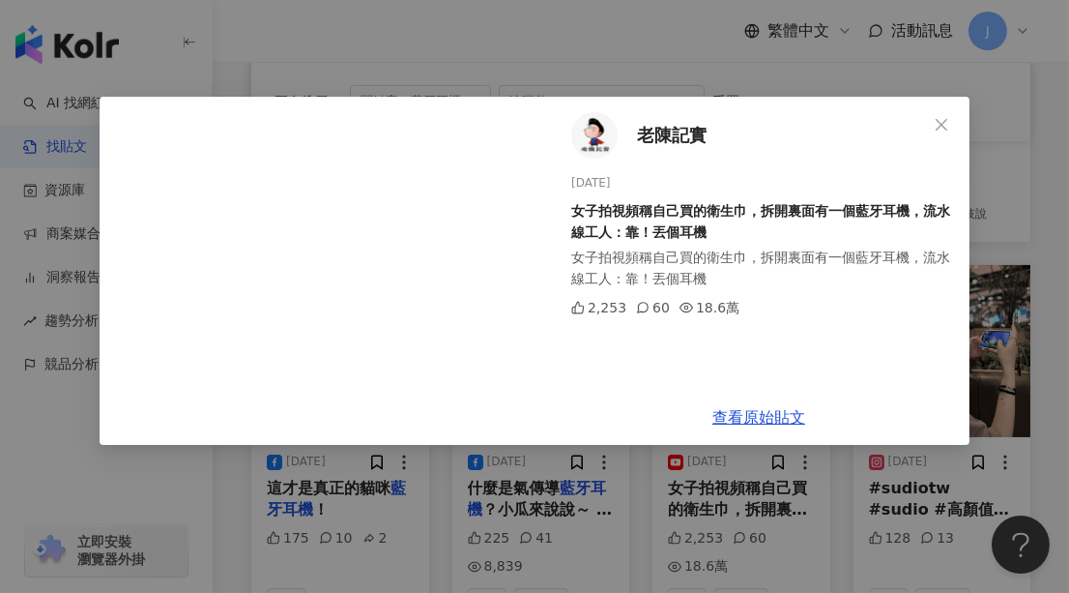
click at [667, 124] on span "老陳記實" at bounding box center [672, 135] width 70 height 27
click at [939, 117] on icon "close" at bounding box center [941, 124] width 15 height 15
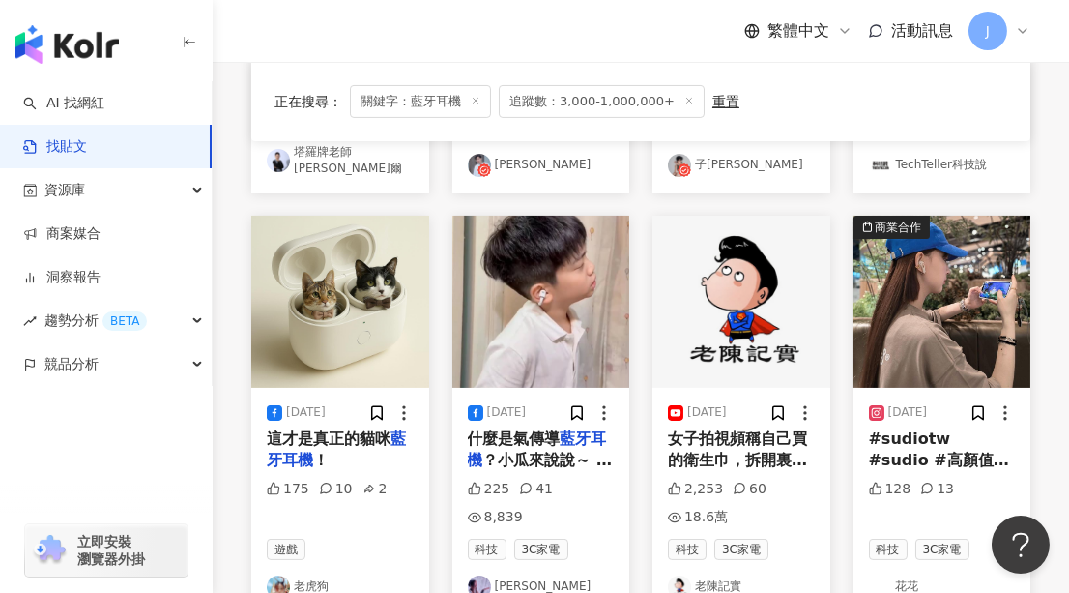
scroll to position [1054, 0]
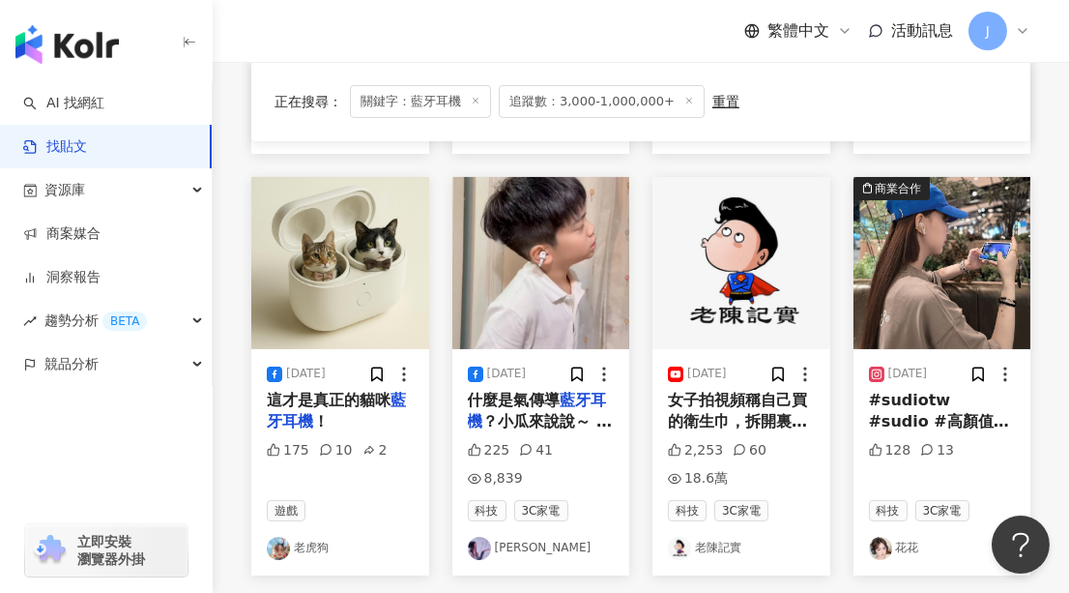
click at [960, 222] on img "button" at bounding box center [943, 263] width 178 height 172
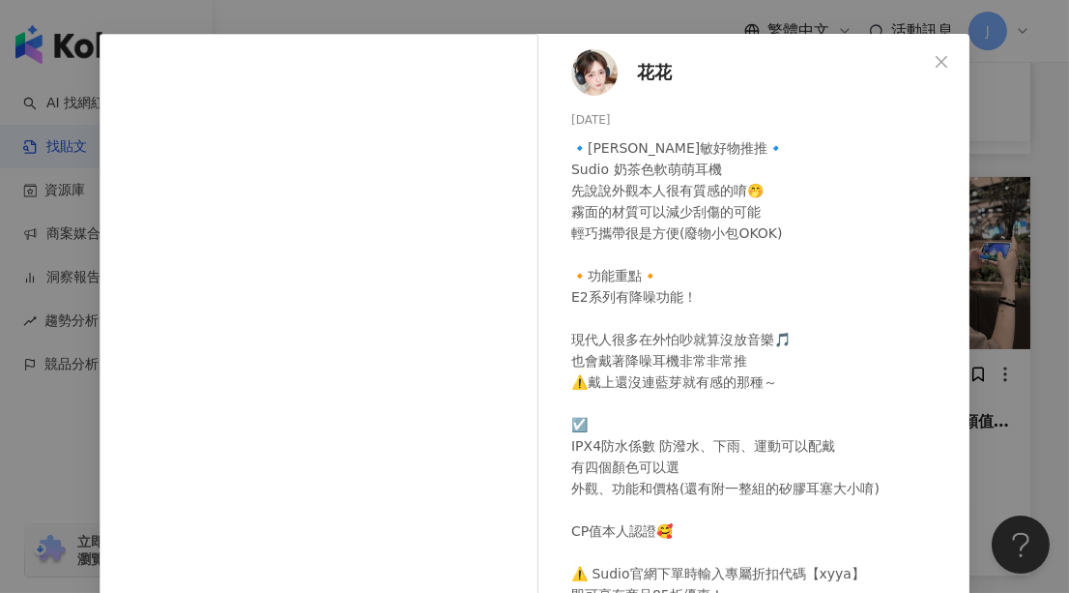
scroll to position [0, 0]
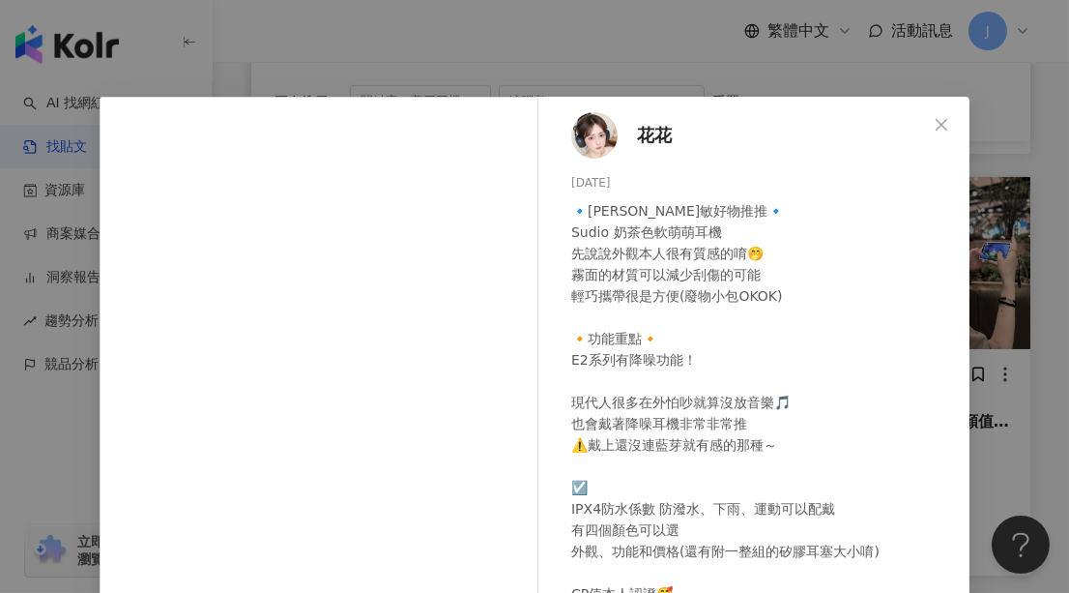
click at [648, 132] on span "花花" at bounding box center [654, 135] width 35 height 27
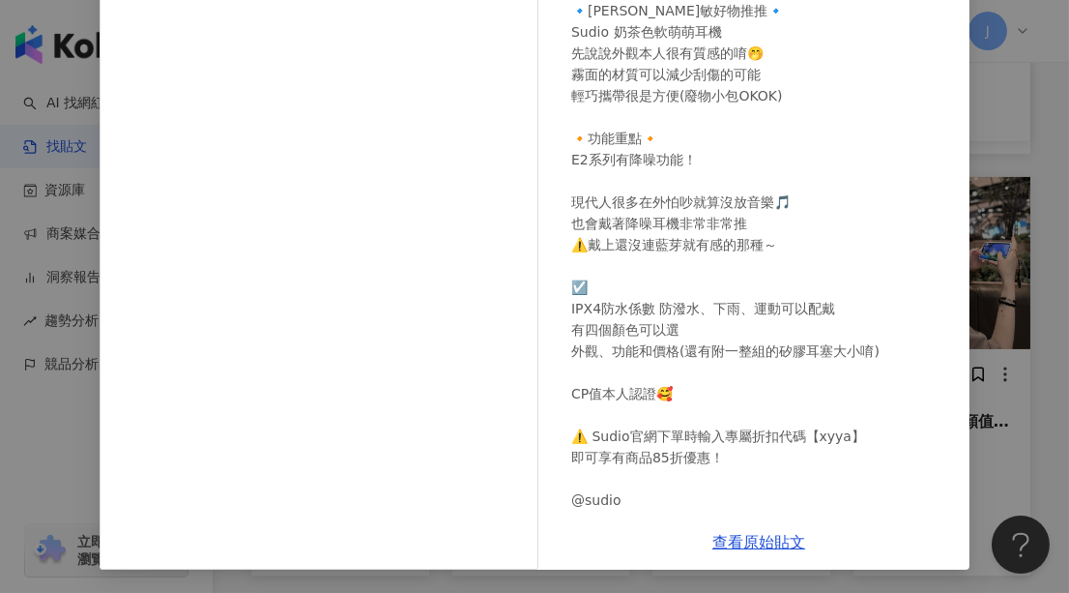
scroll to position [77, 0]
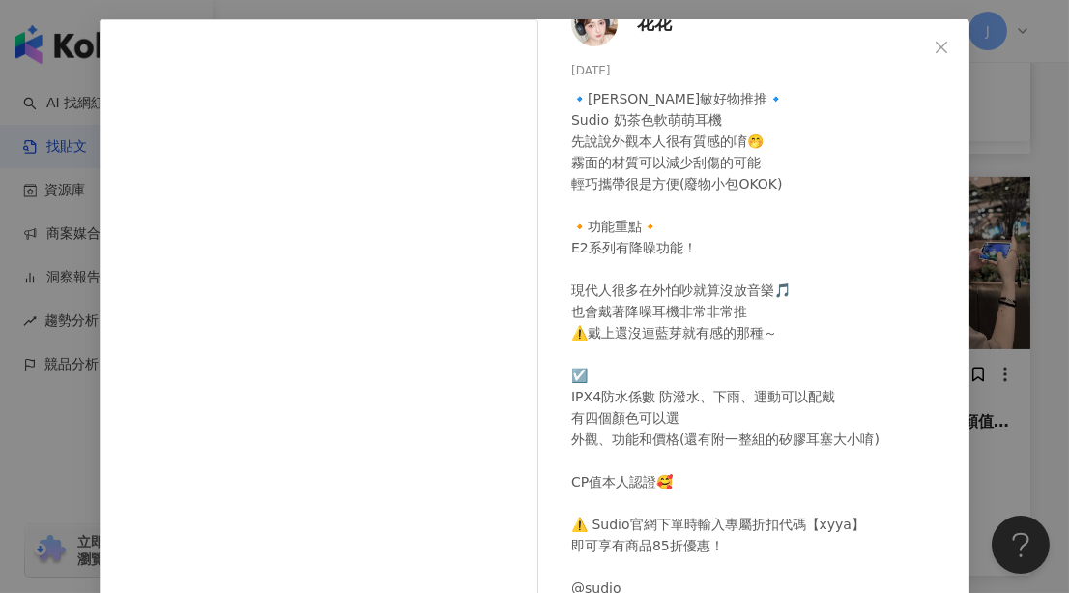
click at [935, 42] on icon "close" at bounding box center [941, 47] width 15 height 15
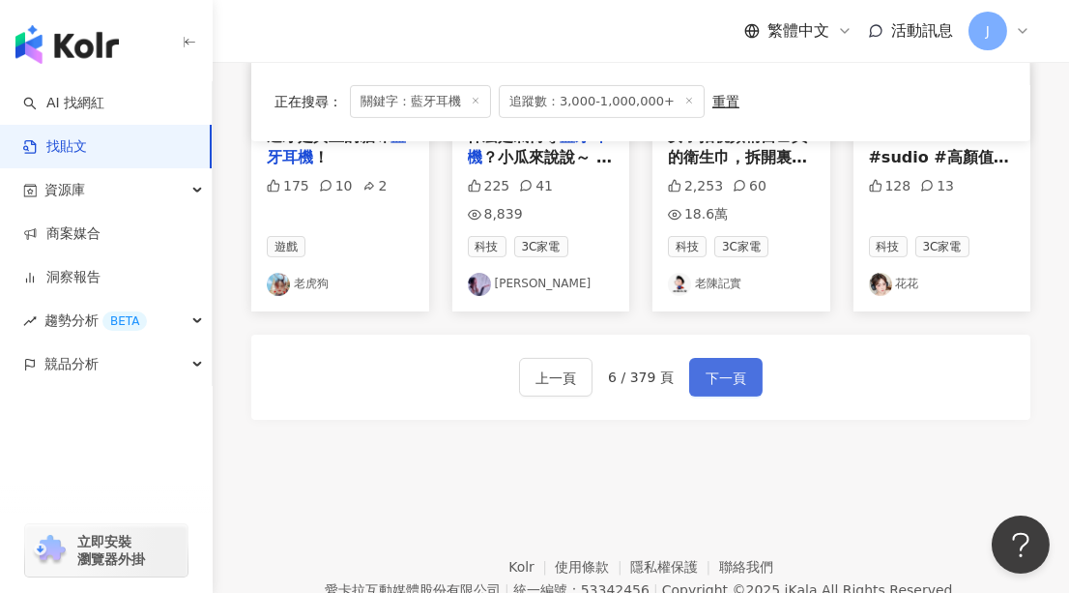
click at [710, 366] on span "下一頁" at bounding box center [726, 377] width 41 height 23
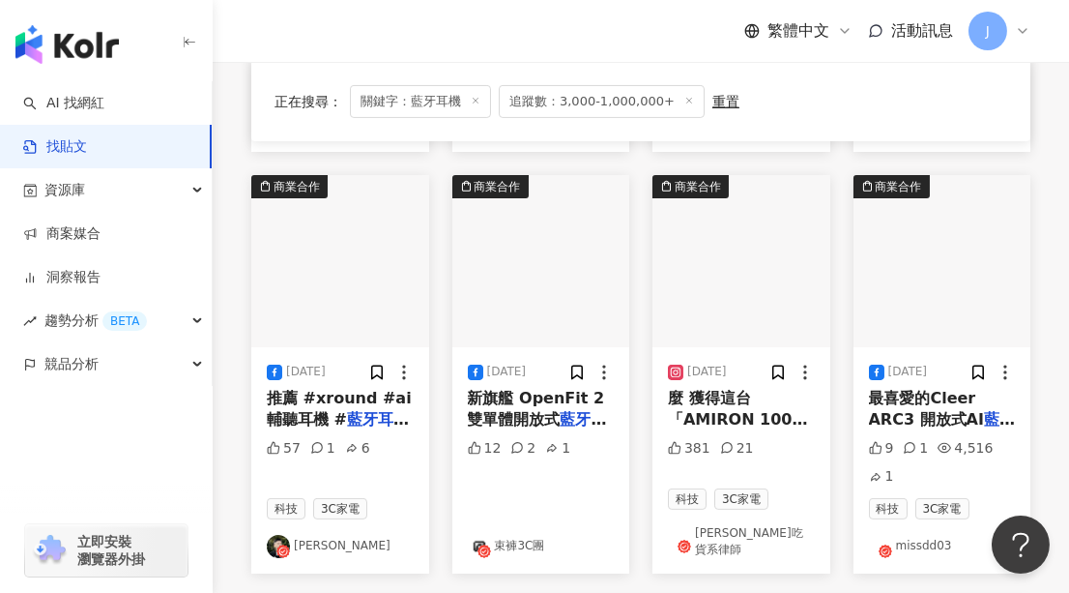
scroll to position [1119, 0]
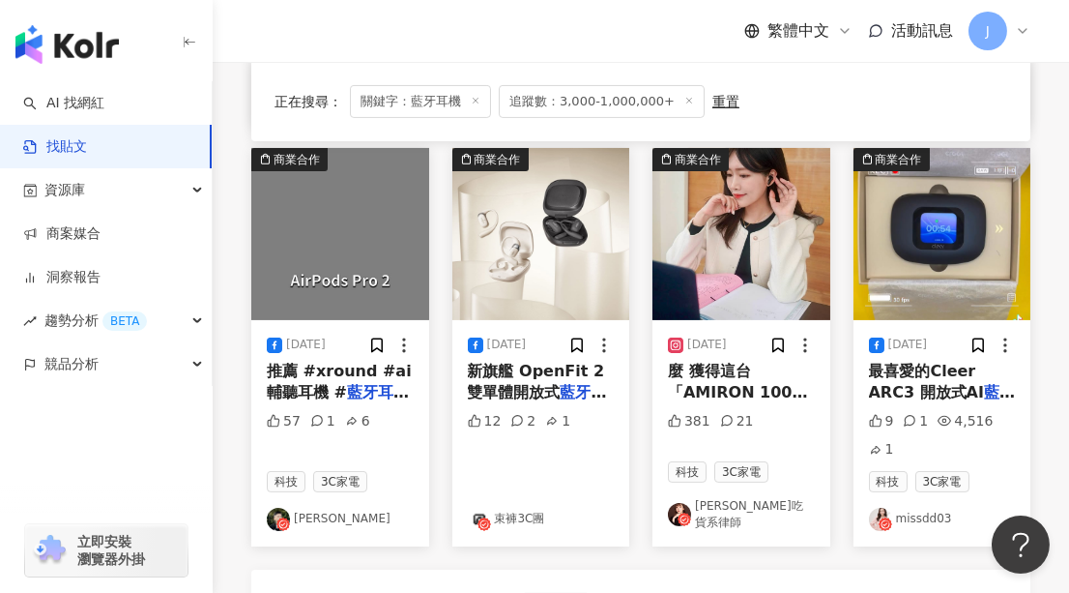
click at [737, 267] on img "button" at bounding box center [742, 234] width 178 height 172
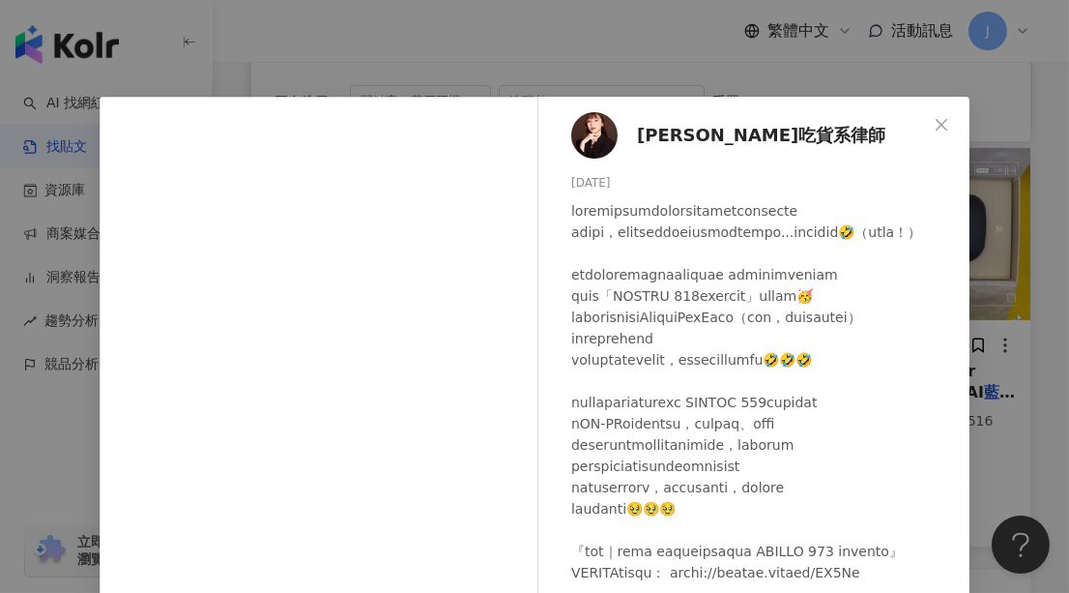
click at [701, 130] on span "蔣嫣嫣吃貨系律師" at bounding box center [761, 135] width 248 height 27
click at [927, 112] on button "Close" at bounding box center [941, 124] width 39 height 39
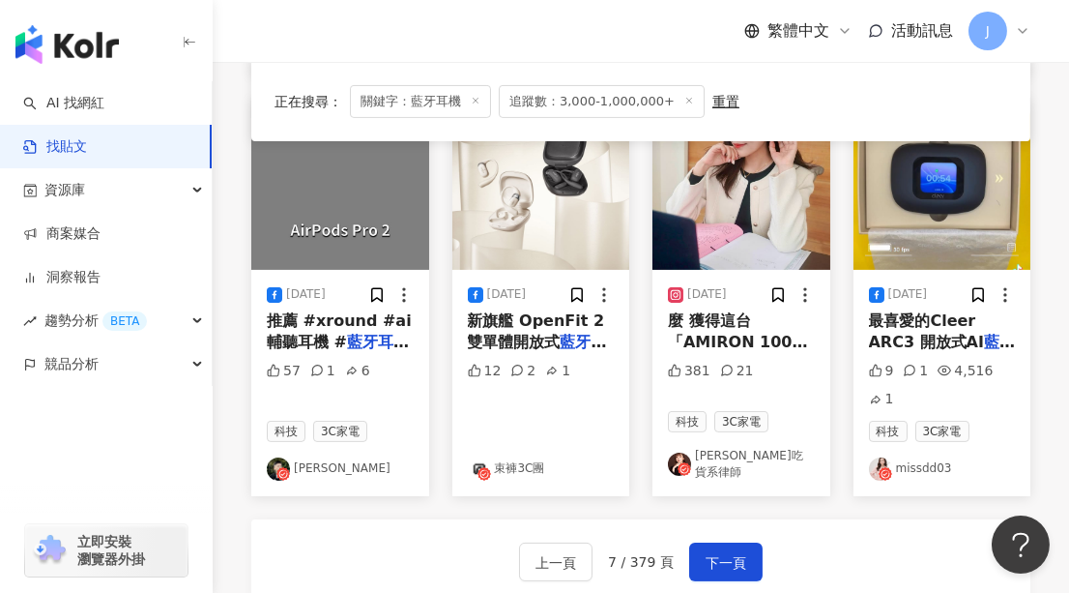
scroll to position [1207, 0]
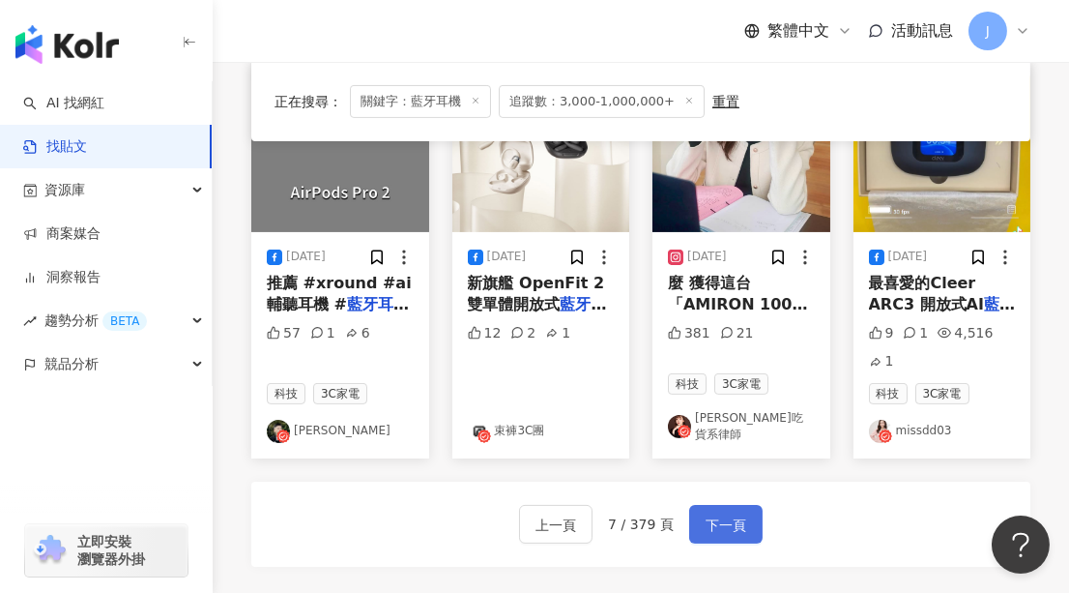
click at [706, 513] on span "下一頁" at bounding box center [726, 524] width 41 height 23
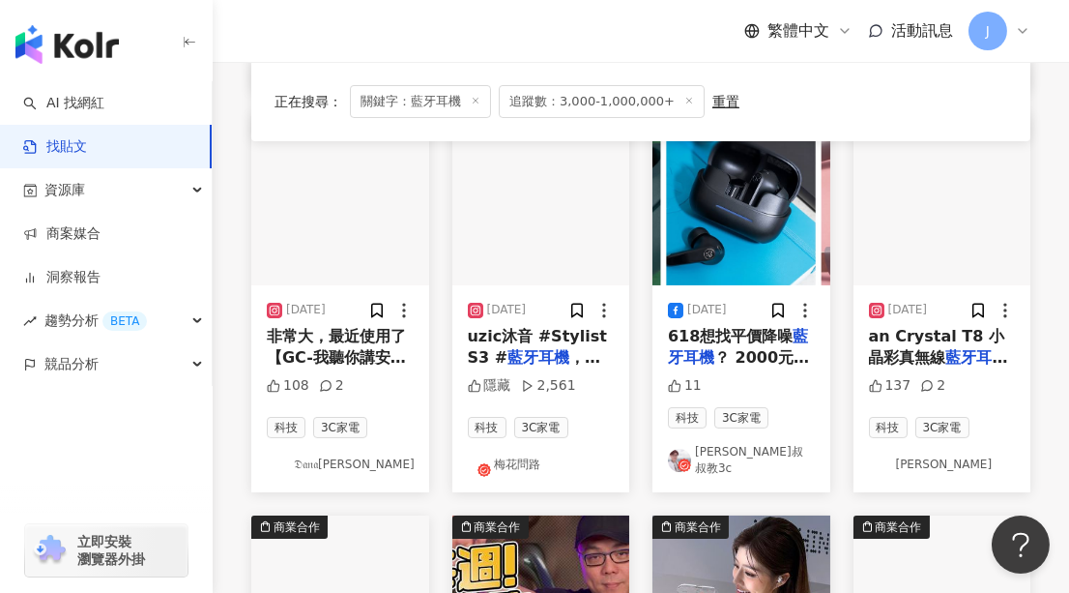
scroll to position [703, 0]
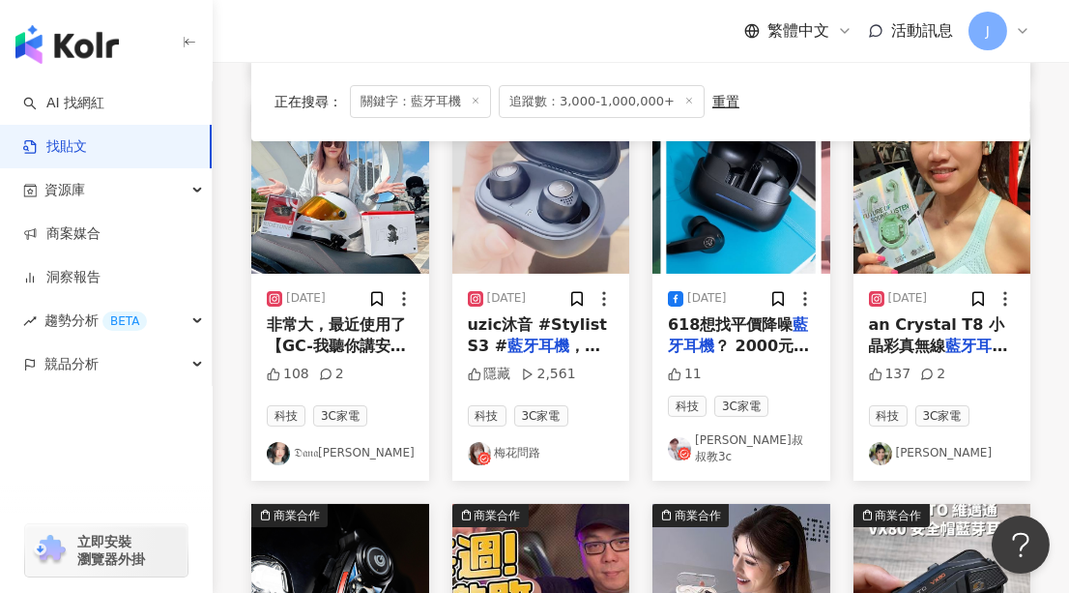
click at [331, 218] on img "button" at bounding box center [340, 188] width 178 height 172
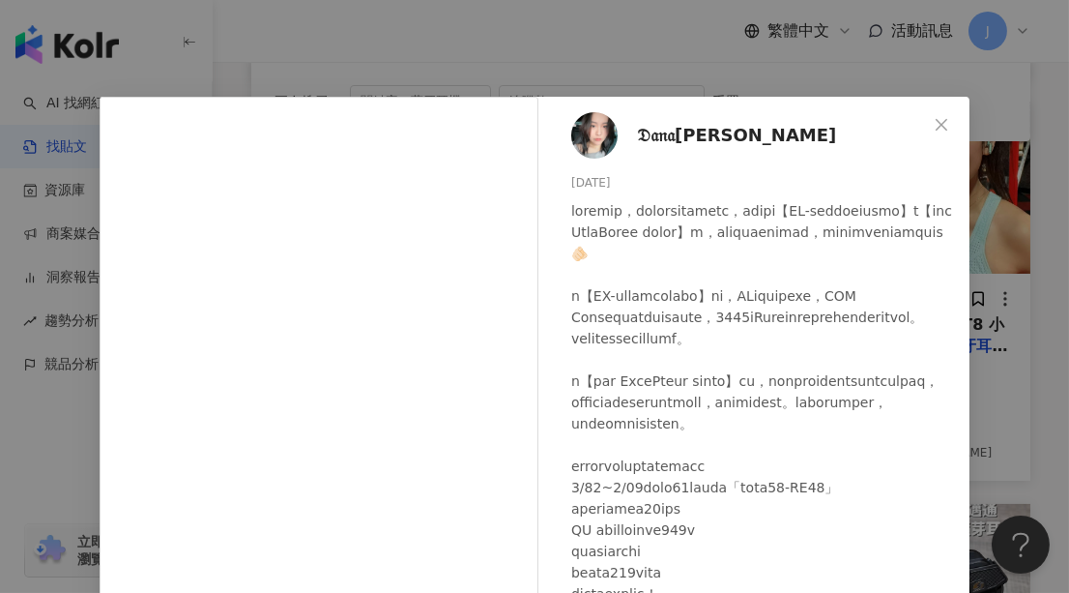
click at [672, 136] on span "𝔇𝔞𝔫𝔞柒零" at bounding box center [736, 135] width 199 height 27
click at [934, 122] on icon "close" at bounding box center [941, 124] width 15 height 15
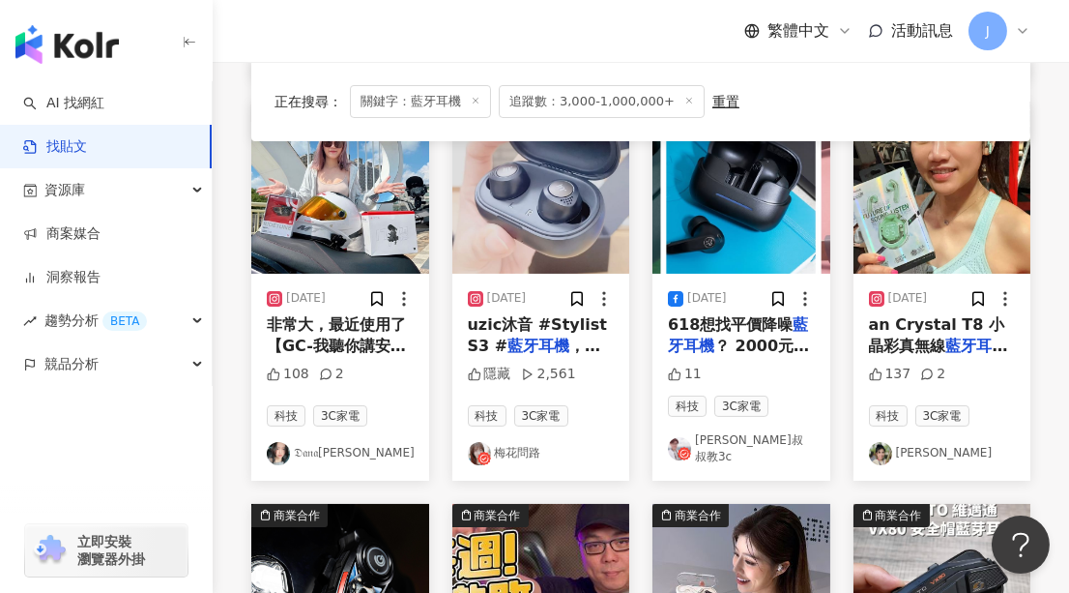
click at [956, 217] on img "button" at bounding box center [943, 188] width 178 height 172
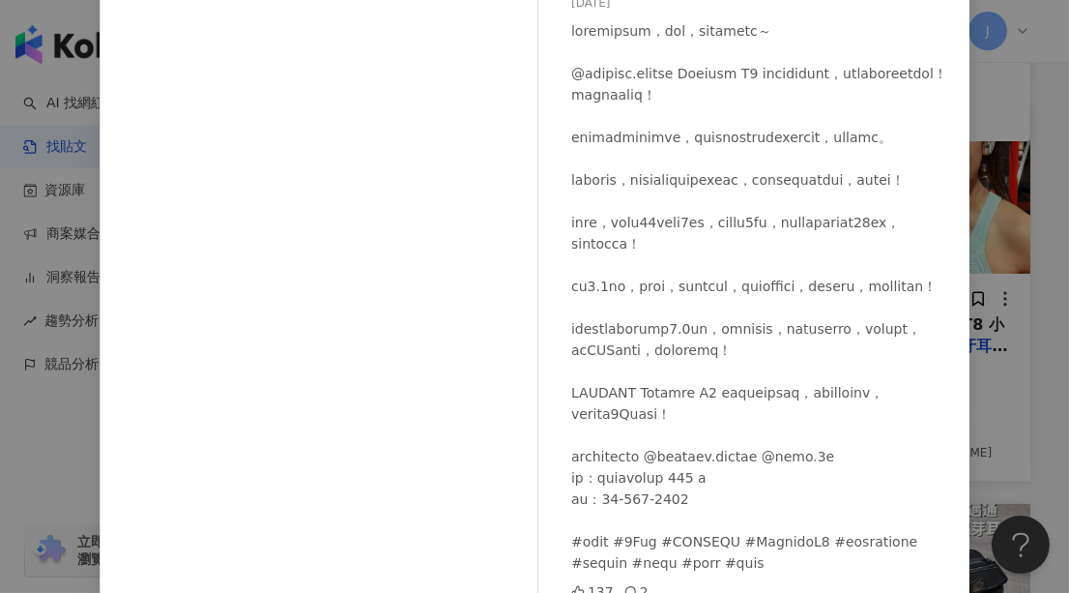
scroll to position [16, 0]
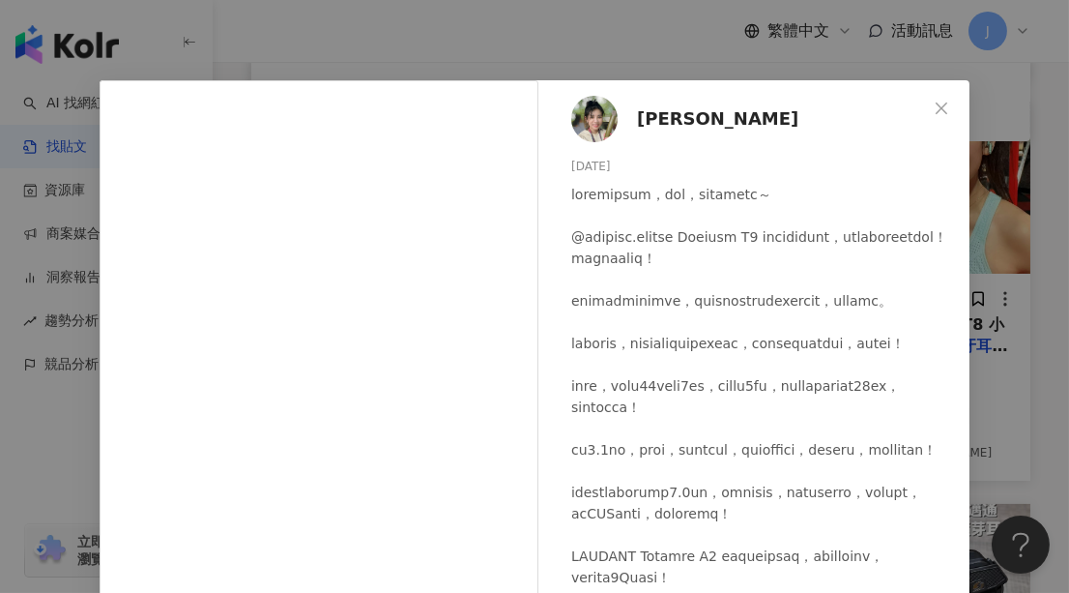
click at [697, 120] on span "Phyllis Wang" at bounding box center [717, 118] width 161 height 27
click at [934, 112] on icon "close" at bounding box center [941, 108] width 15 height 15
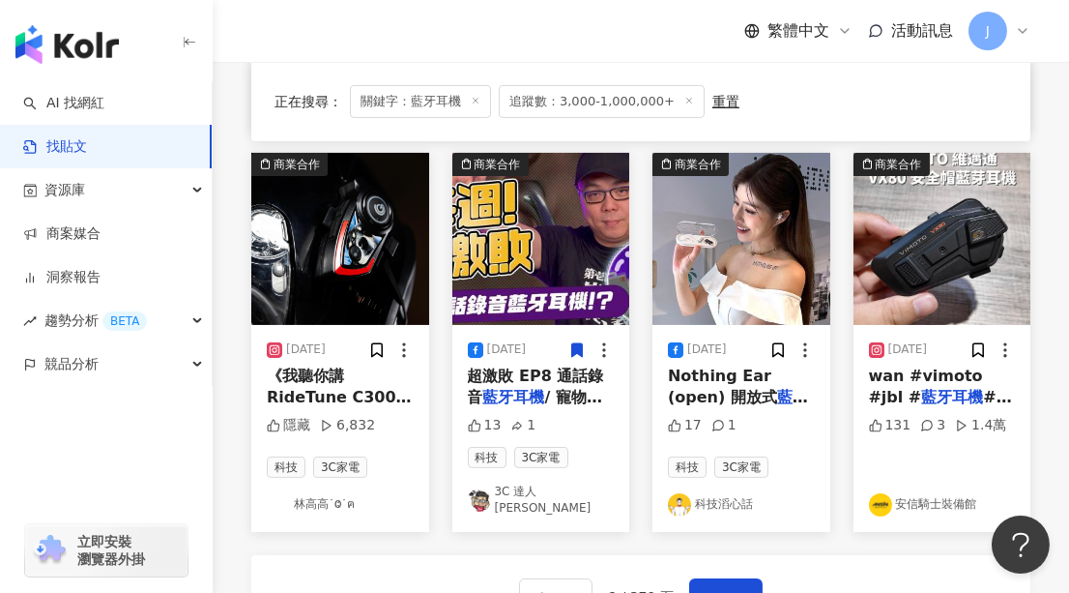
scroll to position [1230, 0]
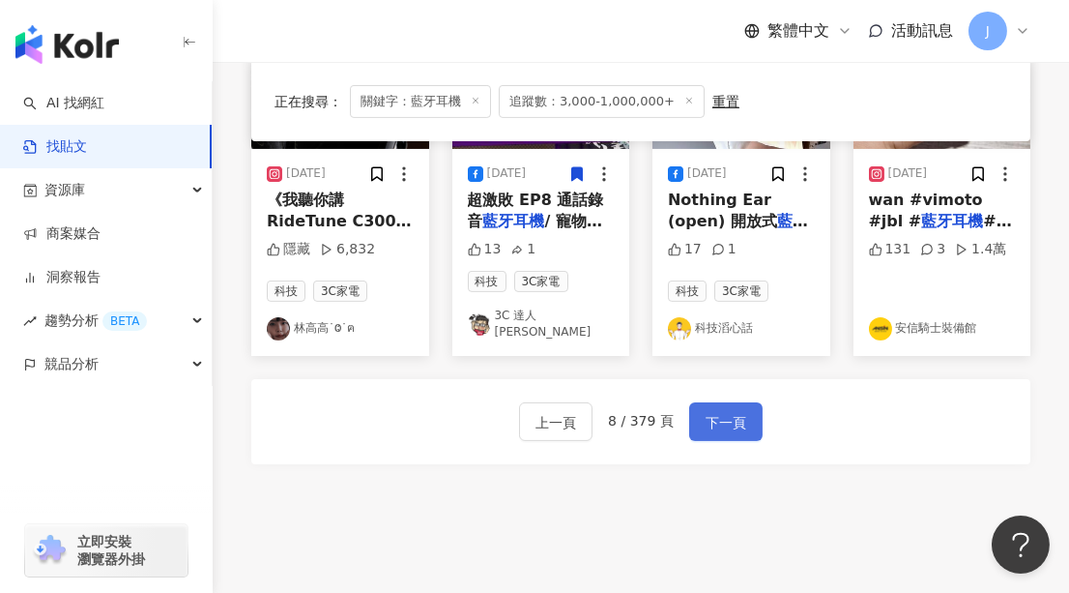
click at [690, 402] on button "下一頁" at bounding box center [725, 421] width 73 height 39
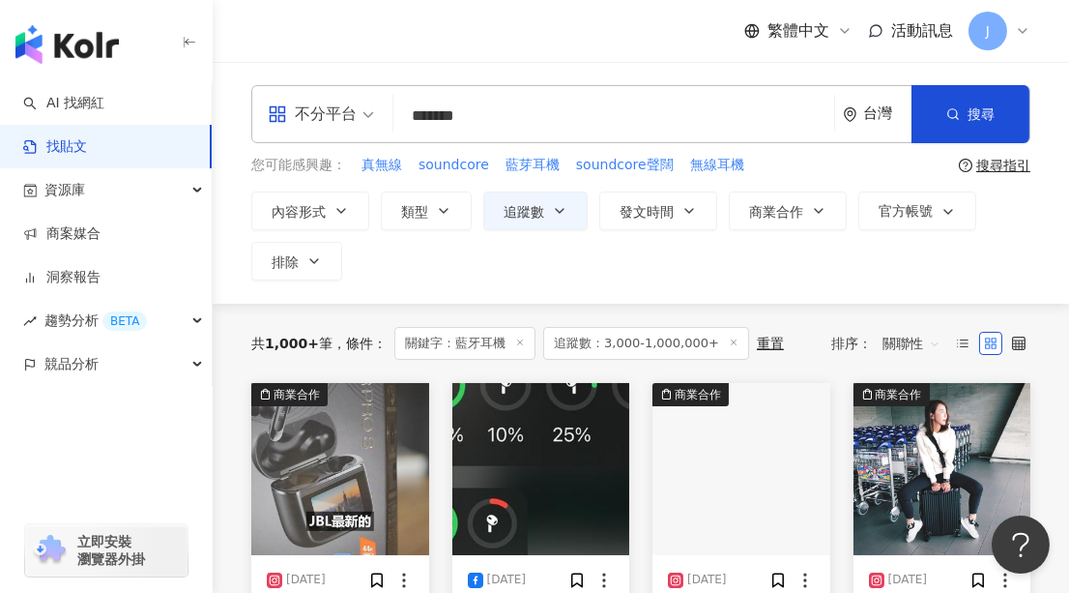
scroll to position [263, 0]
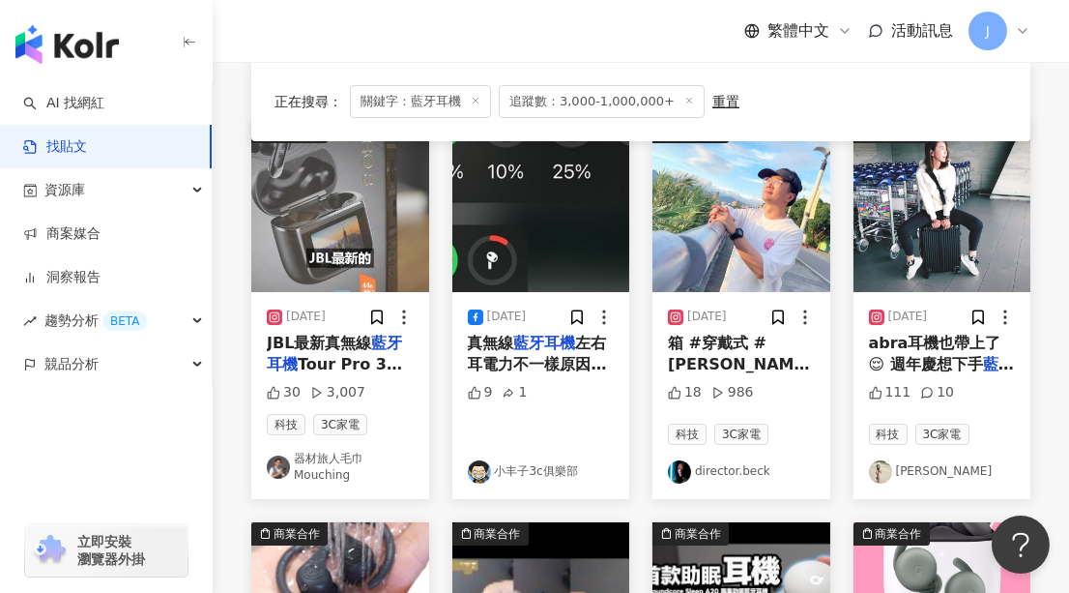
click at [926, 217] on img "button" at bounding box center [943, 206] width 178 height 172
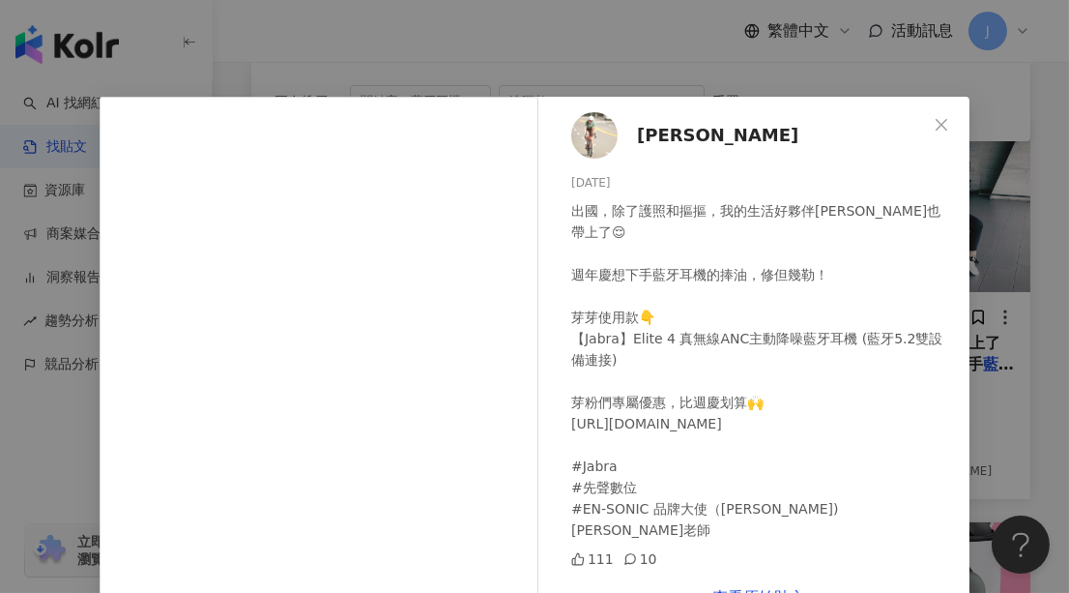
click at [647, 136] on span "Aya Lee" at bounding box center [717, 135] width 161 height 27
click at [944, 123] on span "Close" at bounding box center [941, 124] width 39 height 15
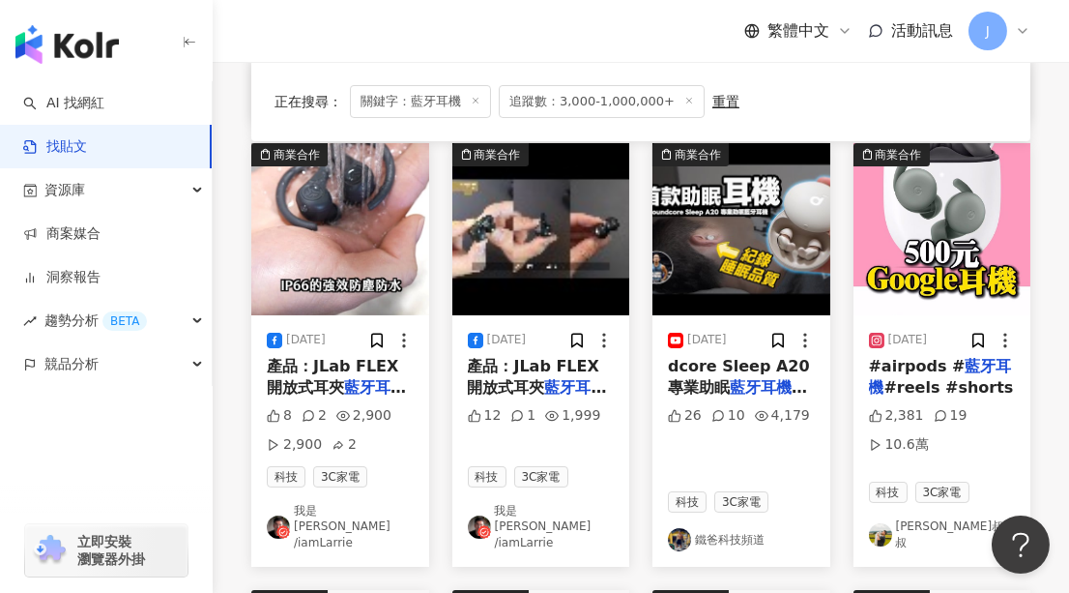
scroll to position [615, 0]
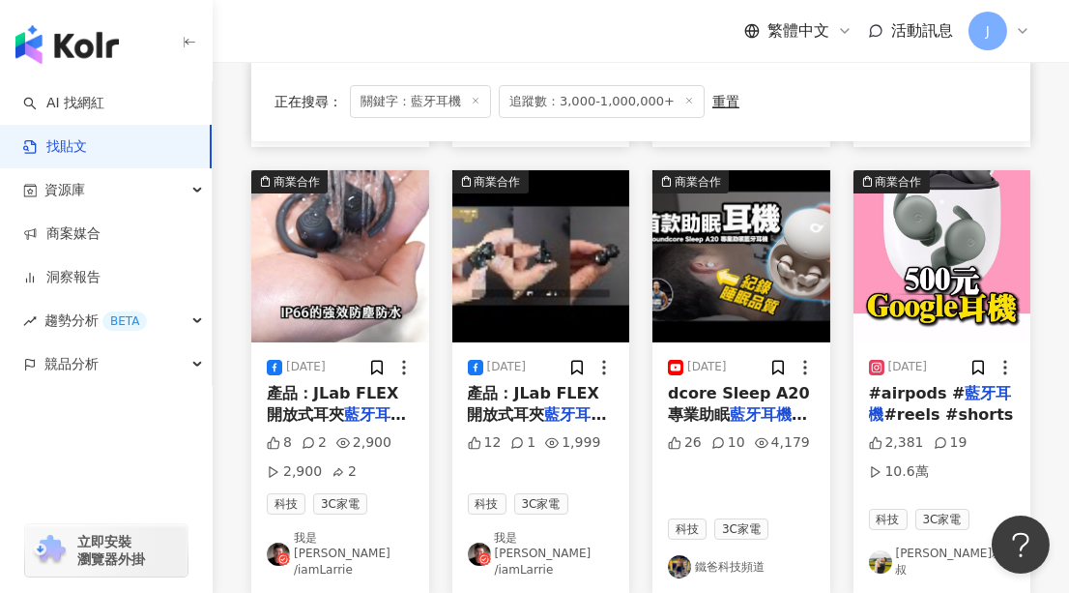
click at [961, 285] on img "button" at bounding box center [943, 256] width 178 height 172
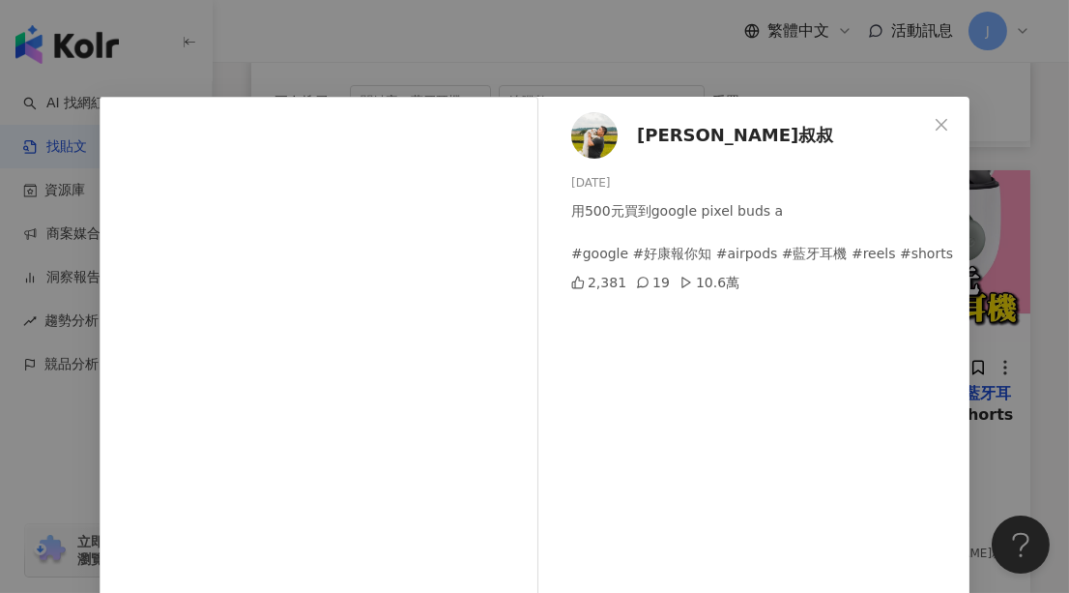
click at [660, 138] on span "蓋瑞叔叔" at bounding box center [735, 135] width 196 height 27
click at [940, 131] on icon "close" at bounding box center [941, 124] width 15 height 15
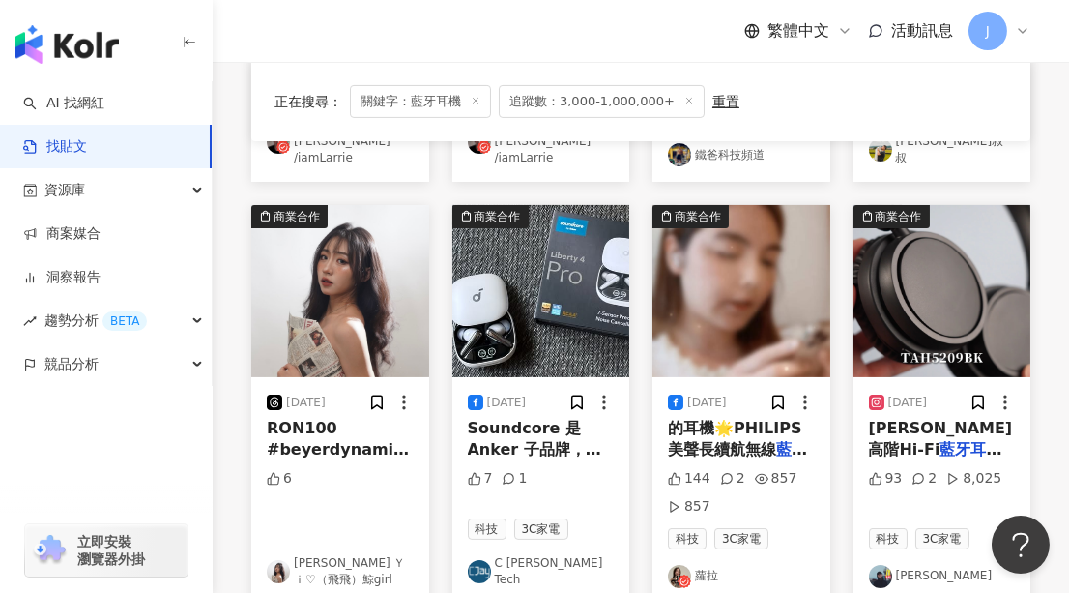
scroll to position [1054, 0]
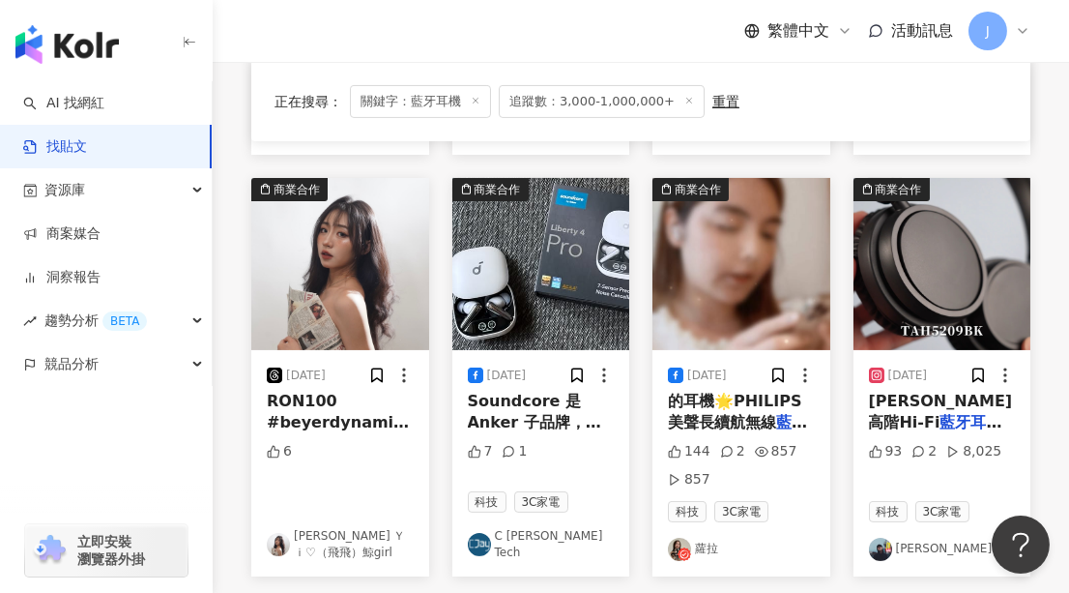
click at [729, 236] on img "button" at bounding box center [742, 264] width 178 height 172
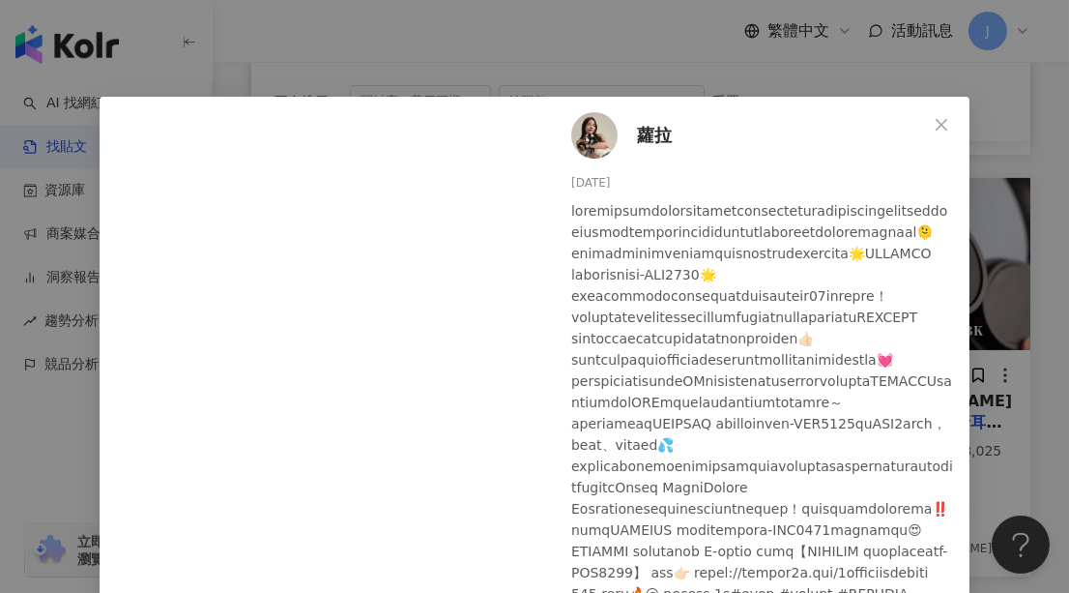
click at [653, 134] on span "蘿拉" at bounding box center [654, 135] width 35 height 27
click at [925, 122] on span "Close" at bounding box center [941, 124] width 39 height 15
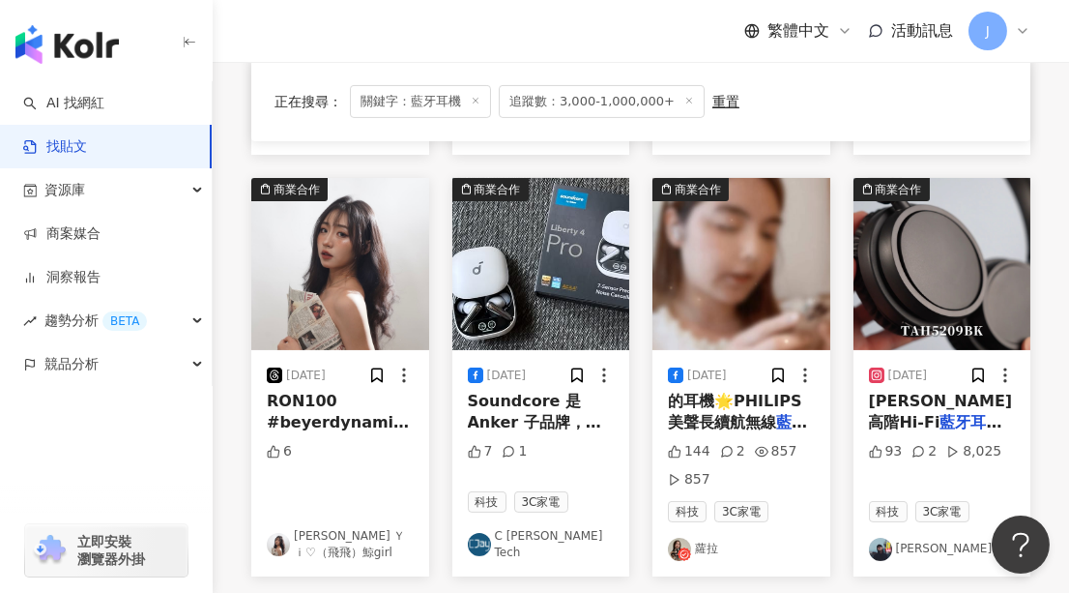
click at [907, 233] on img "button" at bounding box center [943, 264] width 178 height 172
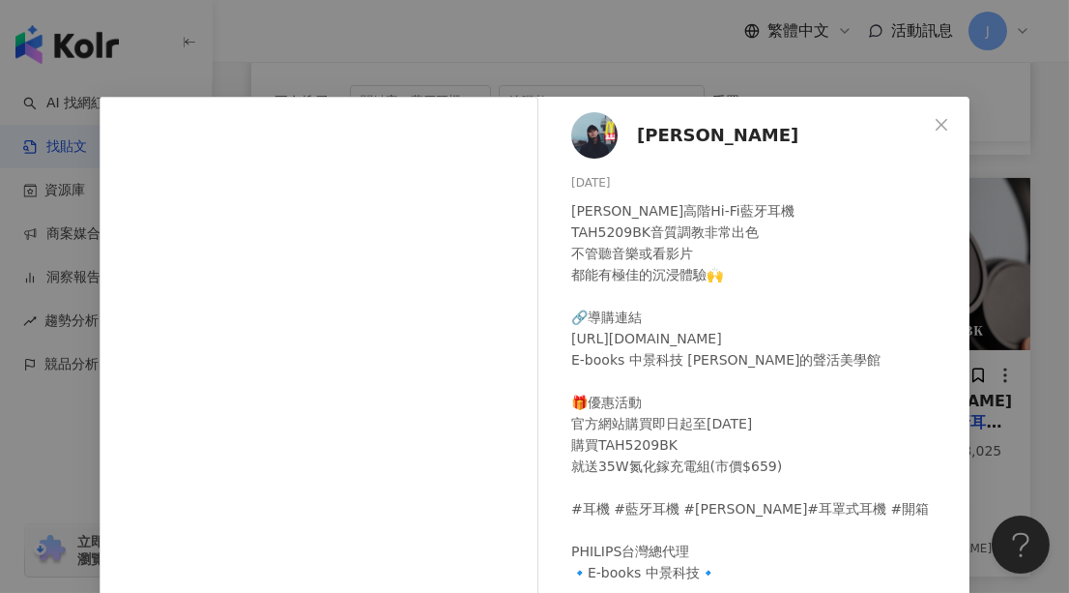
click at [657, 139] on span "gojim狗俊" at bounding box center [717, 135] width 161 height 27
click at [936, 114] on button "Close" at bounding box center [941, 124] width 39 height 39
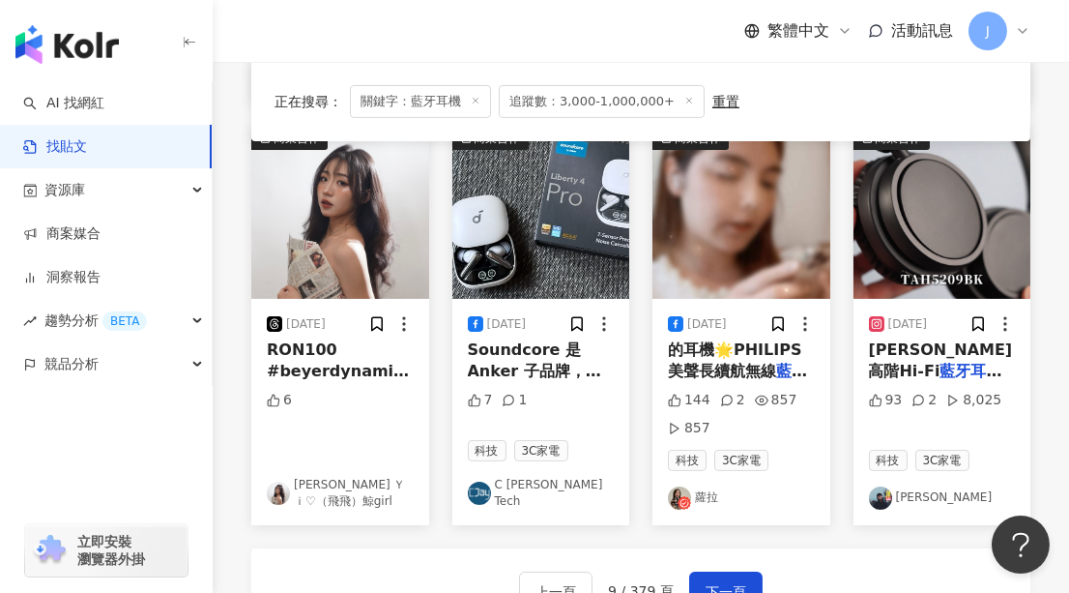
scroll to position [1142, 0]
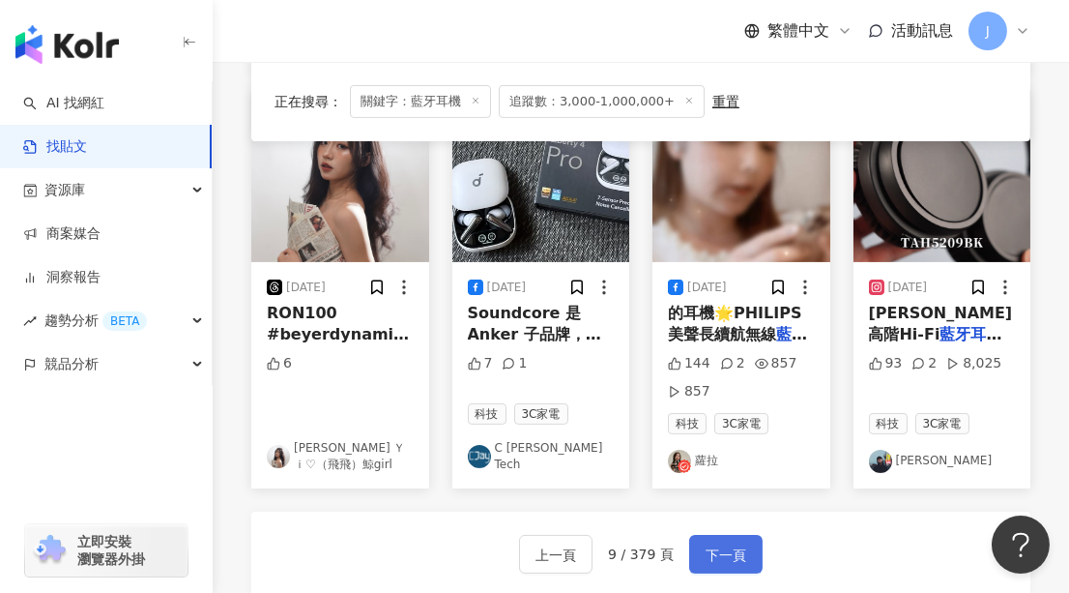
click at [716, 538] on button "下一頁" at bounding box center [725, 554] width 73 height 39
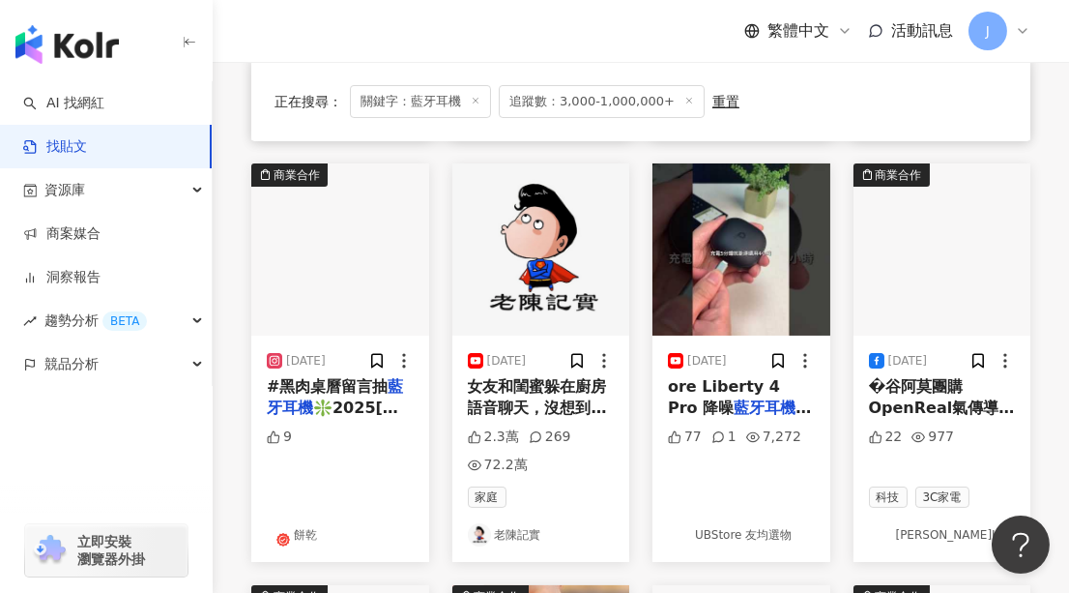
scroll to position [615, 0]
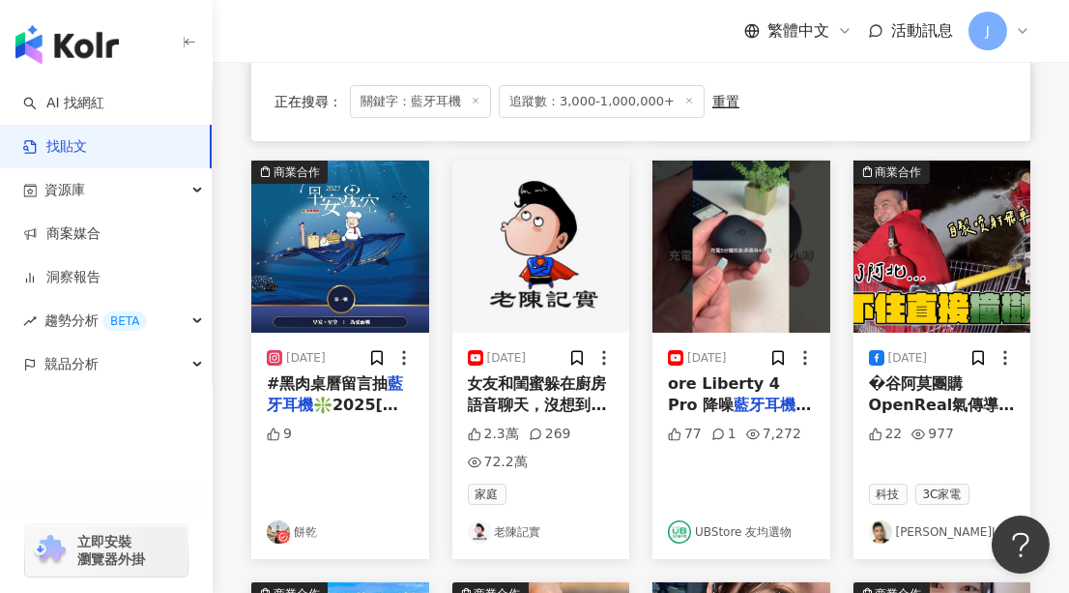
click at [732, 266] on img "button" at bounding box center [742, 246] width 178 height 172
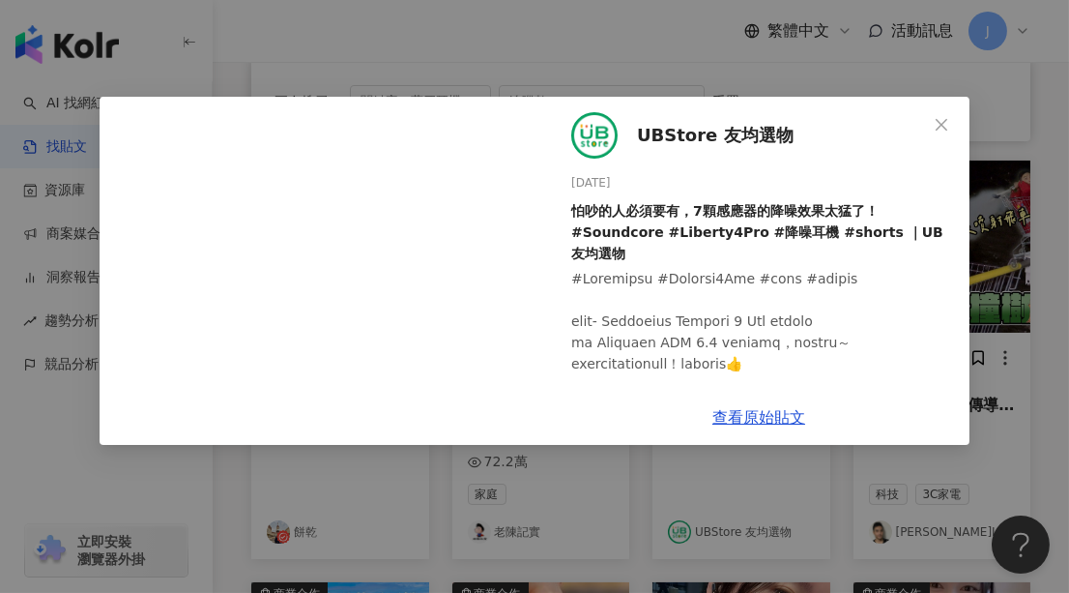
click at [718, 139] on span "UBStore 友均選物" at bounding box center [715, 135] width 157 height 27
click at [938, 125] on icon "close" at bounding box center [941, 124] width 15 height 15
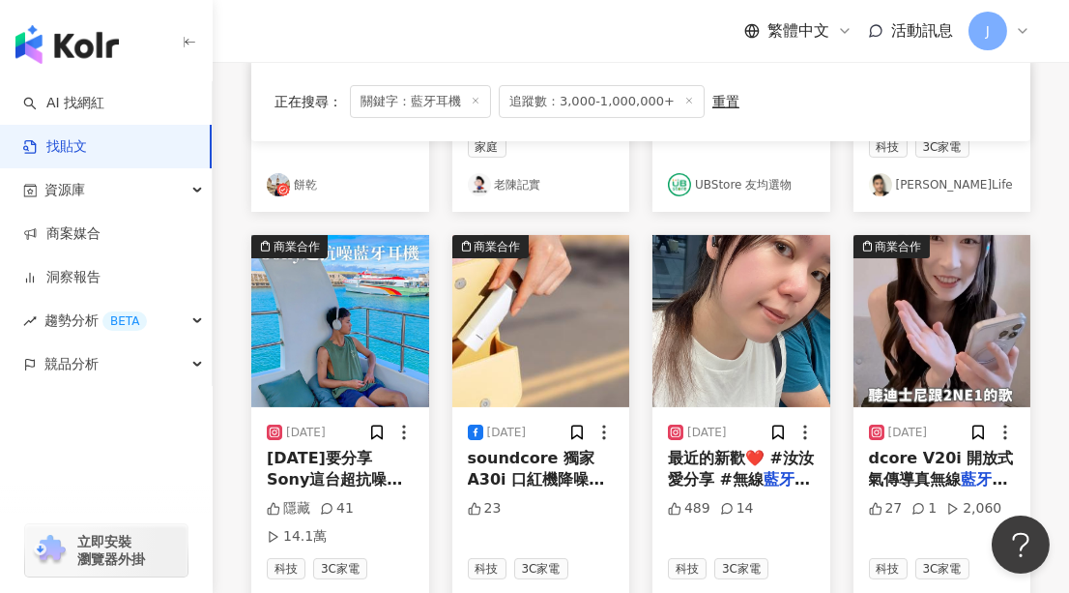
scroll to position [1054, 0]
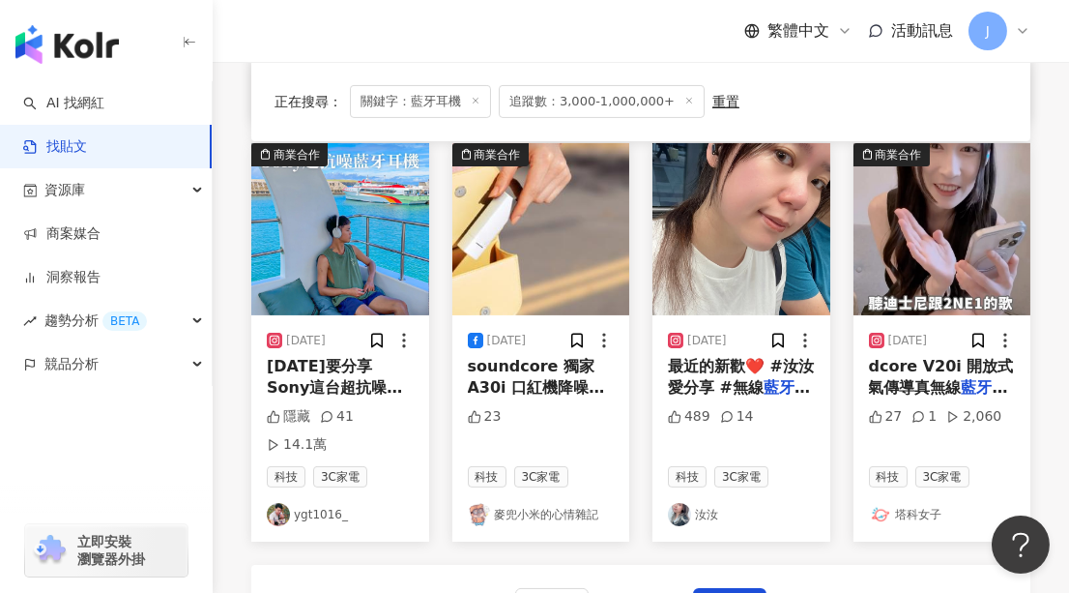
click at [293, 279] on img "button" at bounding box center [340, 229] width 178 height 172
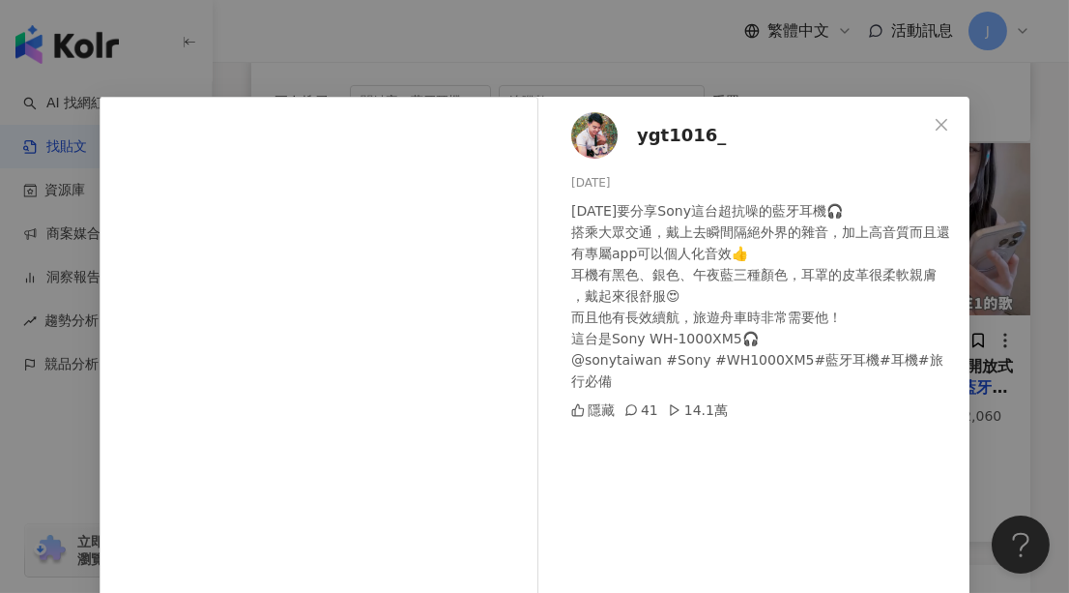
click at [670, 137] on span "ygt1016_" at bounding box center [681, 135] width 89 height 27
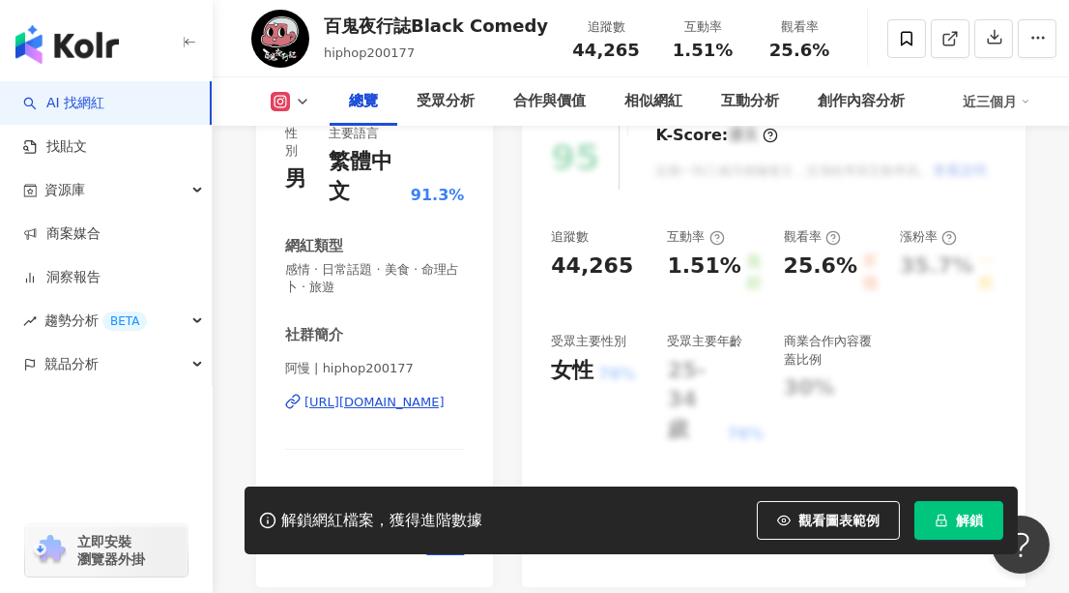
click at [391, 406] on div "https://www.instagram.com/hiphop200177/" at bounding box center [375, 401] width 140 height 17
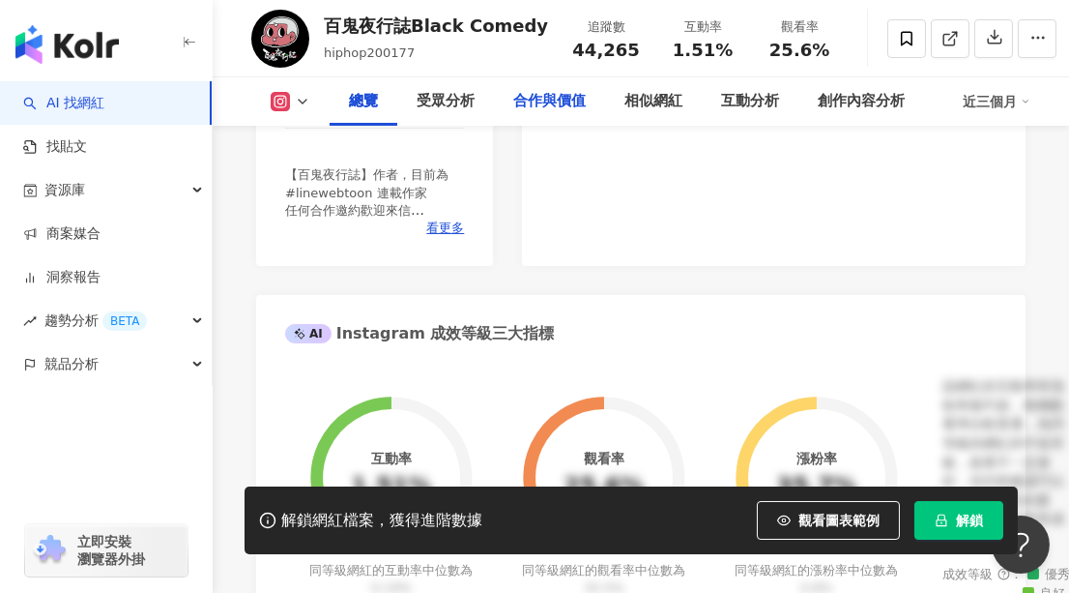
scroll to position [351, 0]
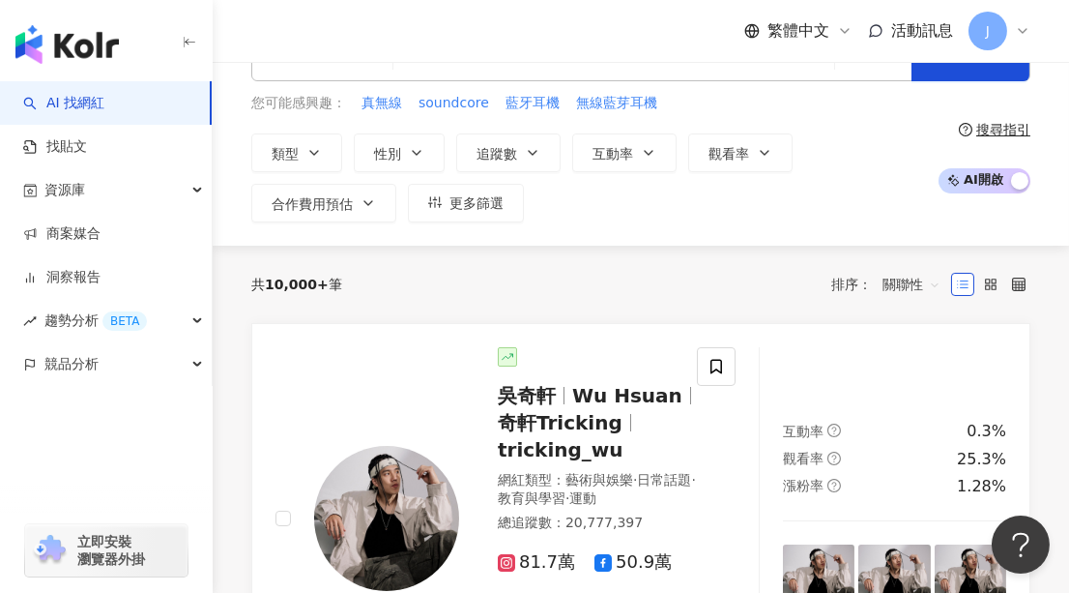
scroll to position [87, 0]
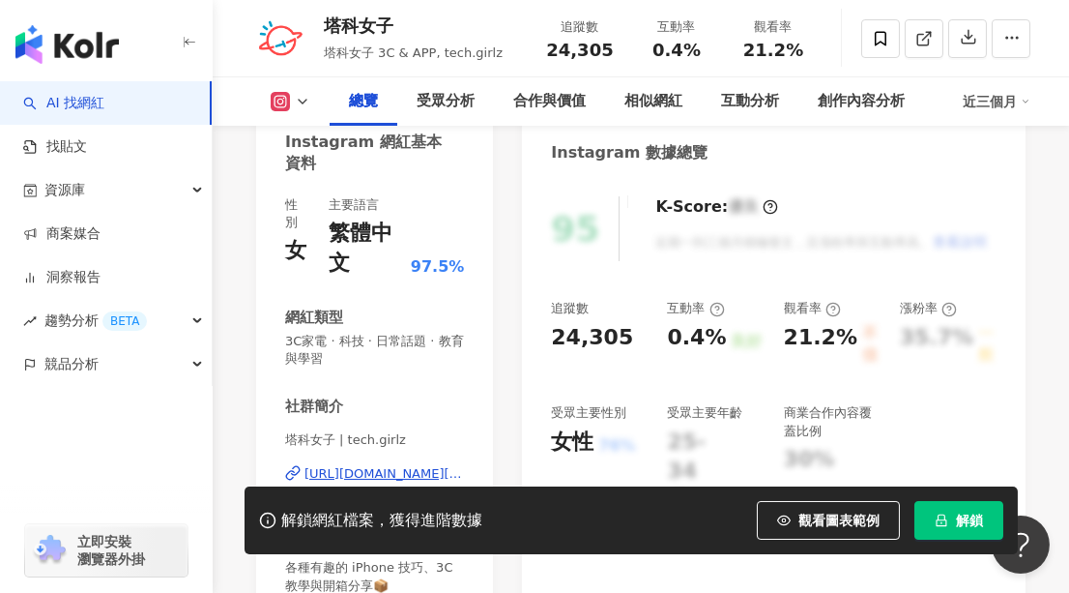
scroll to position [351, 0]
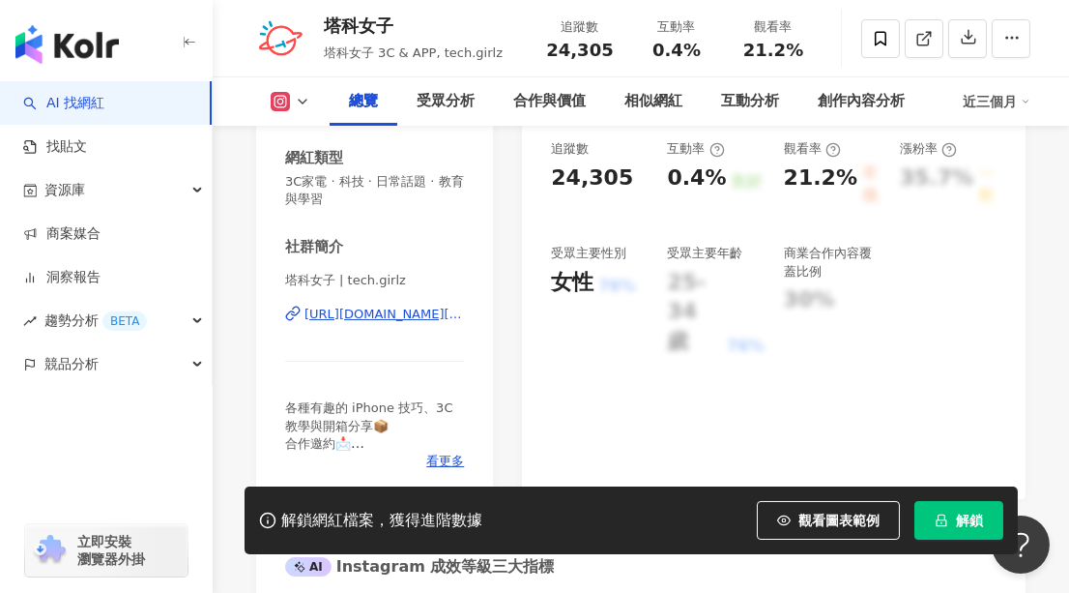
click at [405, 310] on div "https://www.instagram.com/tech.girlz/" at bounding box center [385, 313] width 160 height 17
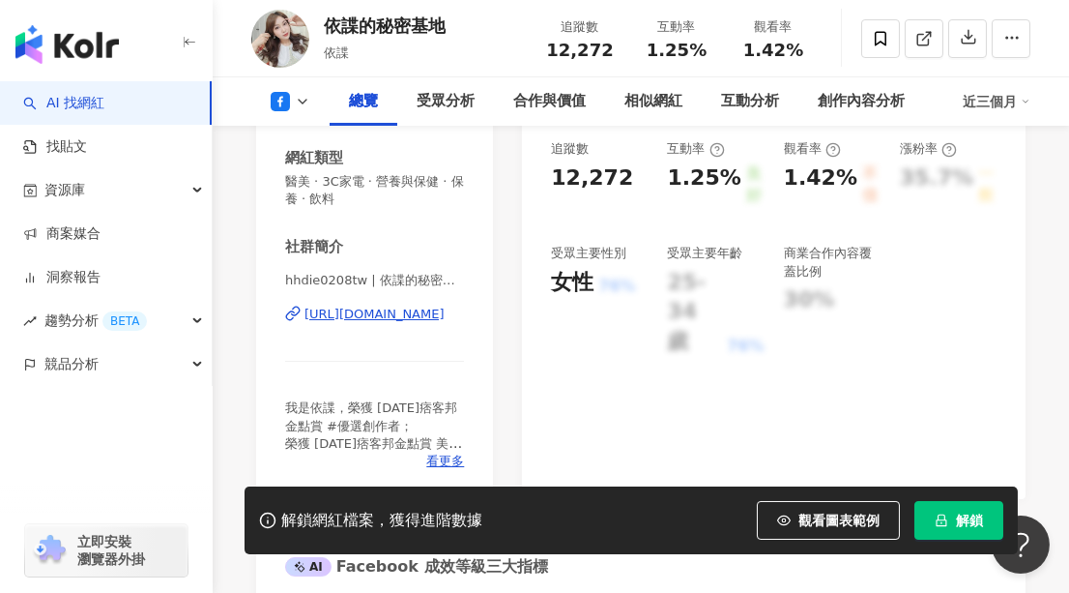
scroll to position [263, 0]
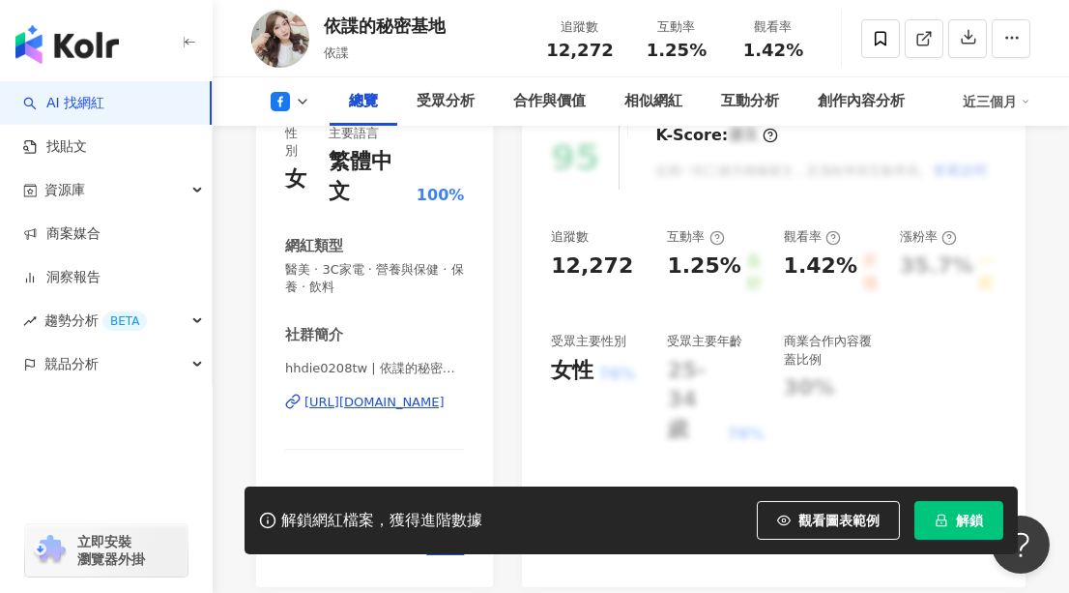
click at [421, 393] on div "https://www.facebook.com/1405048716412894" at bounding box center [375, 401] width 140 height 17
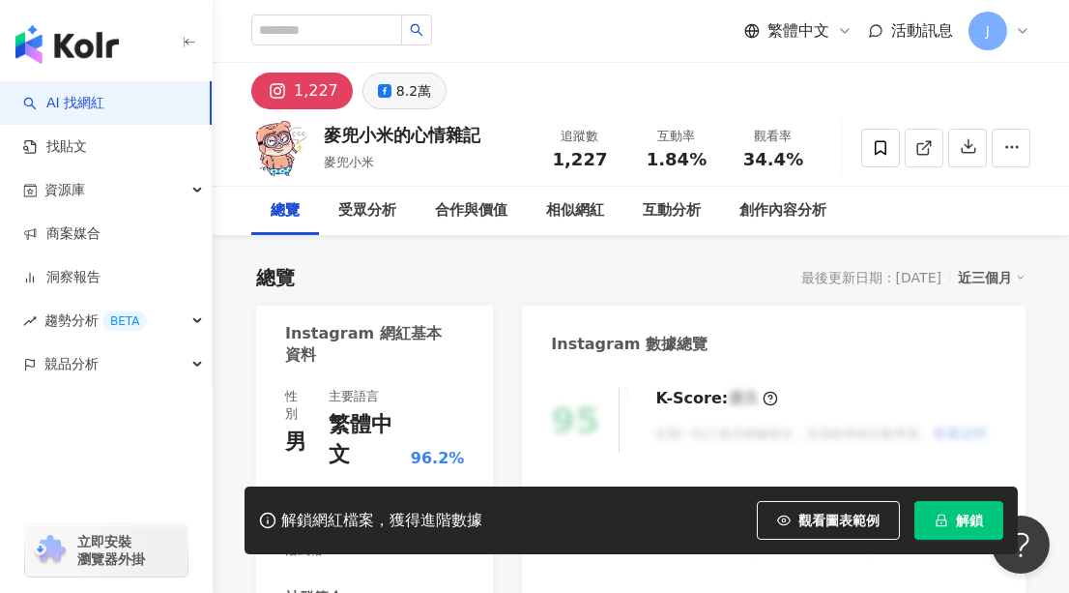
click at [396, 87] on div "8.2萬" at bounding box center [413, 90] width 35 height 27
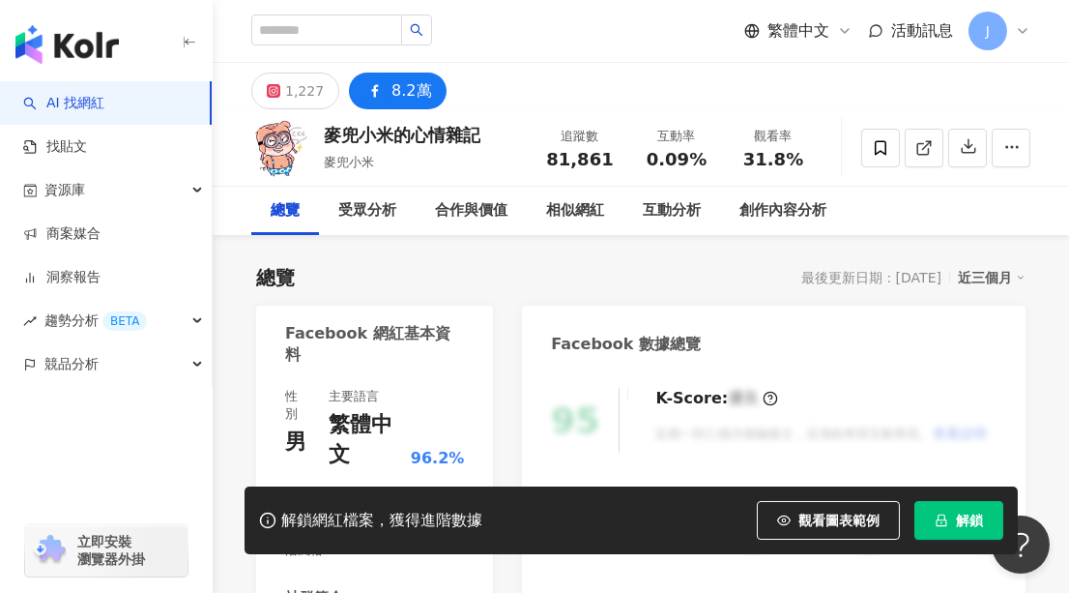
click at [393, 93] on div "8.2萬" at bounding box center [412, 90] width 40 height 27
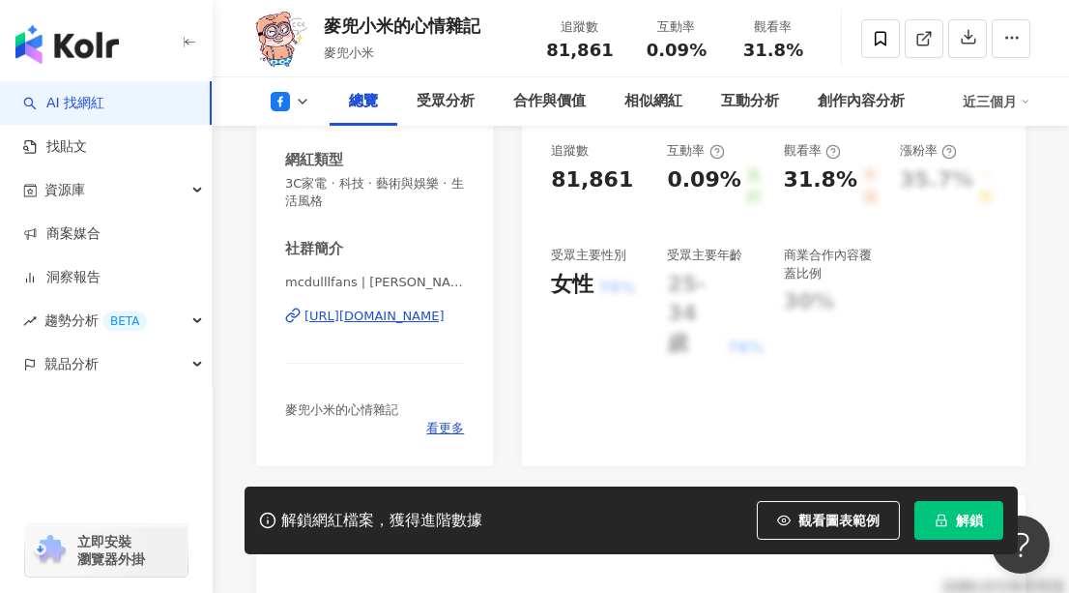
scroll to position [351, 0]
click at [391, 318] on div "https://www.facebook.com/270843616273855" at bounding box center [375, 313] width 140 height 17
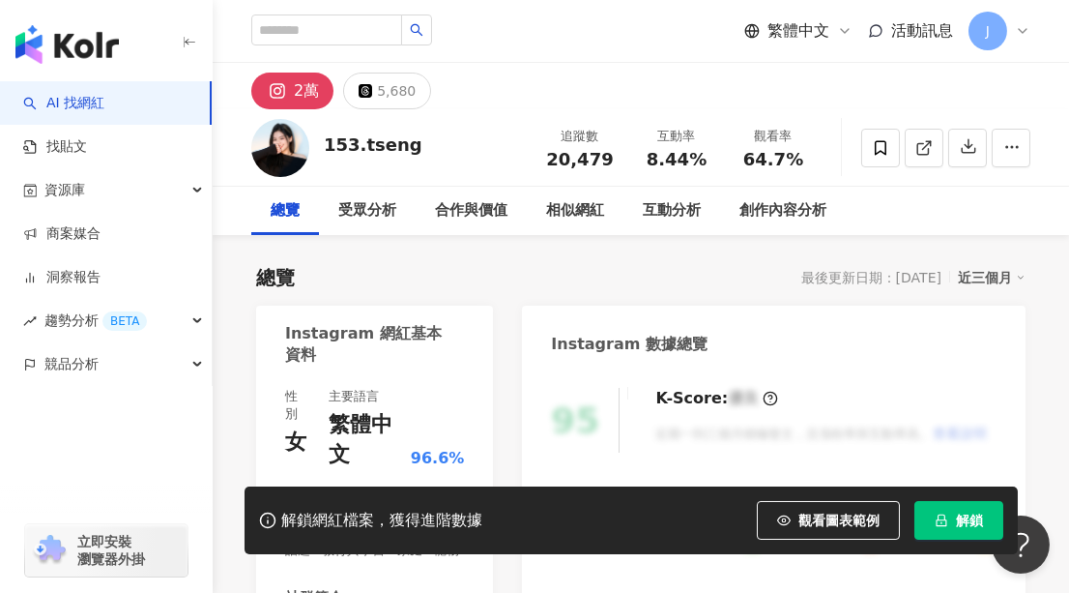
scroll to position [351, 0]
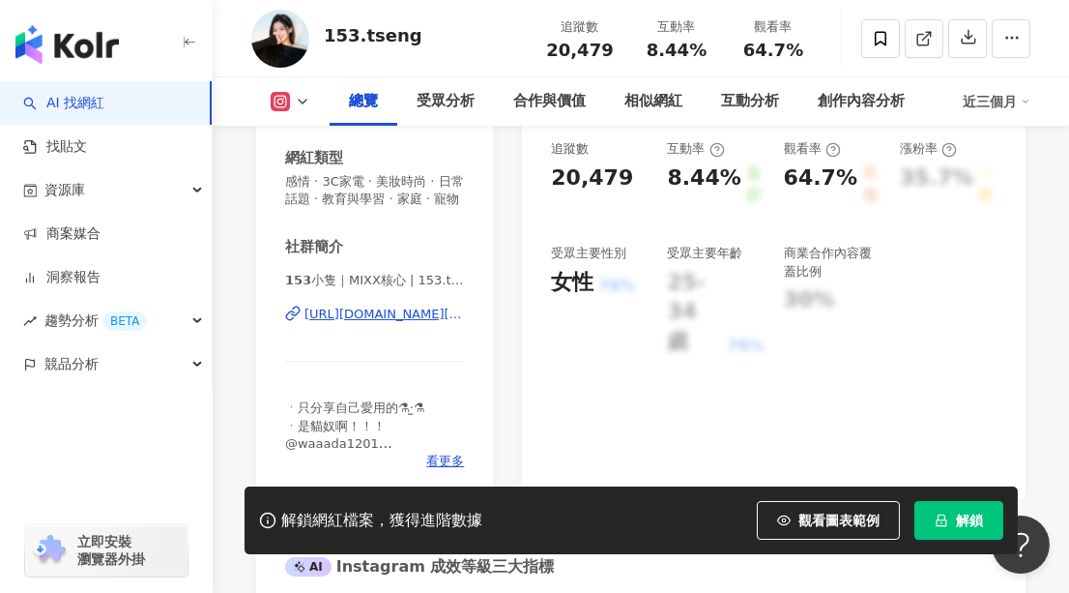
click at [403, 323] on div "https://www.instagram.com/153.tseng/" at bounding box center [385, 313] width 160 height 17
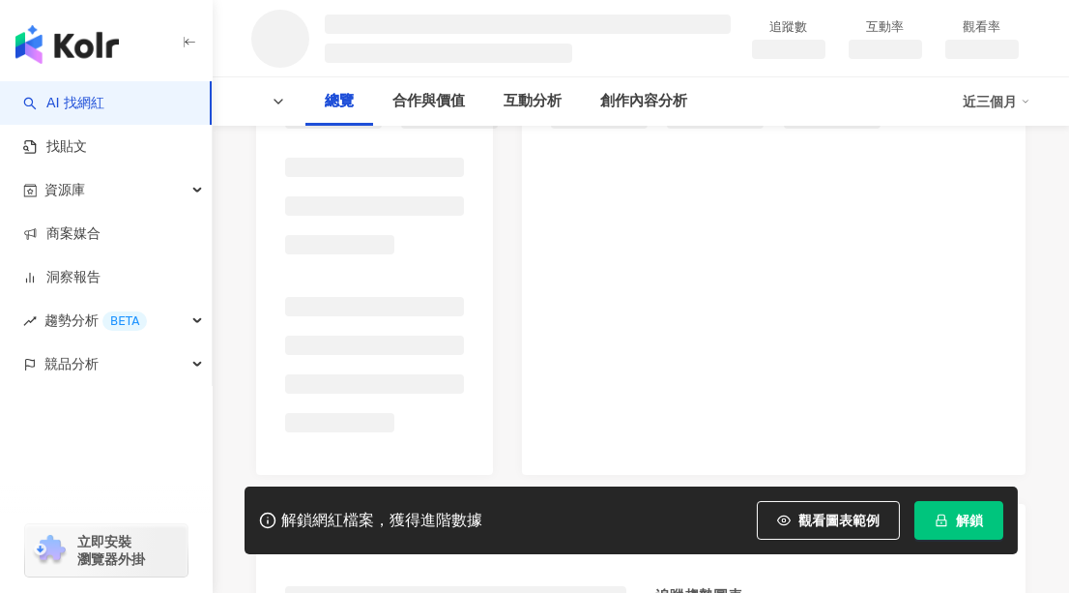
scroll to position [351, 0]
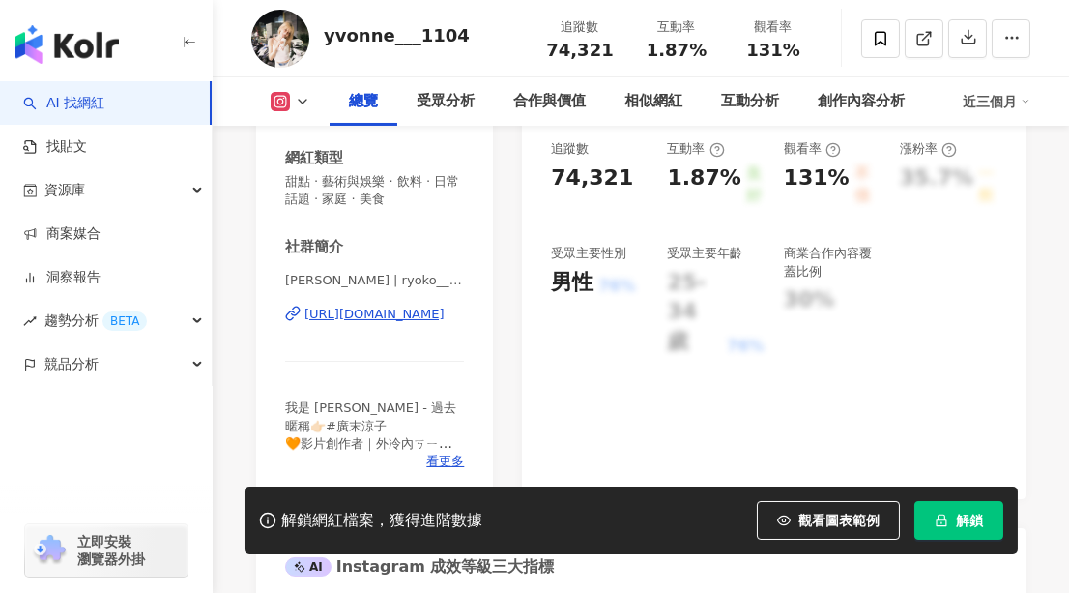
scroll to position [340, 0]
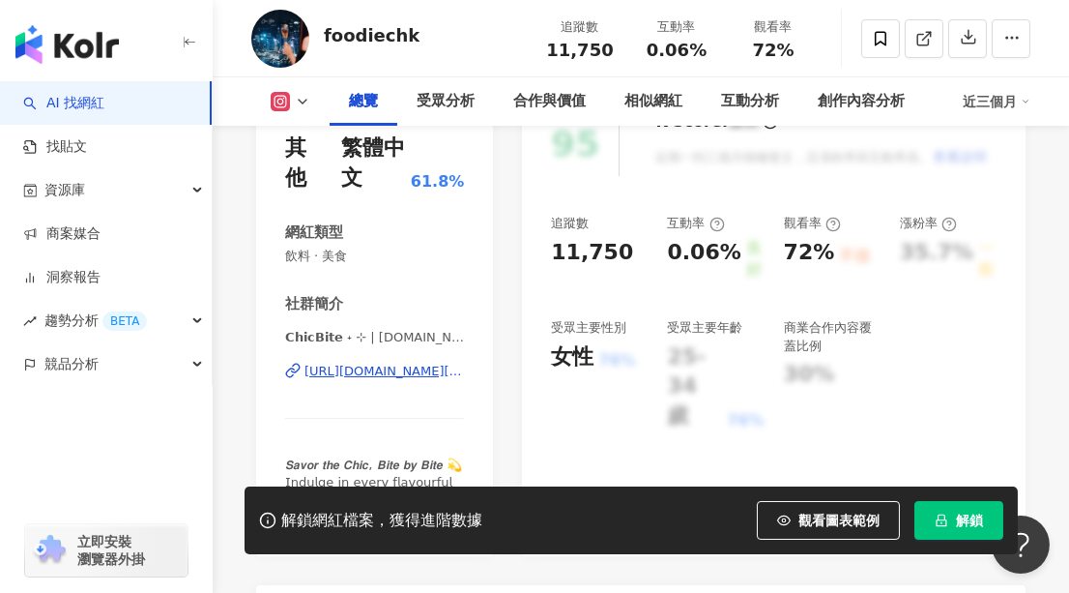
scroll to position [175, 0]
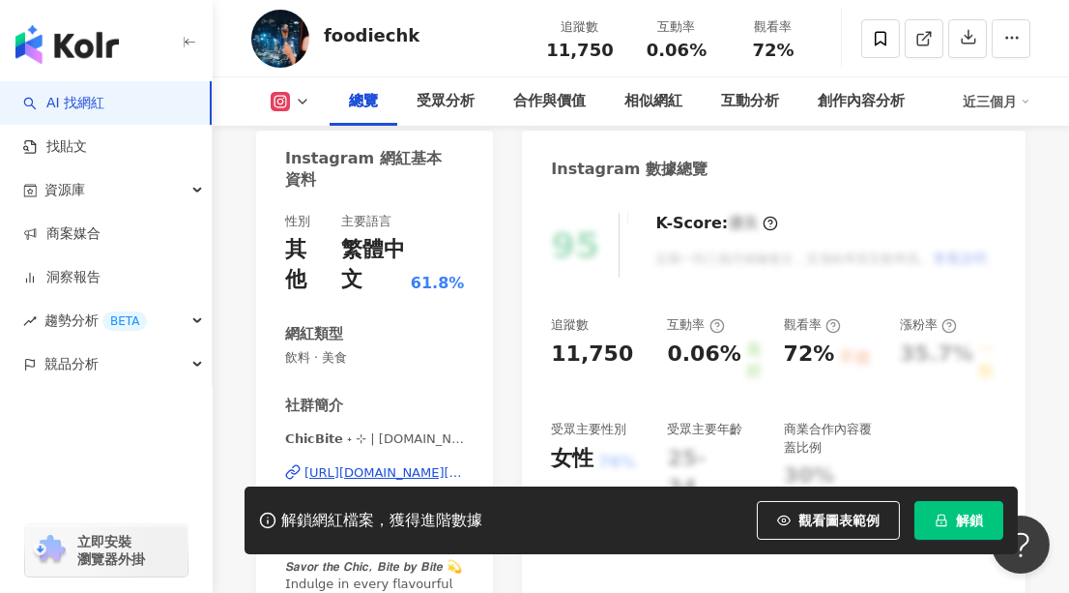
drag, startPoint x: 404, startPoint y: 299, endPoint x: 443, endPoint y: 289, distance: 39.9
click at [404, 464] on div "https://www.instagram.com/chicbite.hk/" at bounding box center [385, 472] width 160 height 17
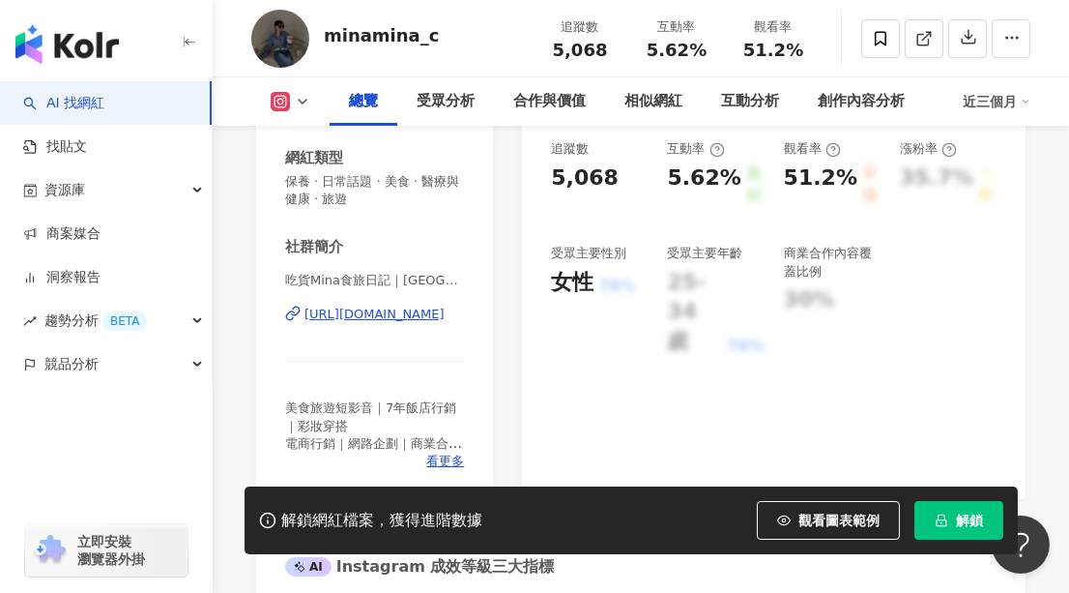
scroll to position [263, 0]
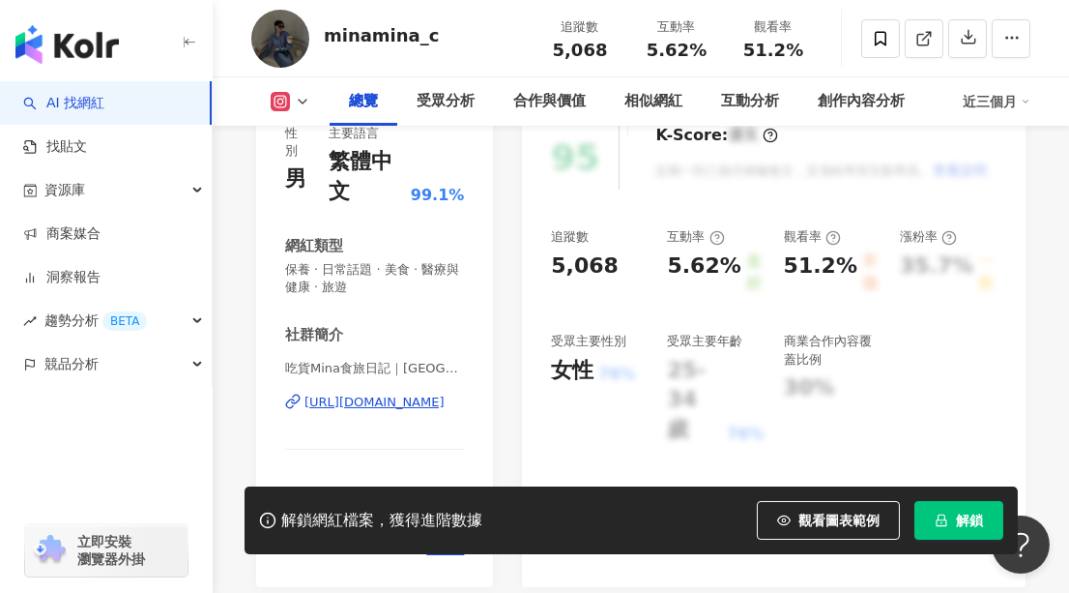
click at [422, 400] on div "https://www.instagram.com/minamina_c/" at bounding box center [375, 401] width 140 height 17
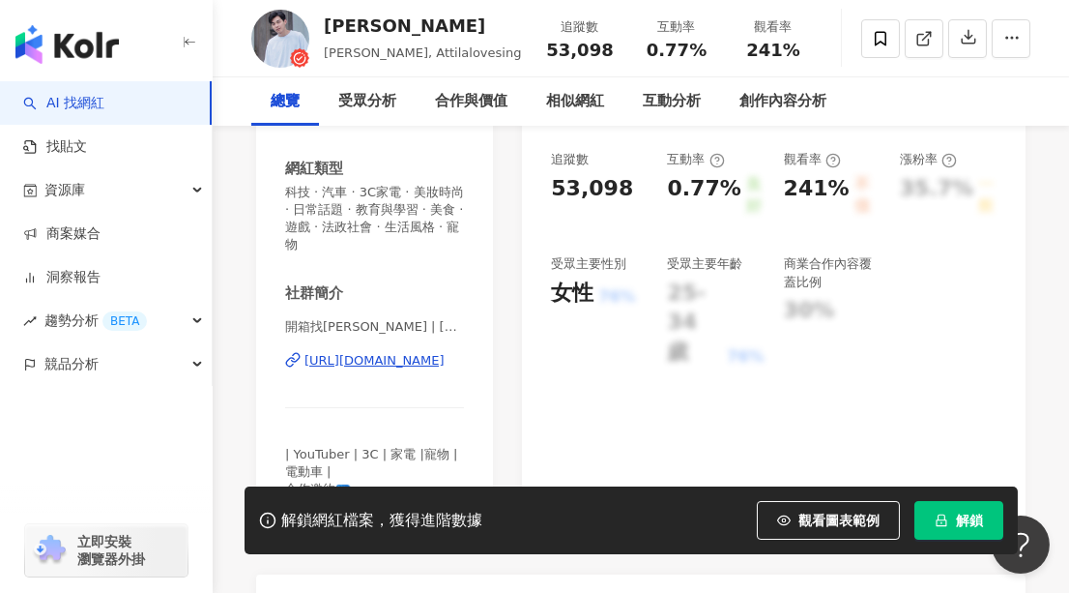
scroll to position [351, 0]
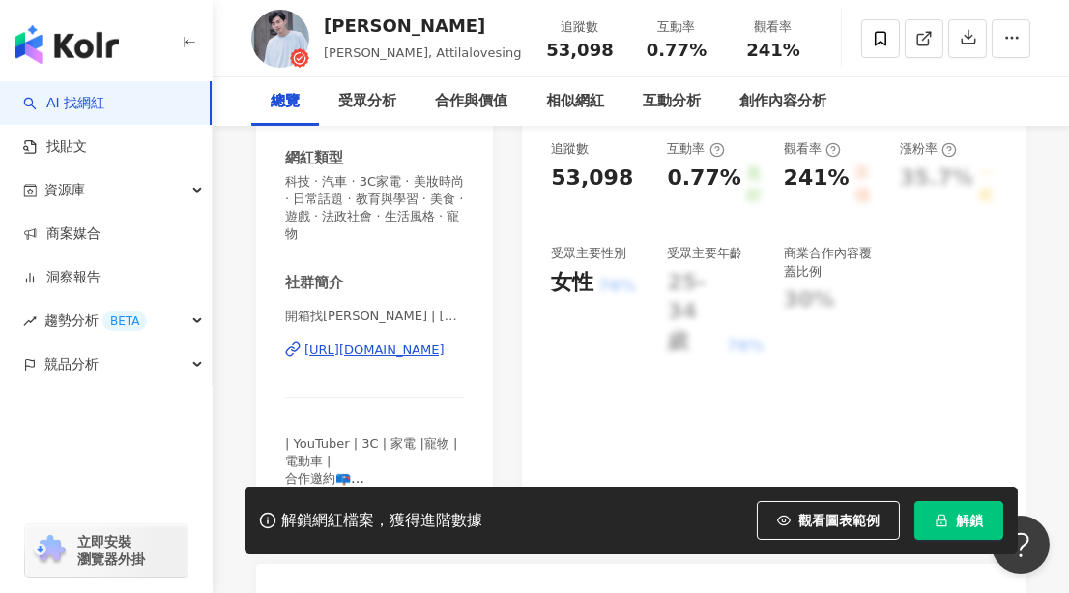
click at [404, 341] on div "[URL][DOMAIN_NAME]" at bounding box center [375, 349] width 140 height 17
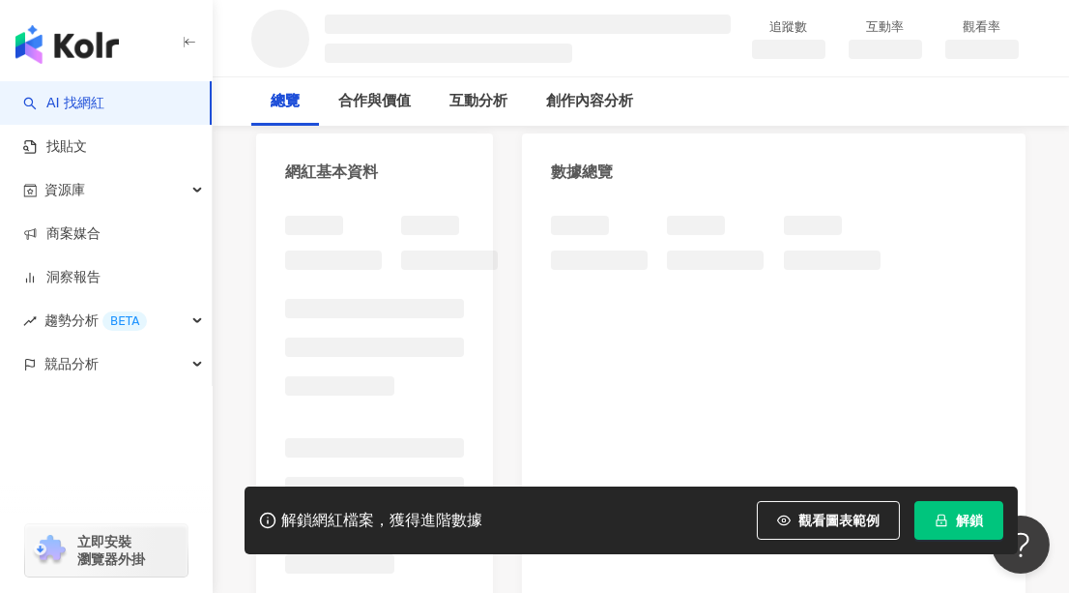
scroll to position [175, 0]
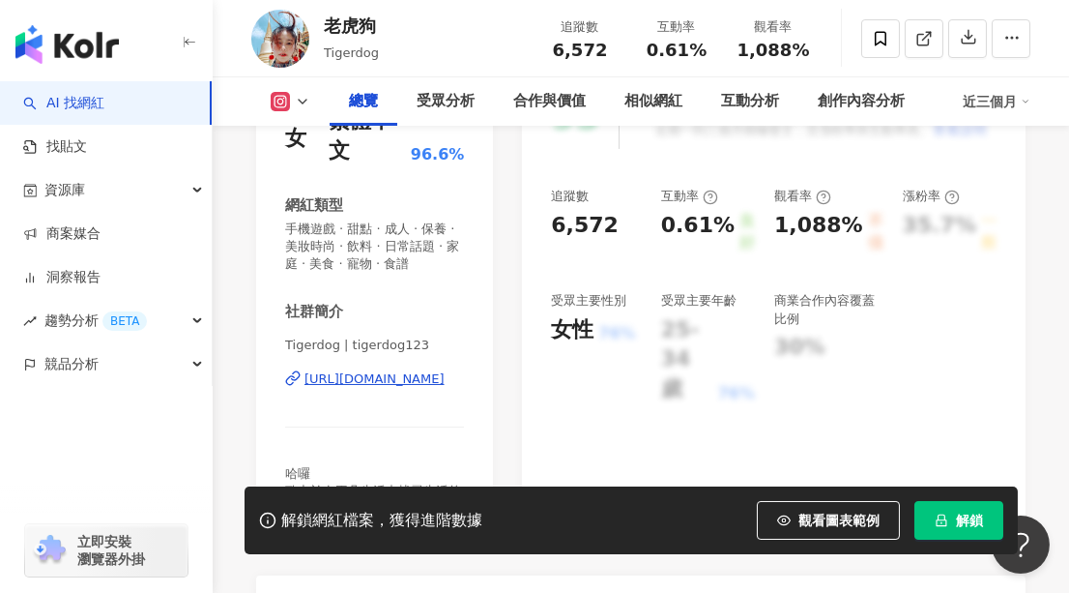
scroll to position [351, 0]
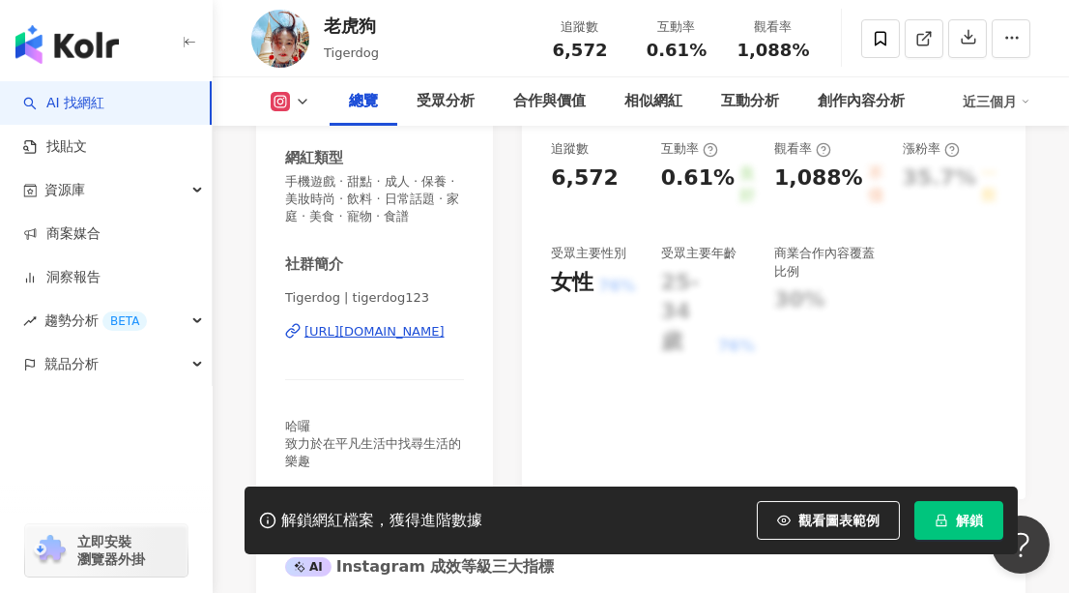
click at [399, 340] on div "https://www.instagram.com/tigerdog123/" at bounding box center [375, 331] width 140 height 17
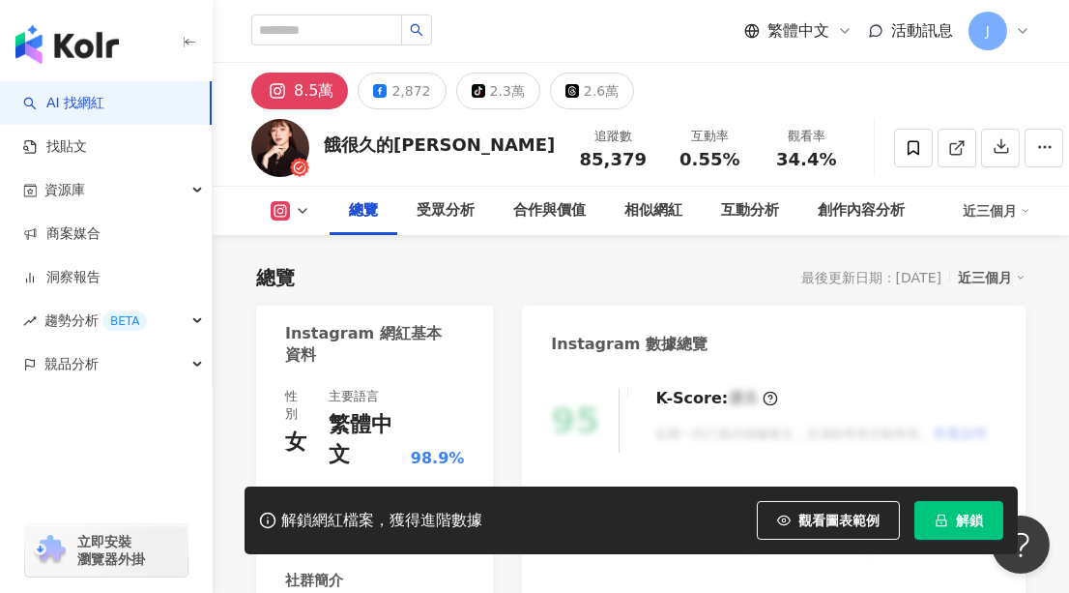
scroll to position [263, 0]
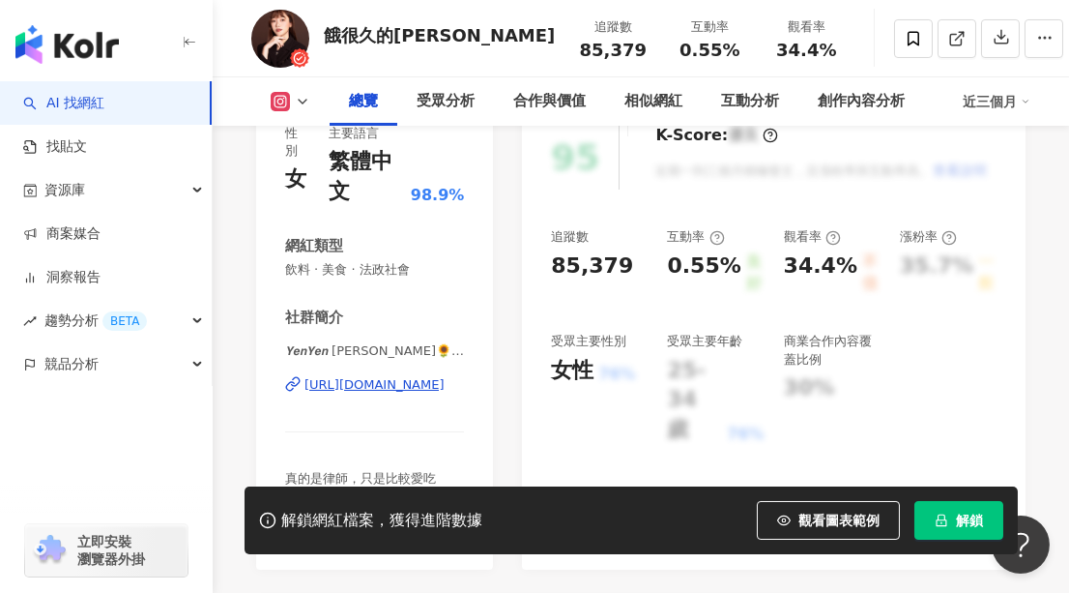
click at [414, 391] on div "https://www.instagram.com/yenyen_chiang/" at bounding box center [375, 384] width 140 height 17
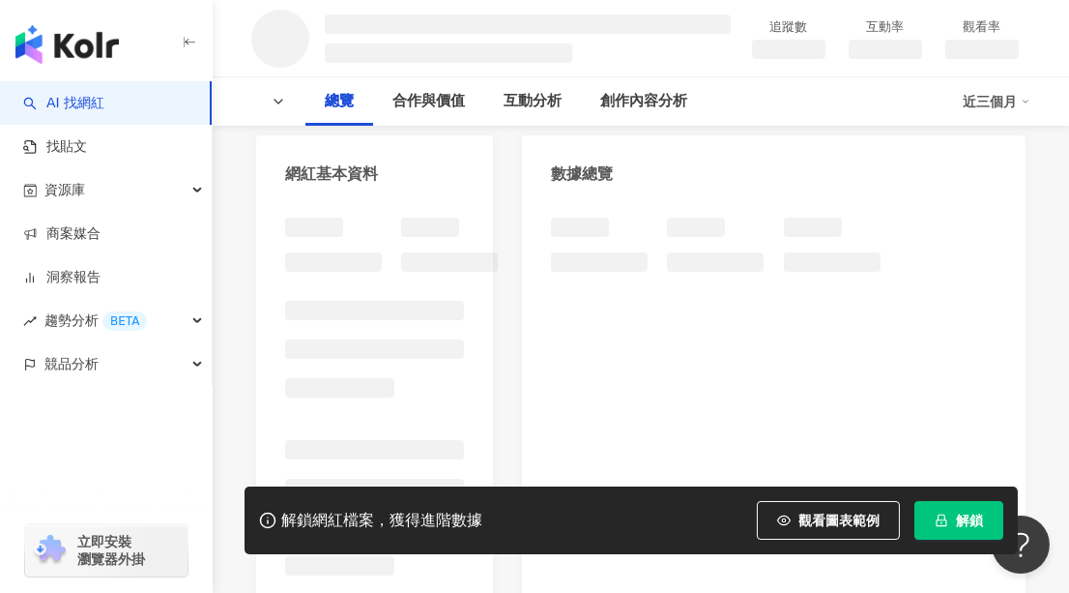
scroll to position [175, 0]
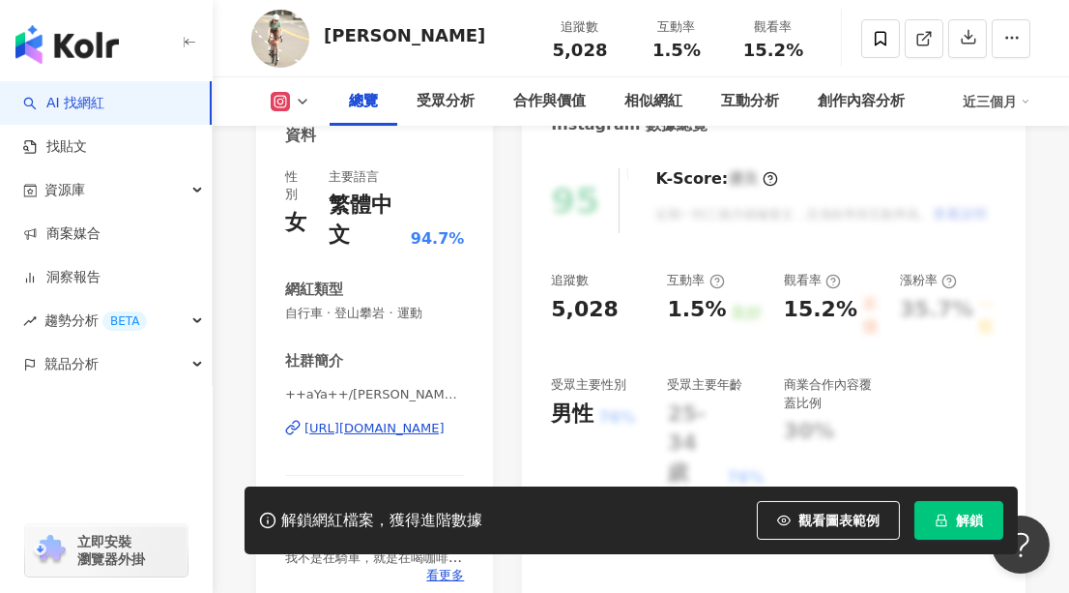
scroll to position [263, 0]
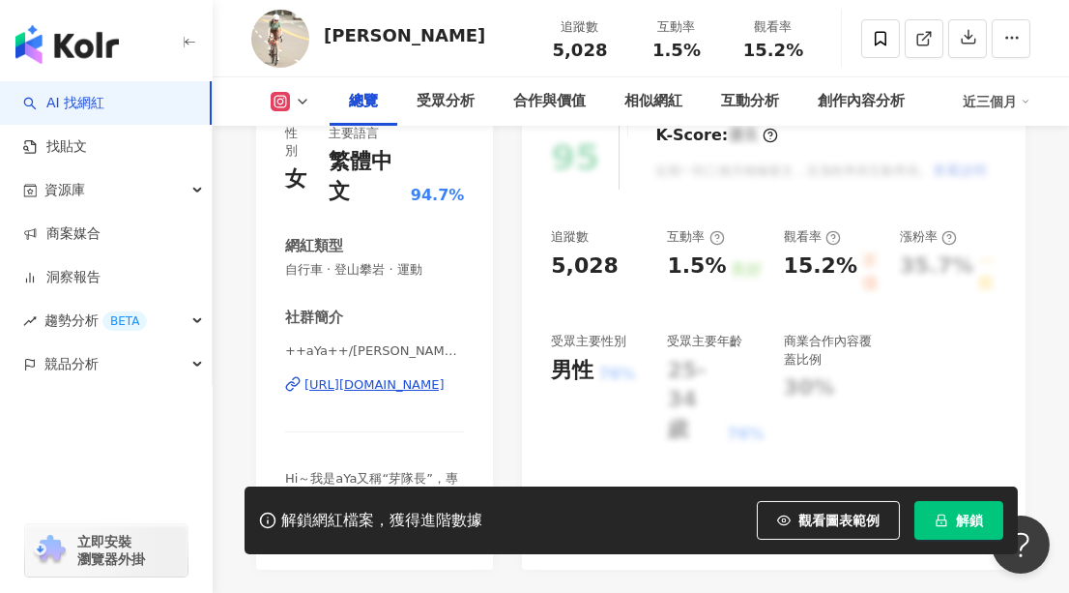
click at [410, 387] on div "https://www.instagram.com/ayalee0115/" at bounding box center [375, 384] width 140 height 17
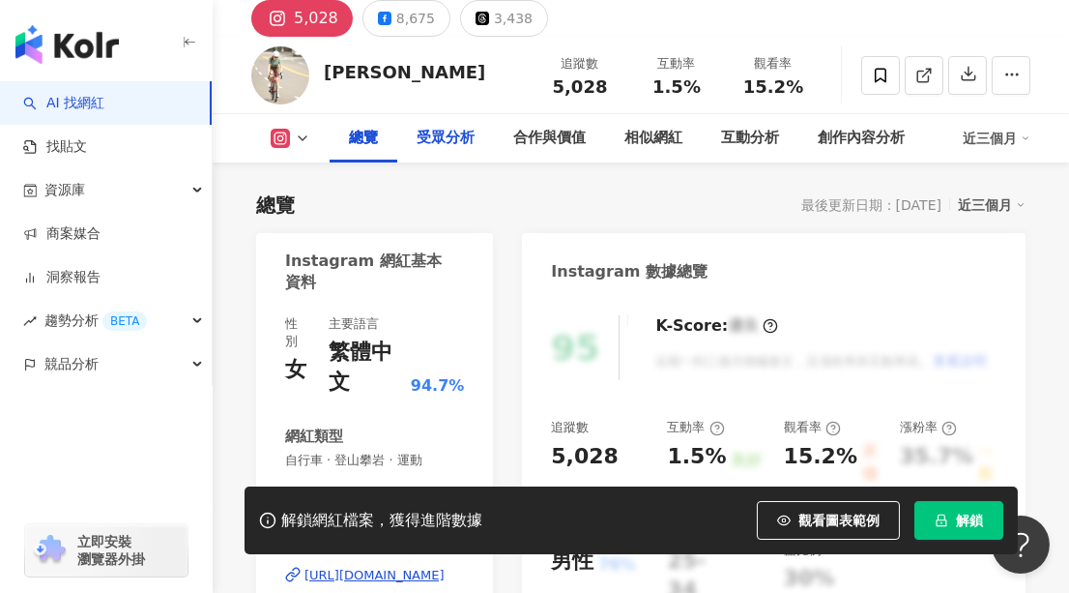
scroll to position [0, 0]
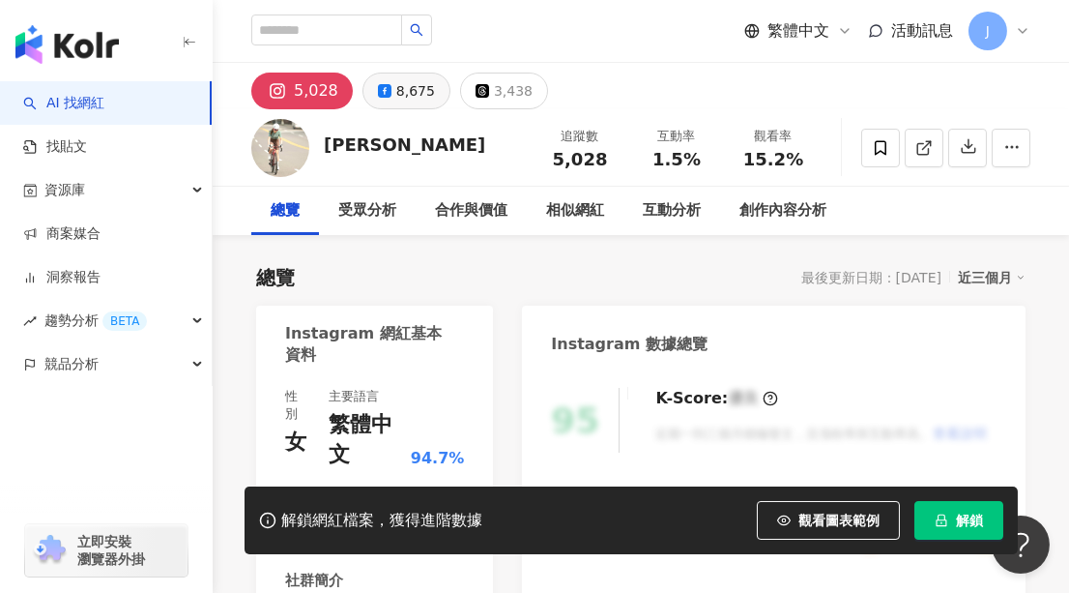
click at [381, 94] on icon at bounding box center [385, 91] width 14 height 14
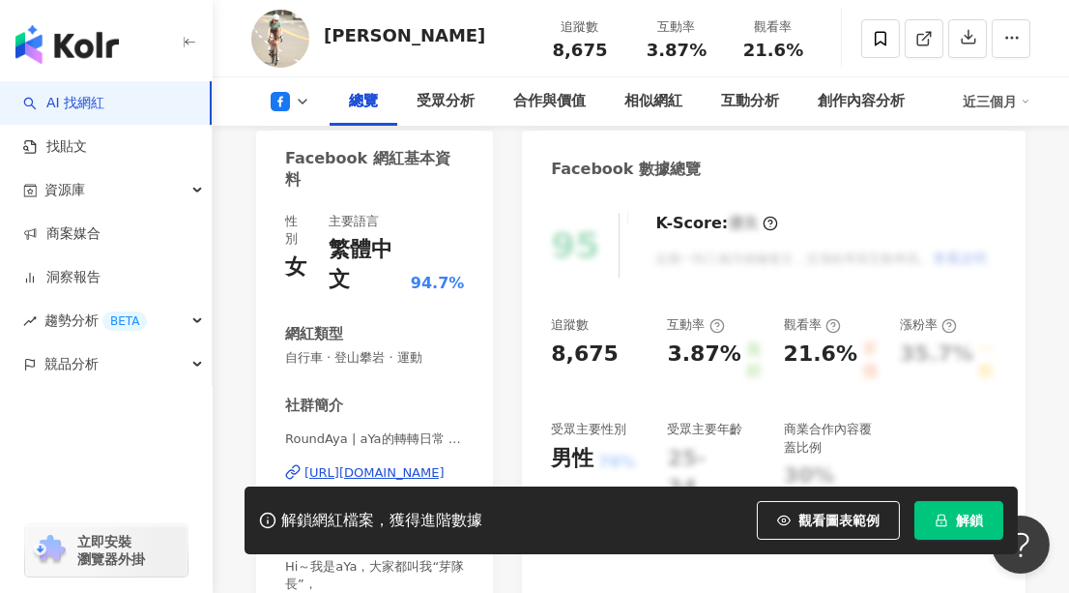
scroll to position [351, 0]
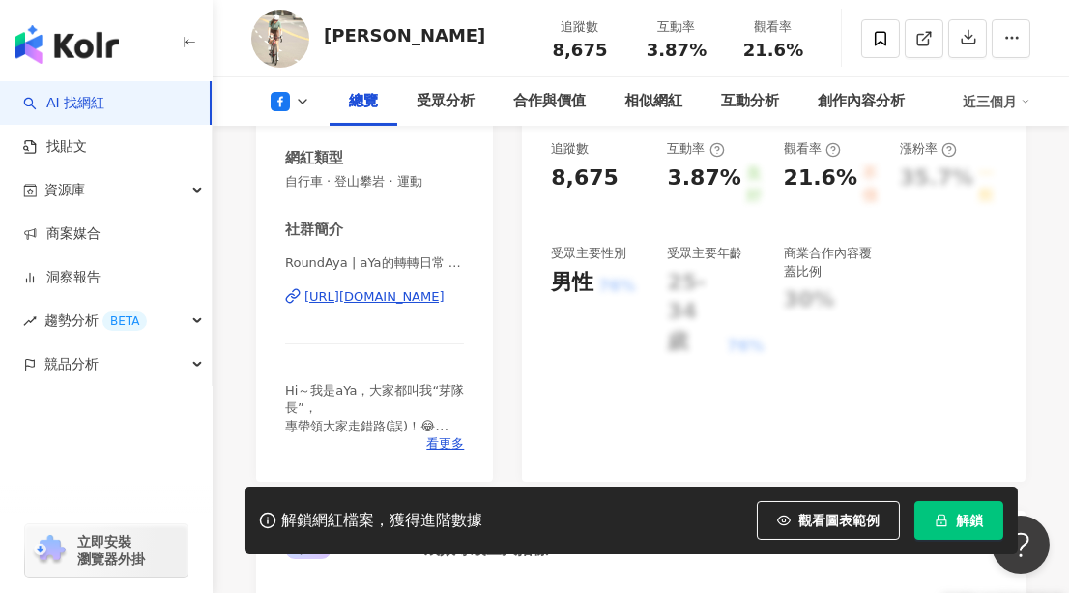
click at [400, 292] on div "https://www.facebook.com/115618354790514" at bounding box center [375, 296] width 140 height 17
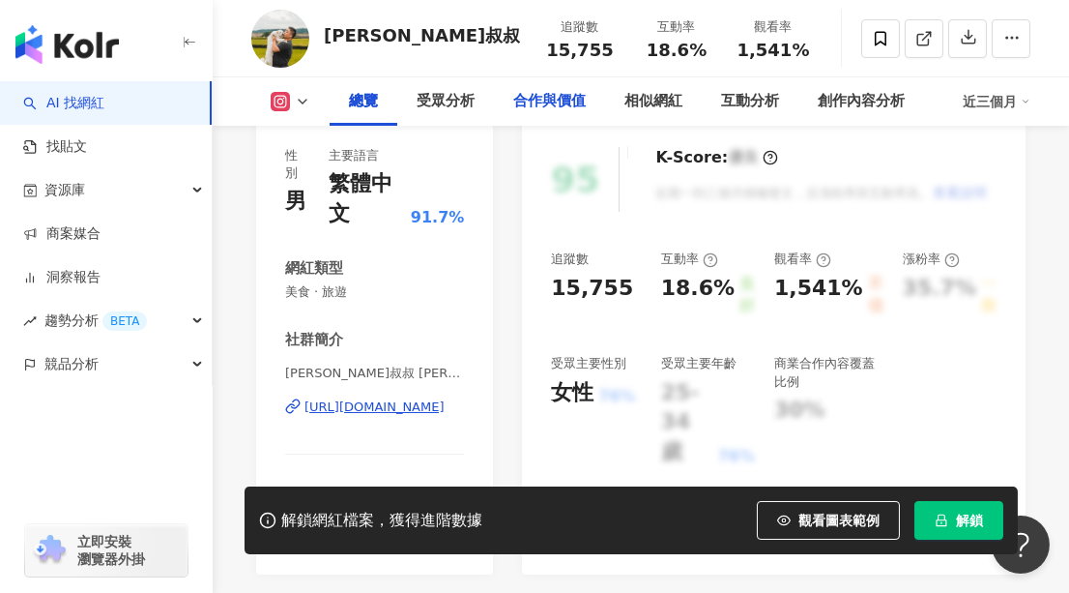
scroll to position [263, 0]
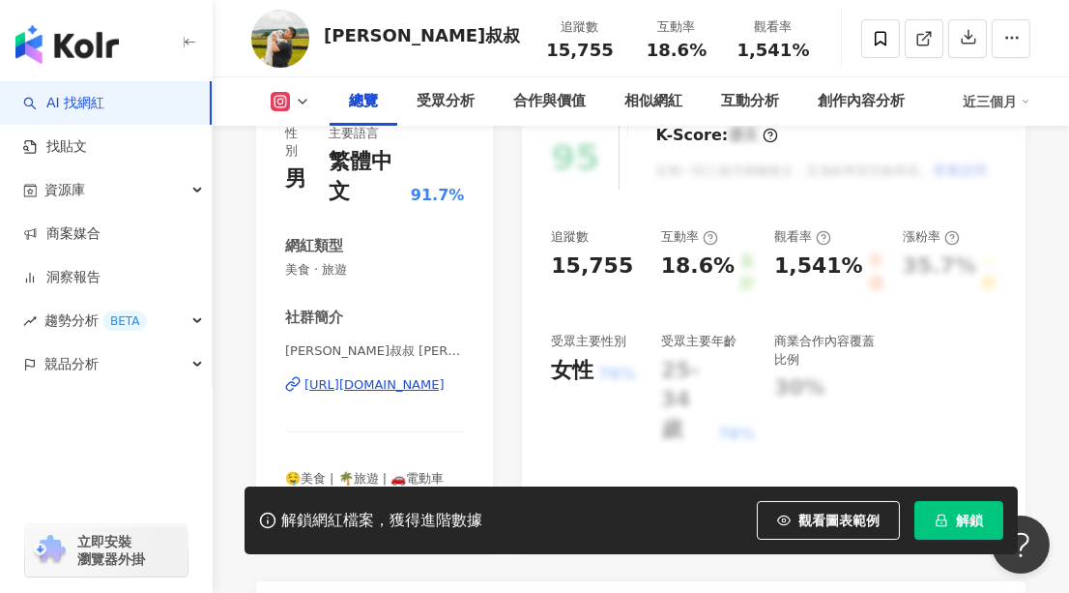
click at [338, 382] on div "https://www.instagram.com/gary_susu/" at bounding box center [375, 384] width 140 height 17
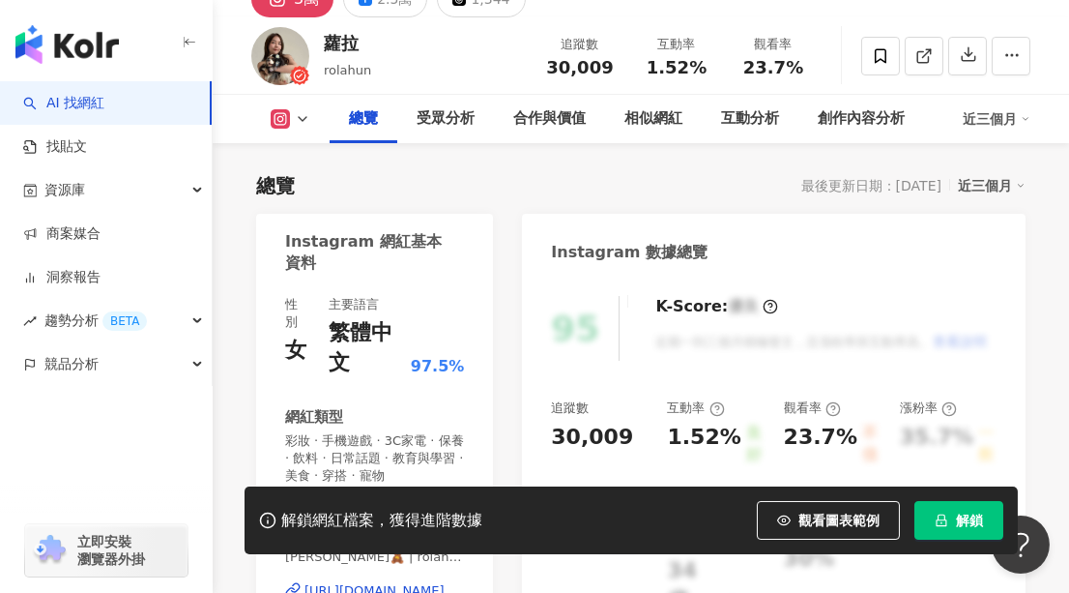
scroll to position [263, 0]
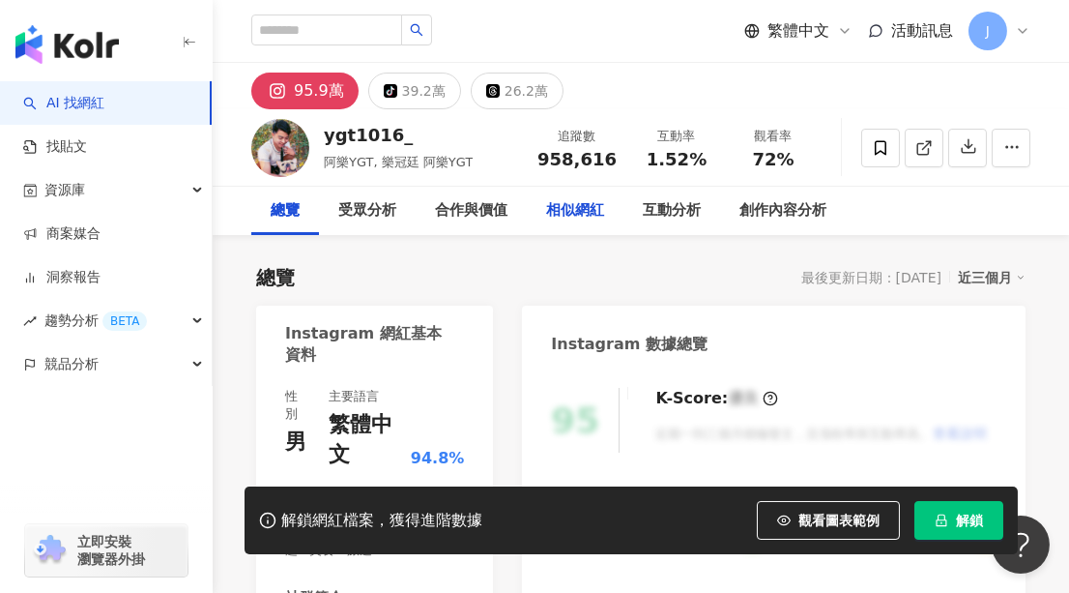
scroll to position [351, 0]
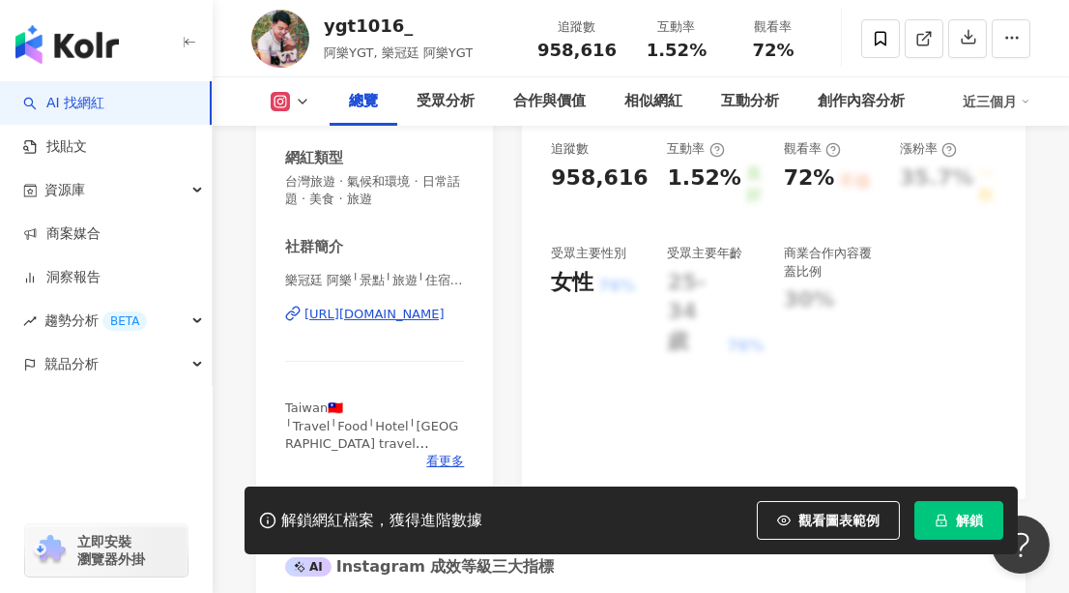
click at [424, 314] on div "[URL][DOMAIN_NAME]" at bounding box center [375, 313] width 140 height 17
